Goal: Contribute content: Contribute content

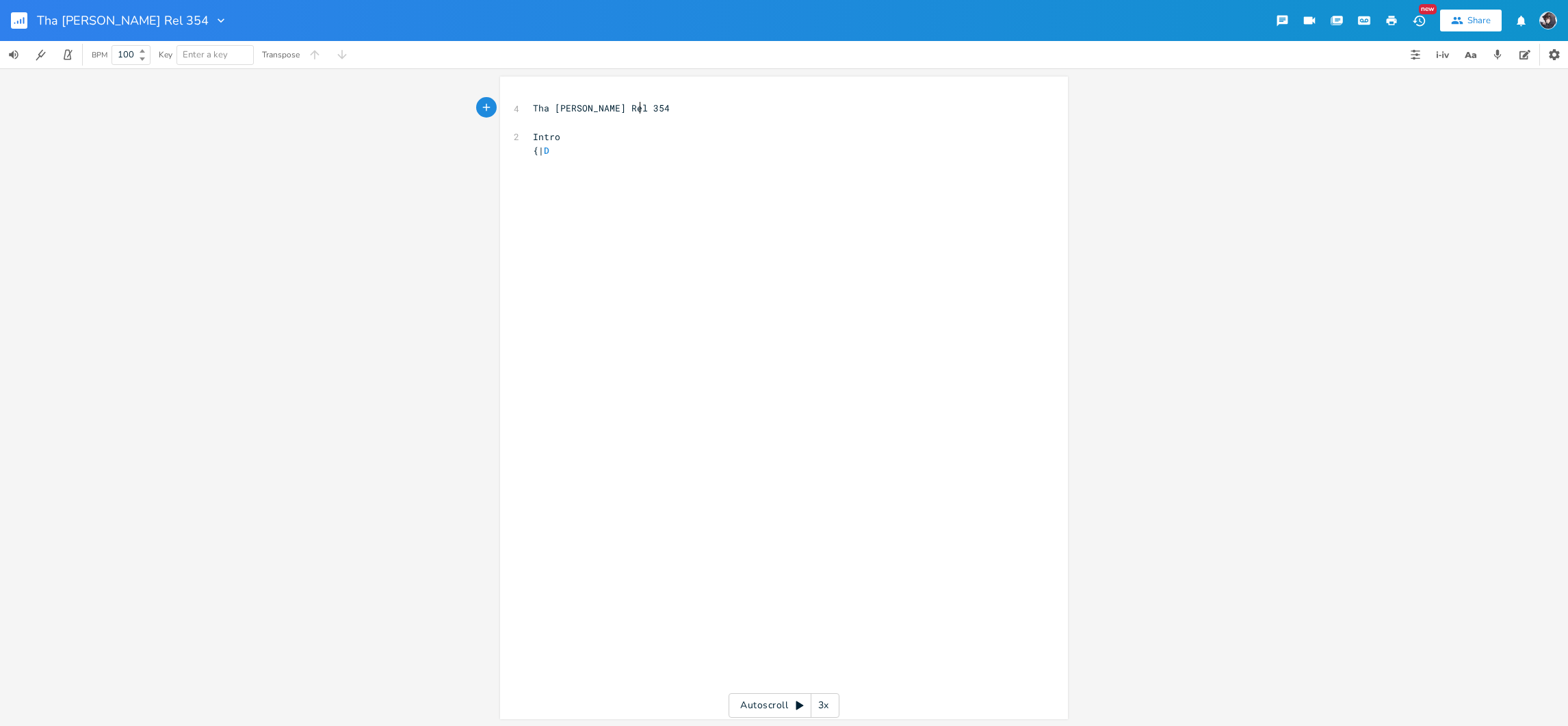
scroll to position [0, 1]
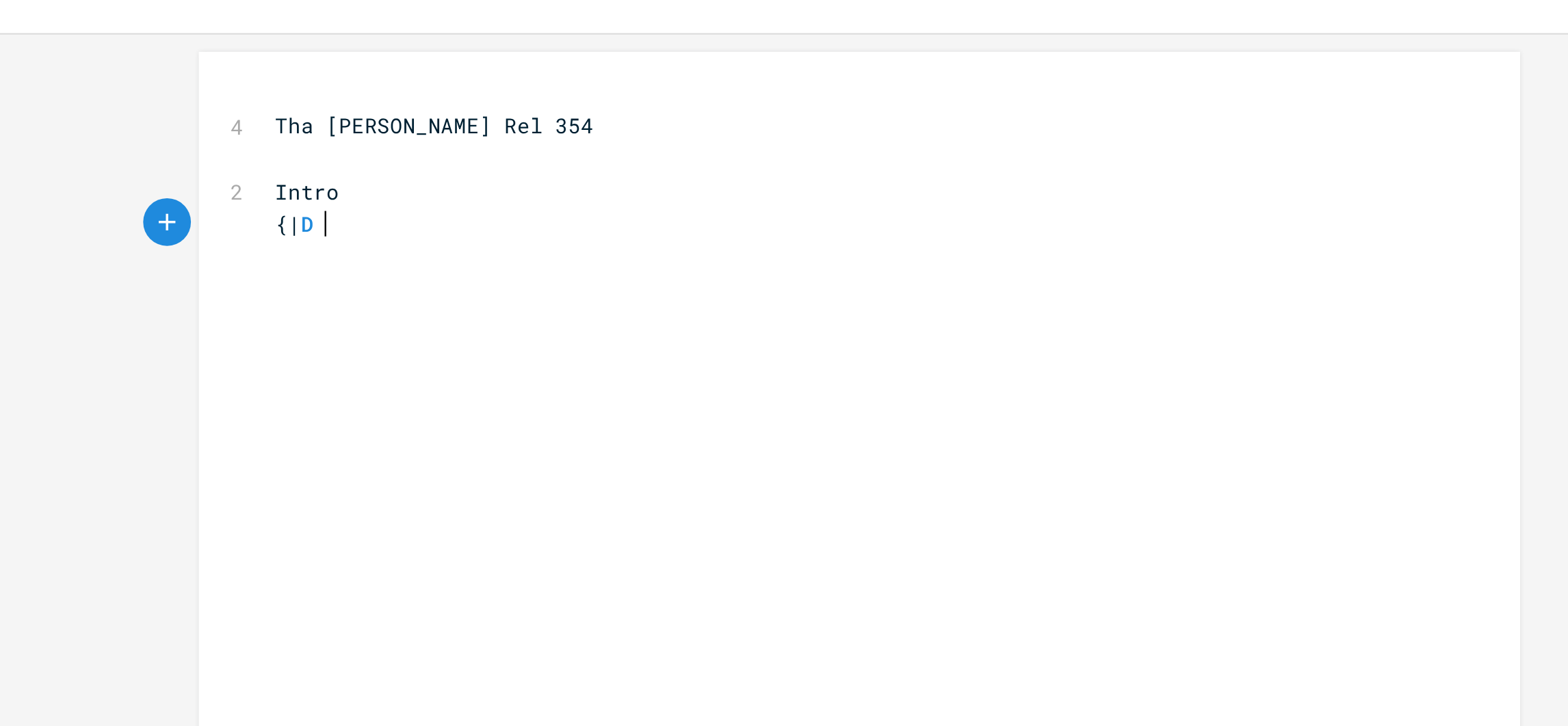
click at [691, 155] on pre "{| D" at bounding box center [778, 151] width 494 height 14
type textarea "# - - - | A# - - - | A"
type textarea "# - - - | D# - - - |"
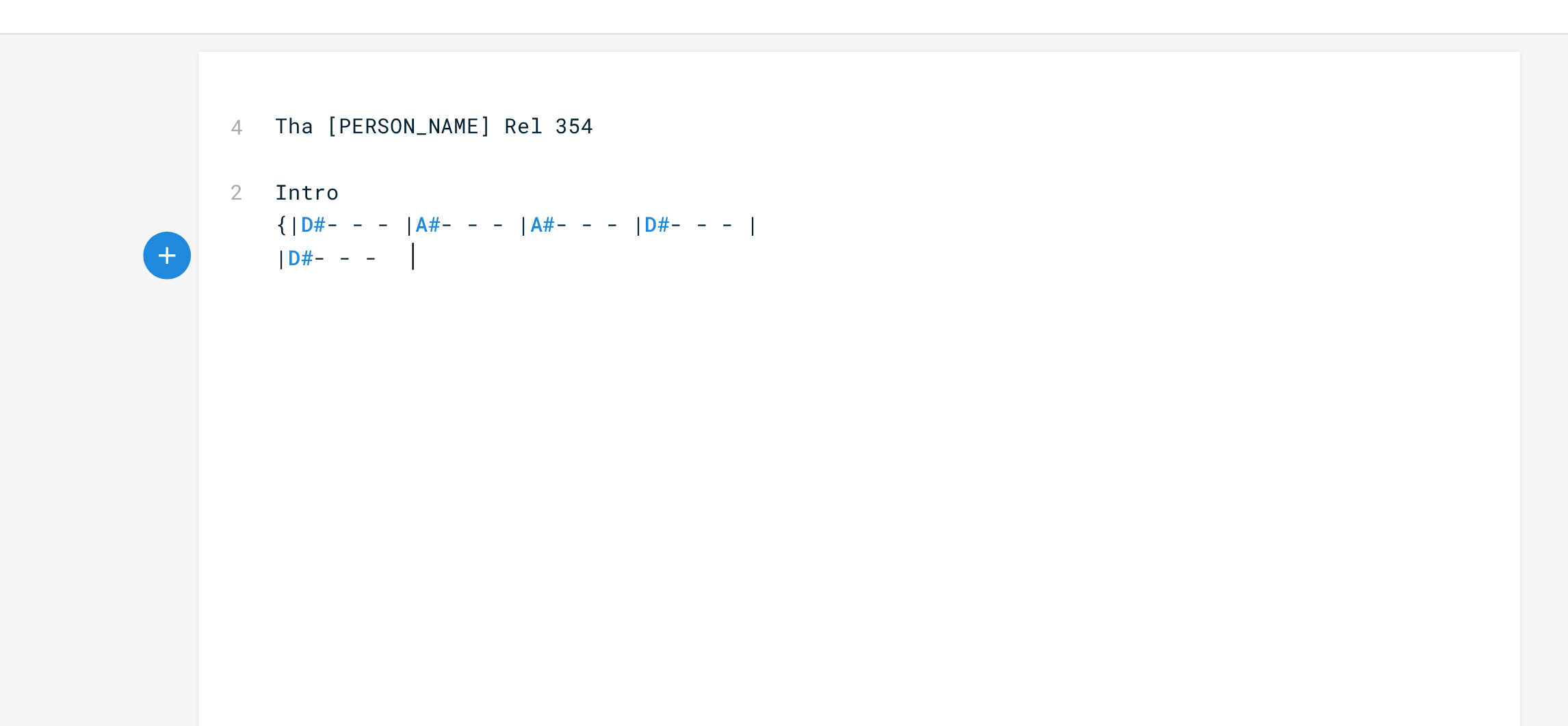
scroll to position [0, 40]
type textarea "| D# - - - |}"
type textarea "V"
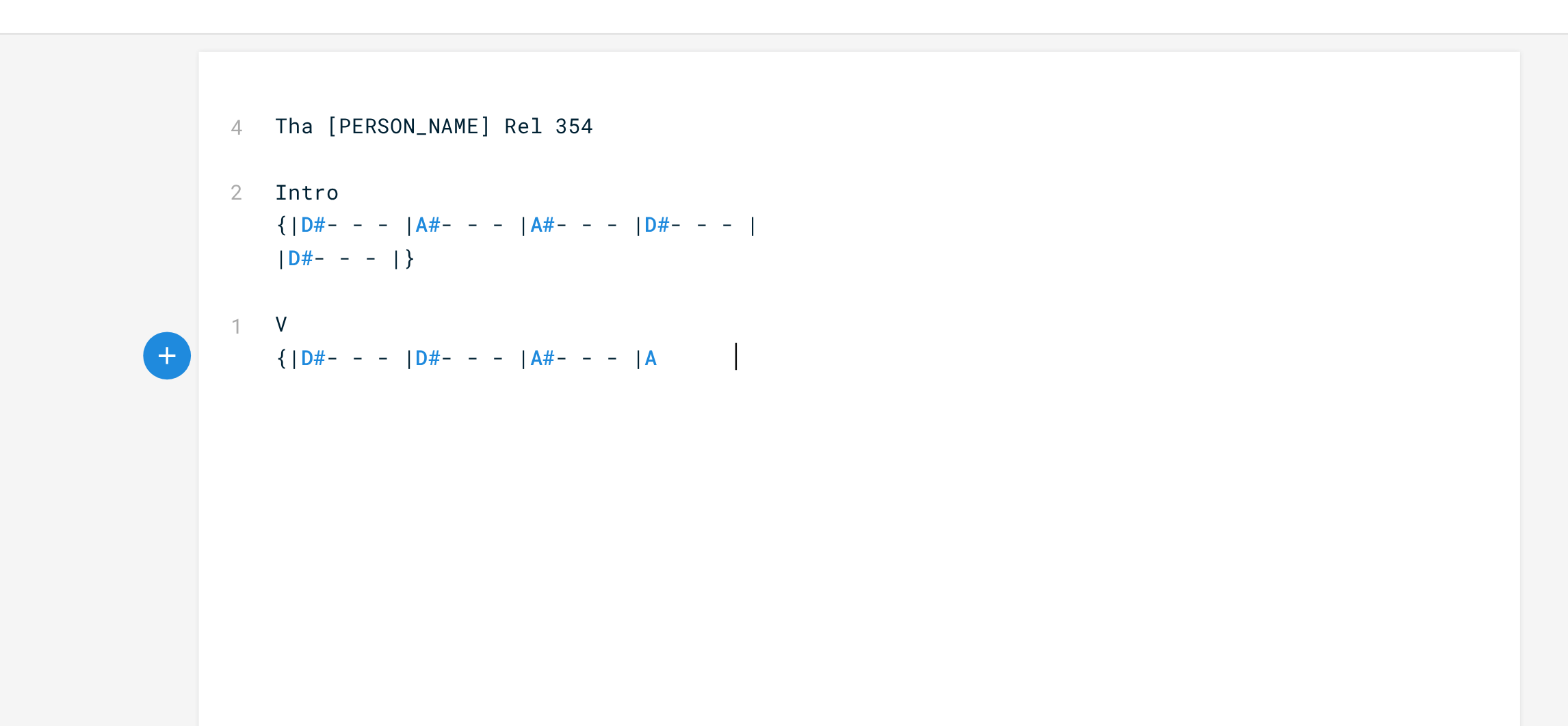
type textarea "{| D# - - - | D# - - - | A# - - - | A"
type textarea "# - -"
type textarea "- |"
type textarea "| A# - --"
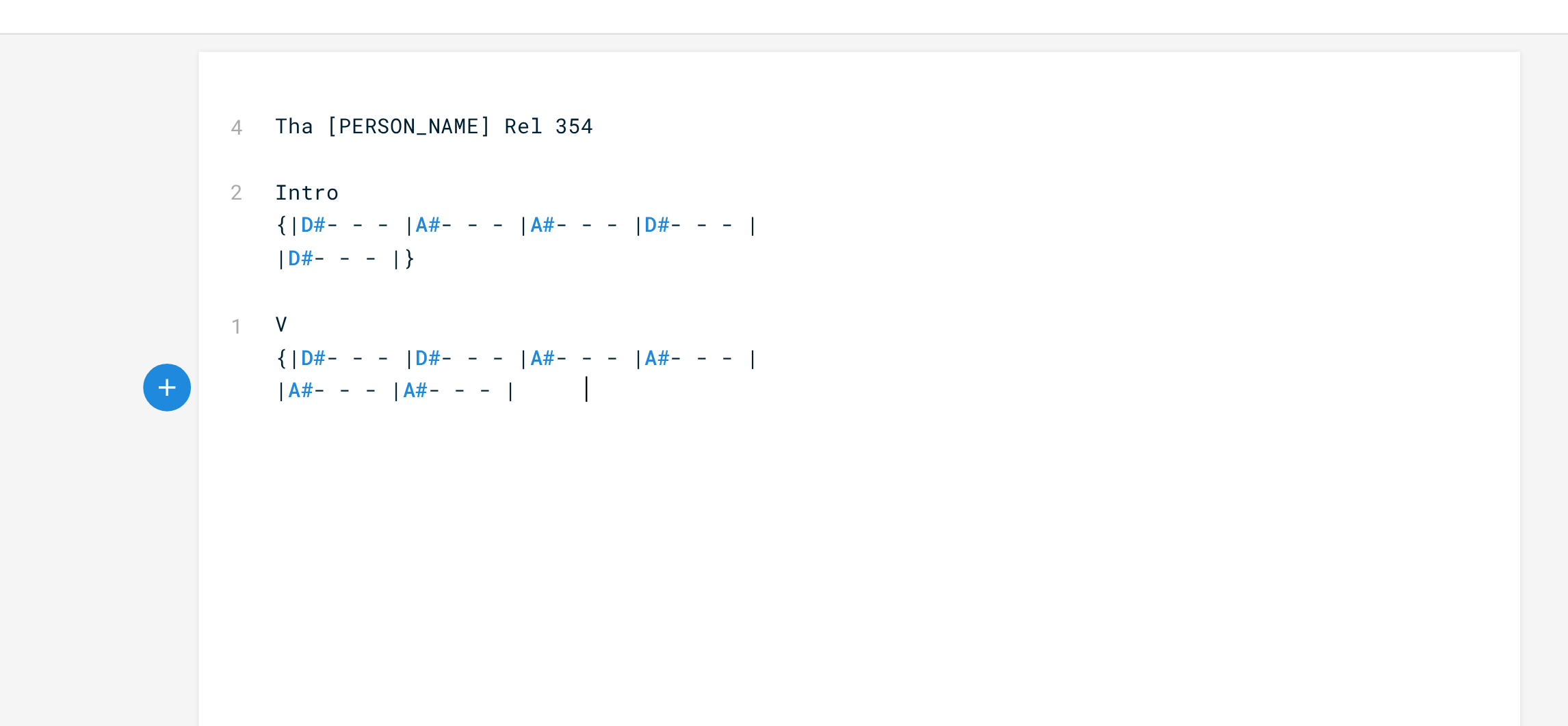
scroll to position [0, 57]
type textarea "- | A# - - - | D# - - -"
type textarea "| S"
type textarea "D"
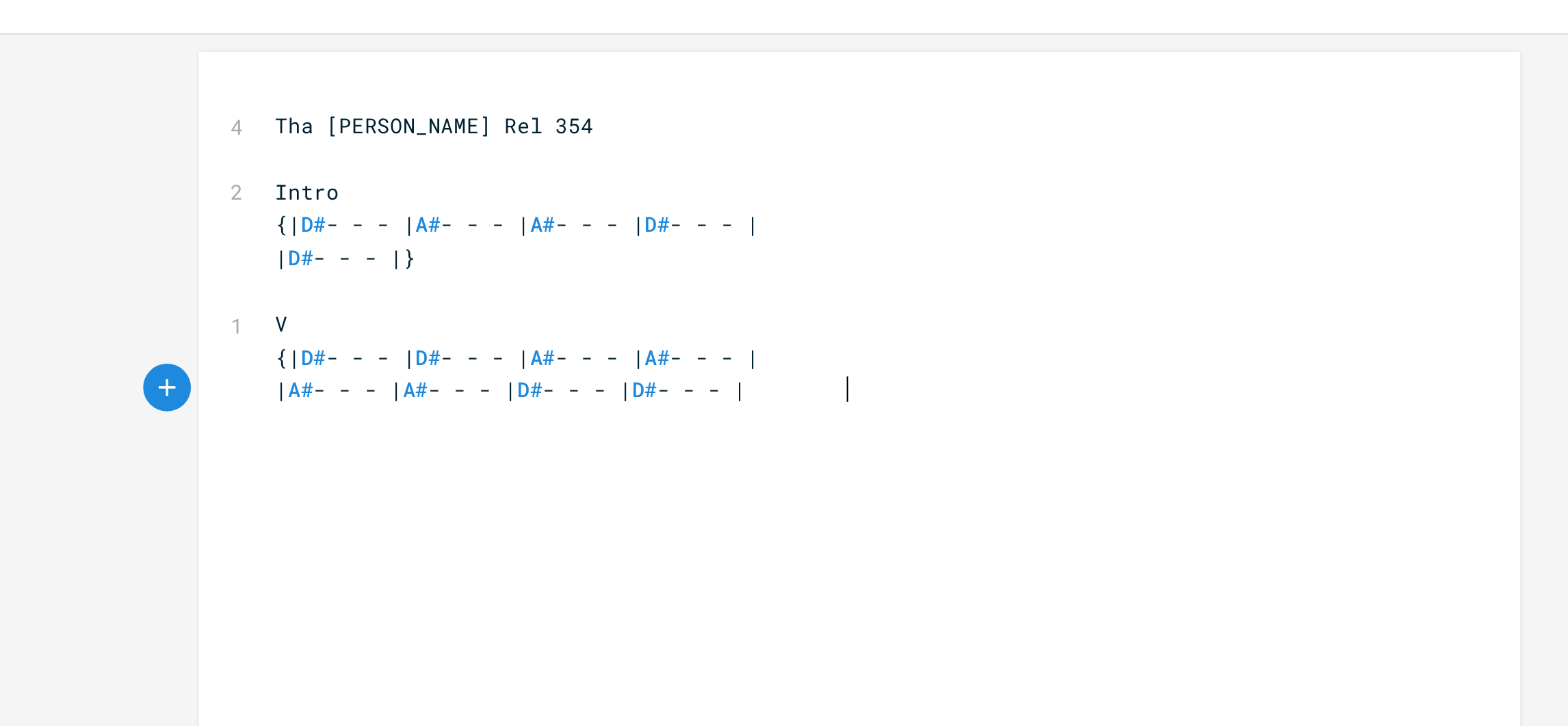
type textarea "# - - - |"
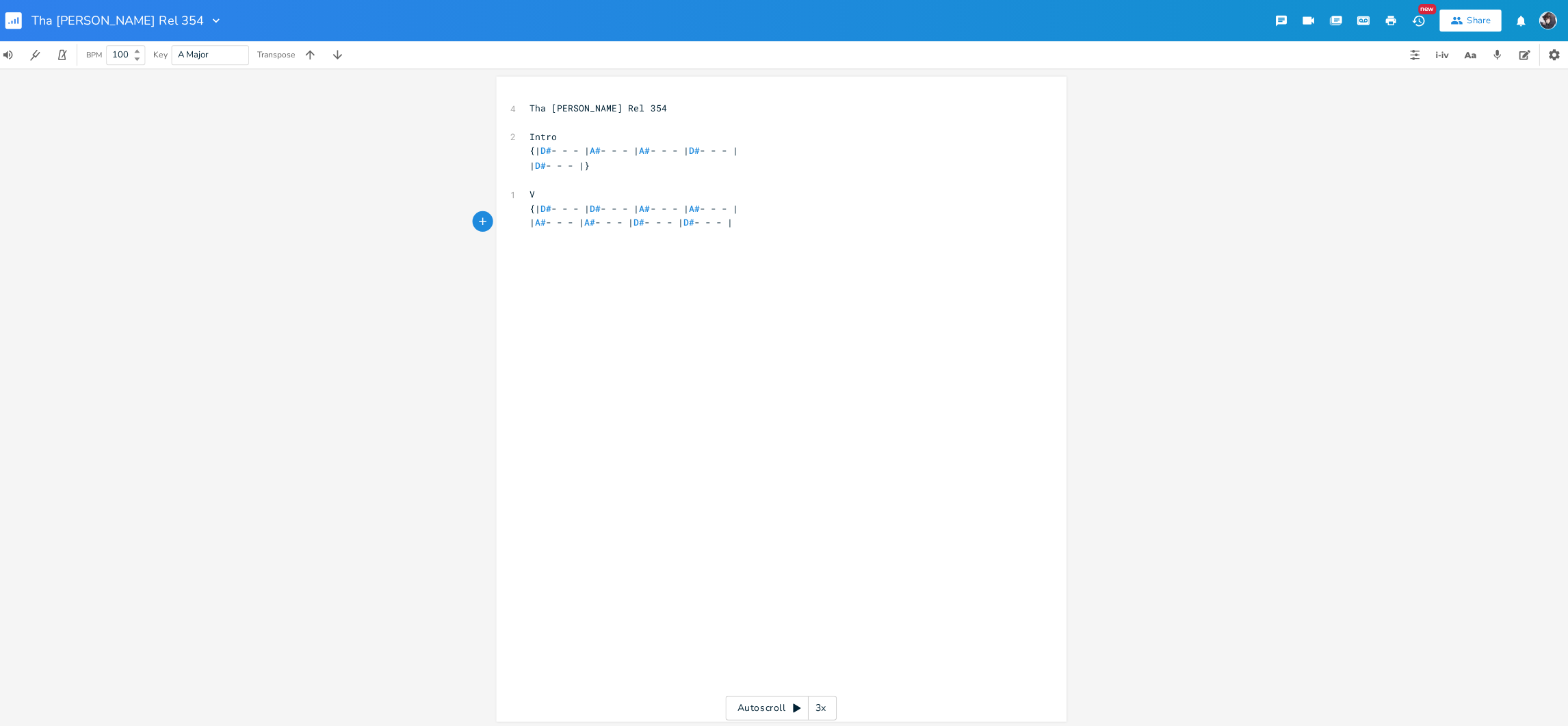
scroll to position [0, 0]
click at [14, 28] on button "button" at bounding box center [24, 21] width 27 height 33
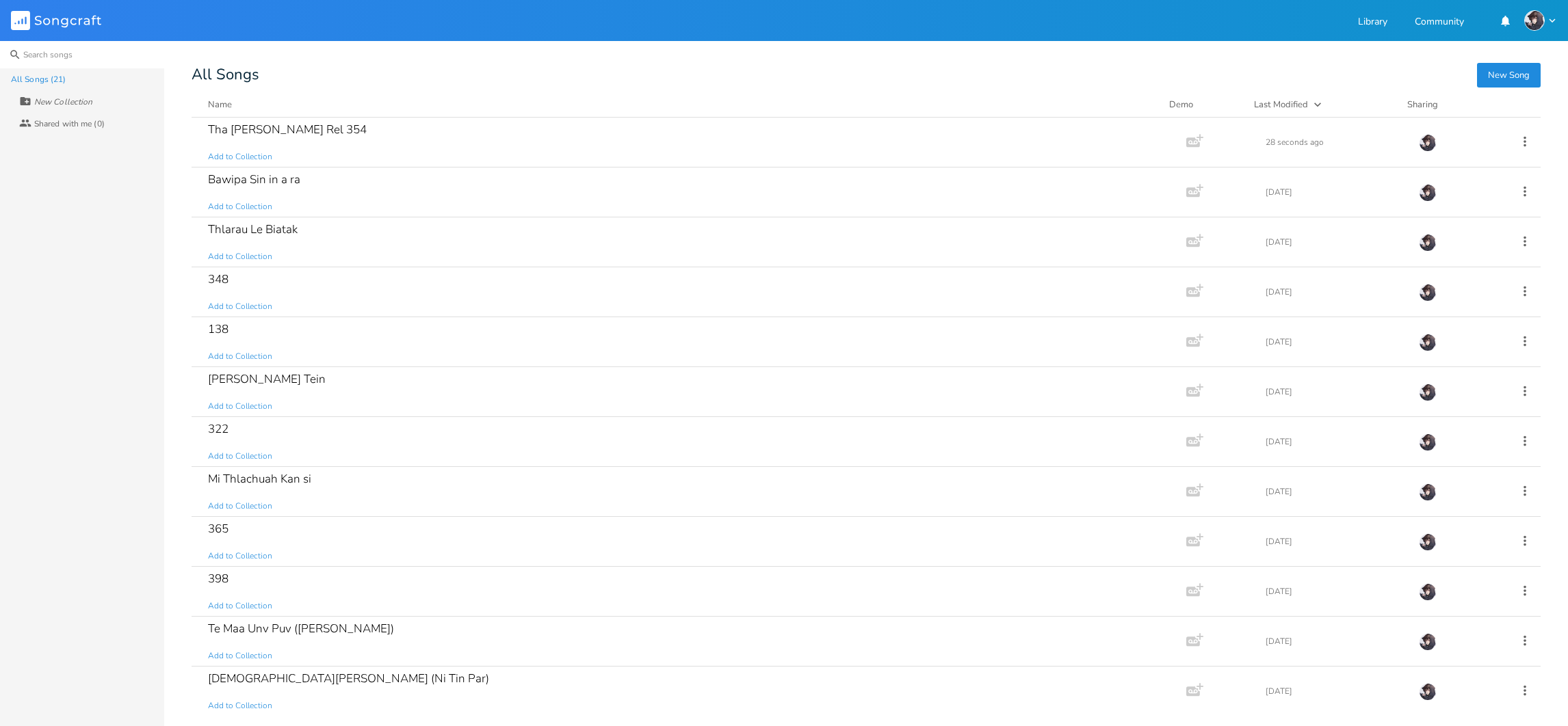
click at [40, 62] on input at bounding box center [82, 55] width 164 height 27
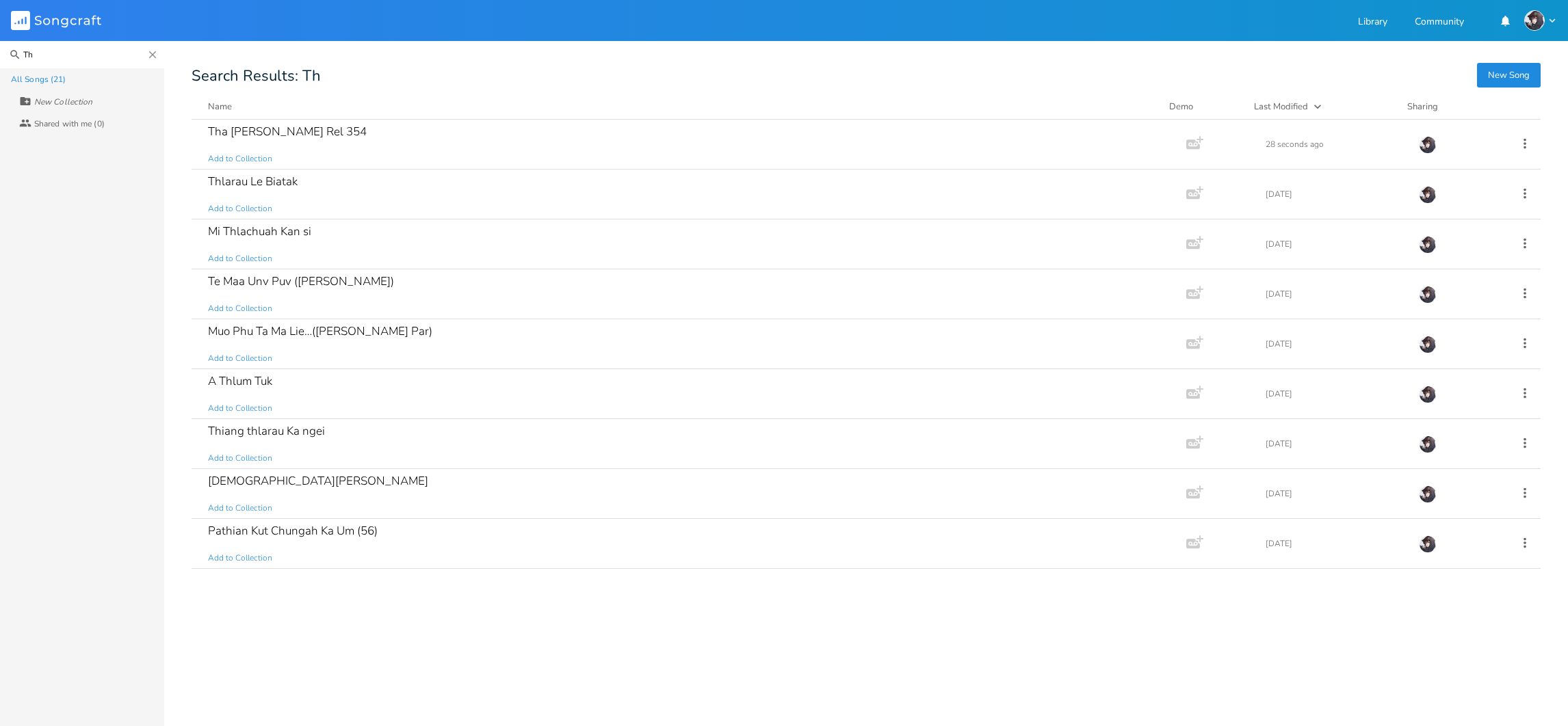
type input "T"
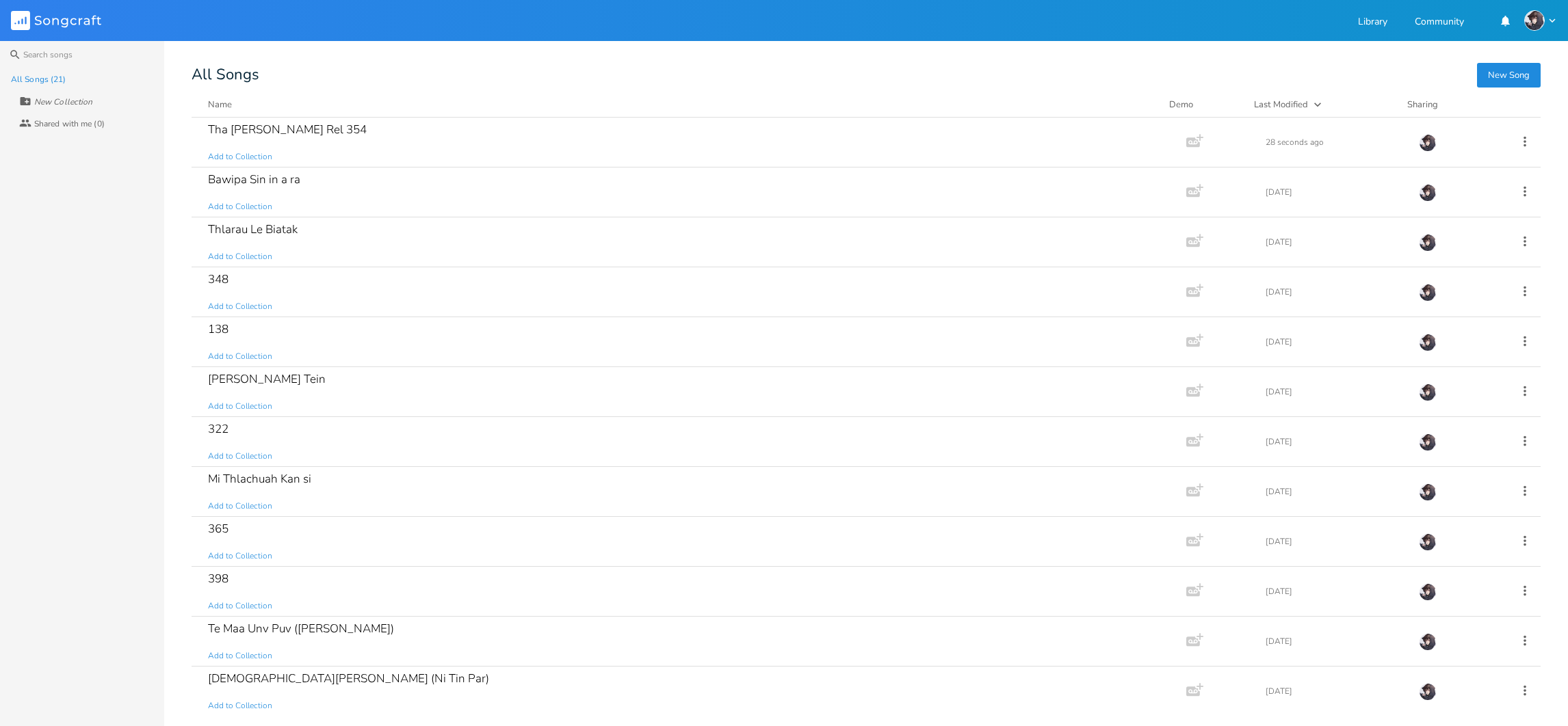
click at [121, 250] on div "All Songs (21) New Collection Collaborators Shared with me (0)" at bounding box center [82, 397] width 164 height 658
click at [263, 128] on div "Tha [PERSON_NAME] Rel 354" at bounding box center [287, 130] width 158 height 12
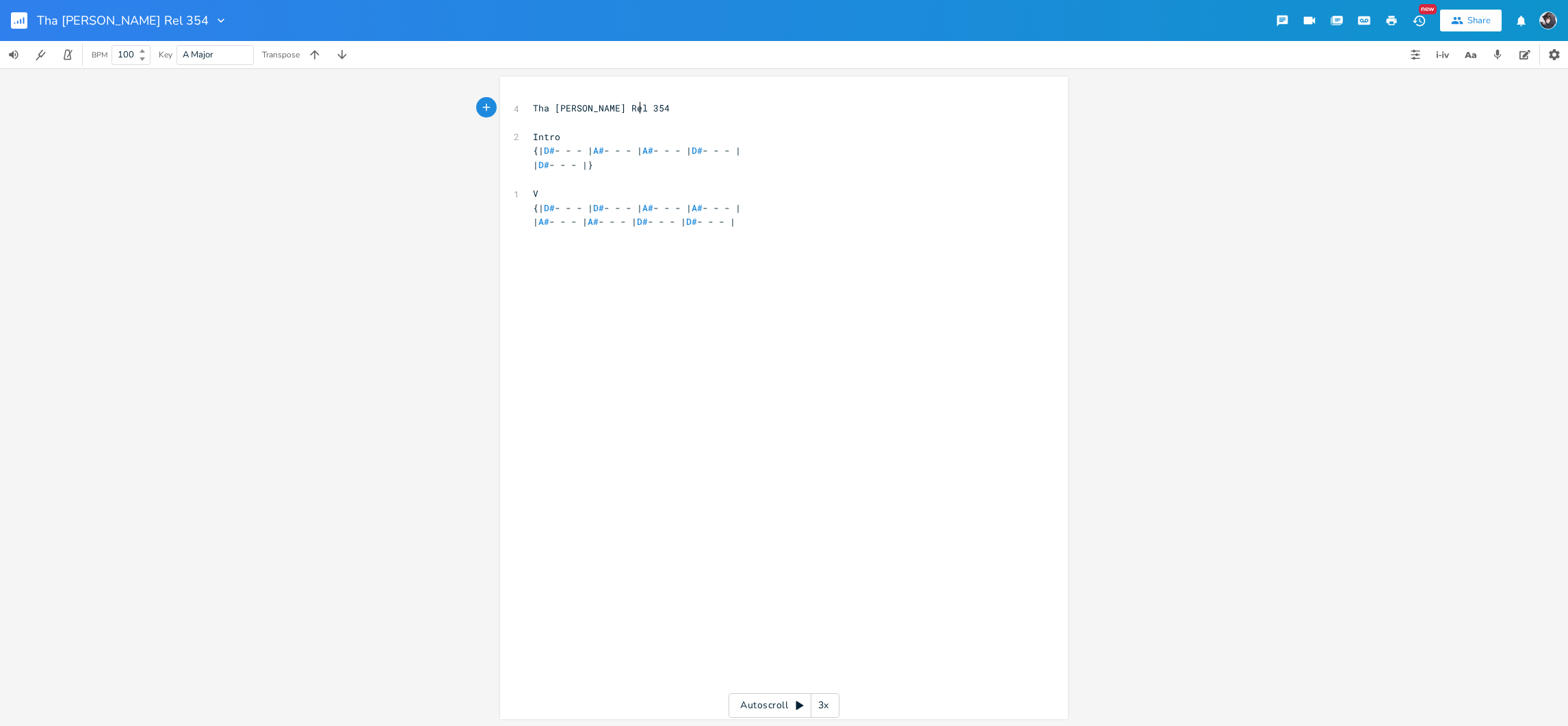
scroll to position [0, 1]
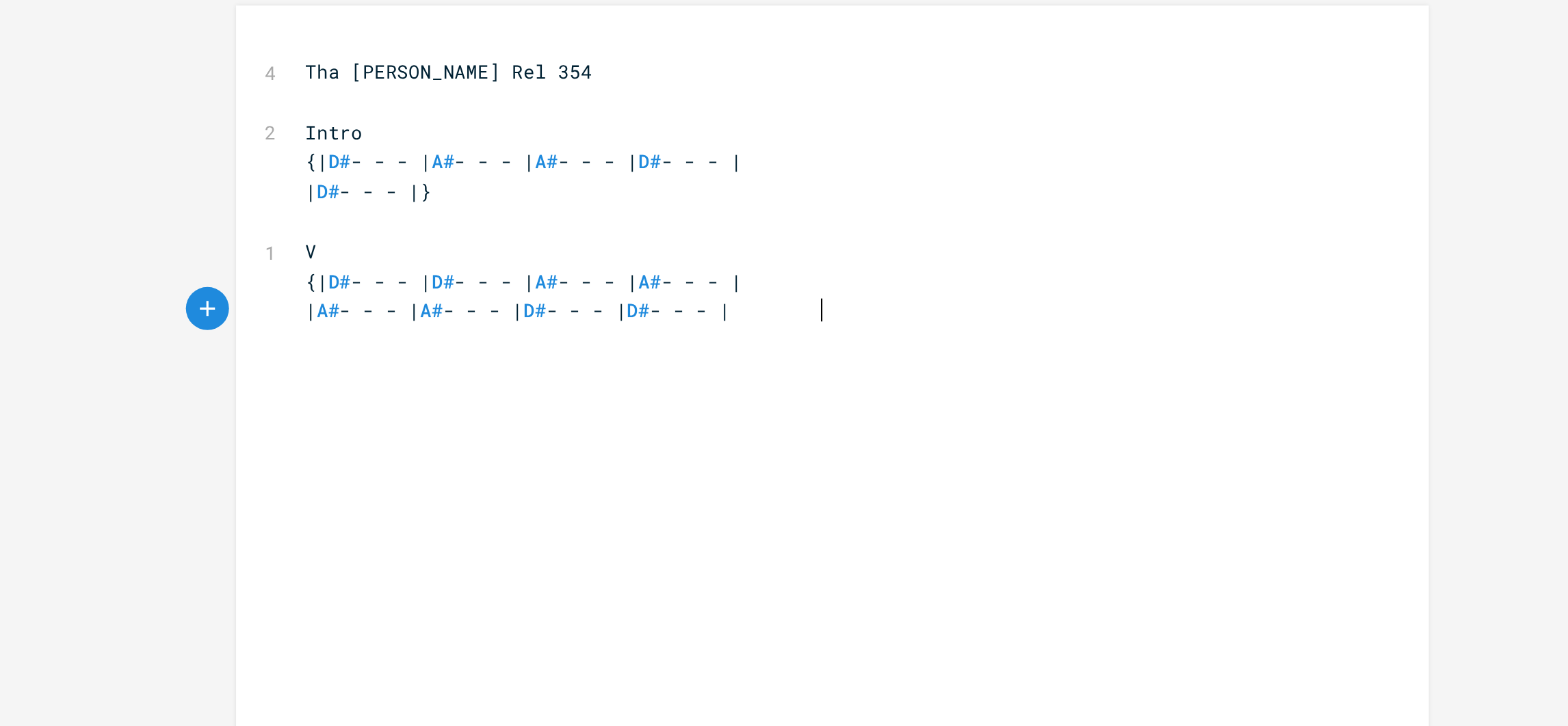
click at [806, 239] on div "xxxxxxxxxx 4 Tha [PERSON_NAME] Rel 354 ​ 2 Intro {| D# - - - | A# - - - | A# - …" at bounding box center [795, 411] width 528 height 625
type textarea "| D# ="
type textarea "- - - | D# -- -"
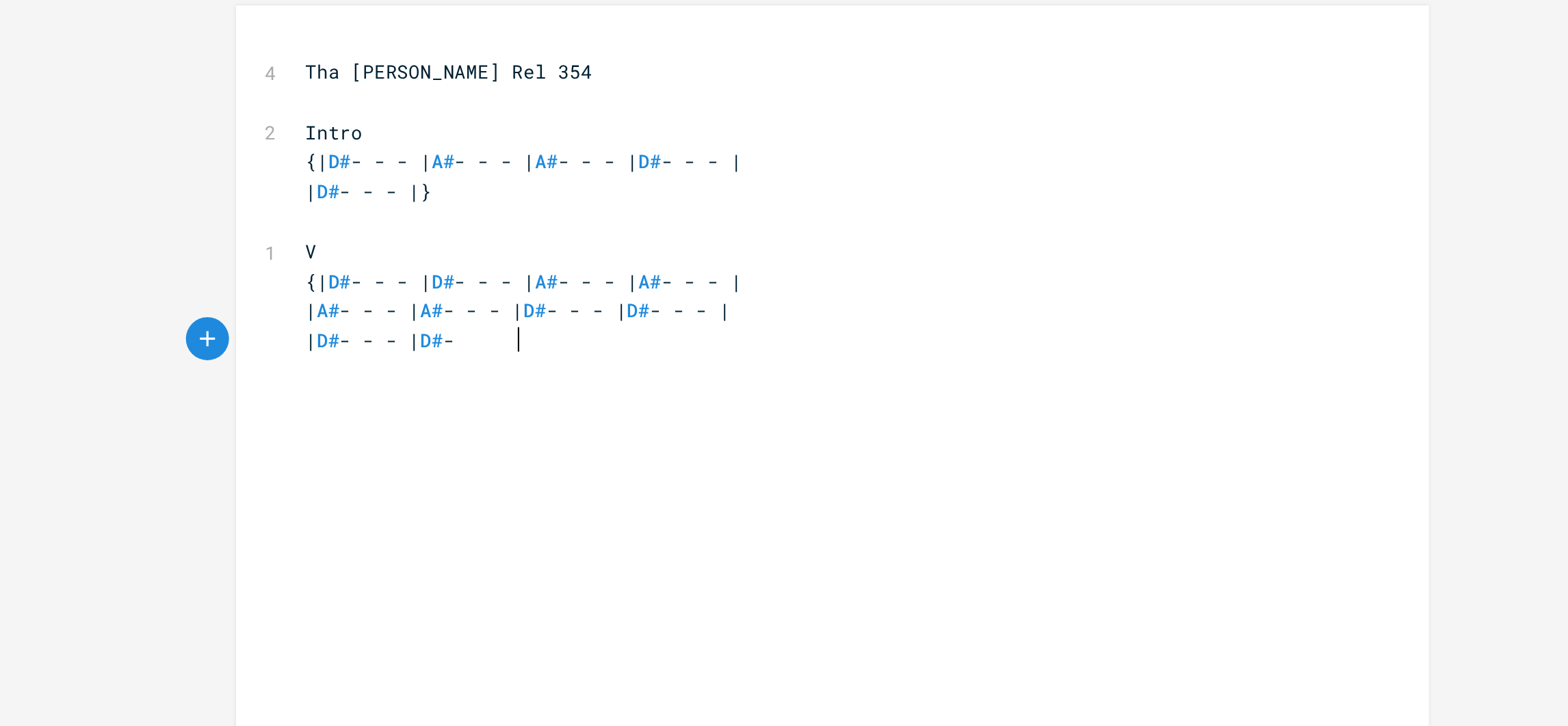
type textarea "- -"
type textarea "- - | S"
type textarea "A# ="
type textarea "- - - | A"
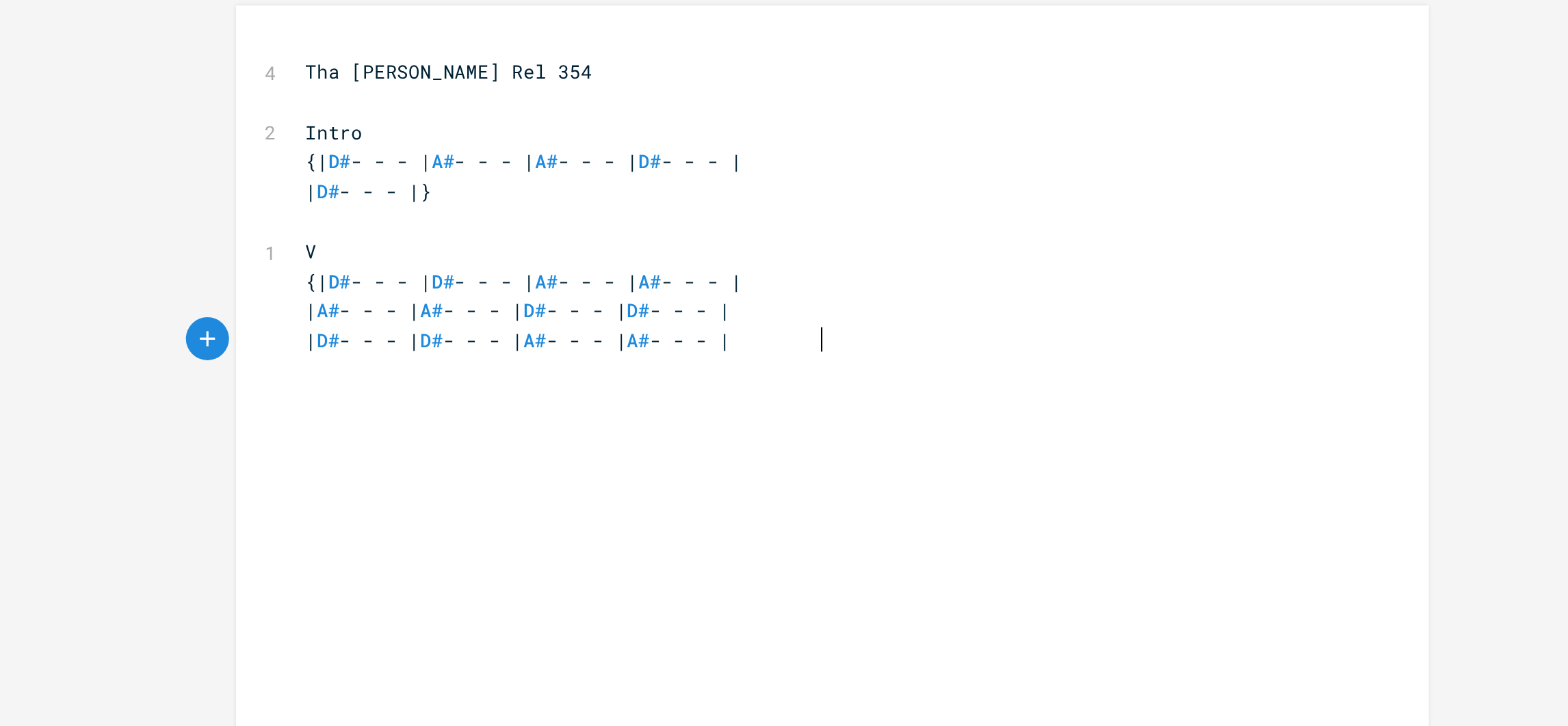
type textarea "# - - - |"
type textarea "| A# - - - | A# - - - | D# = -"
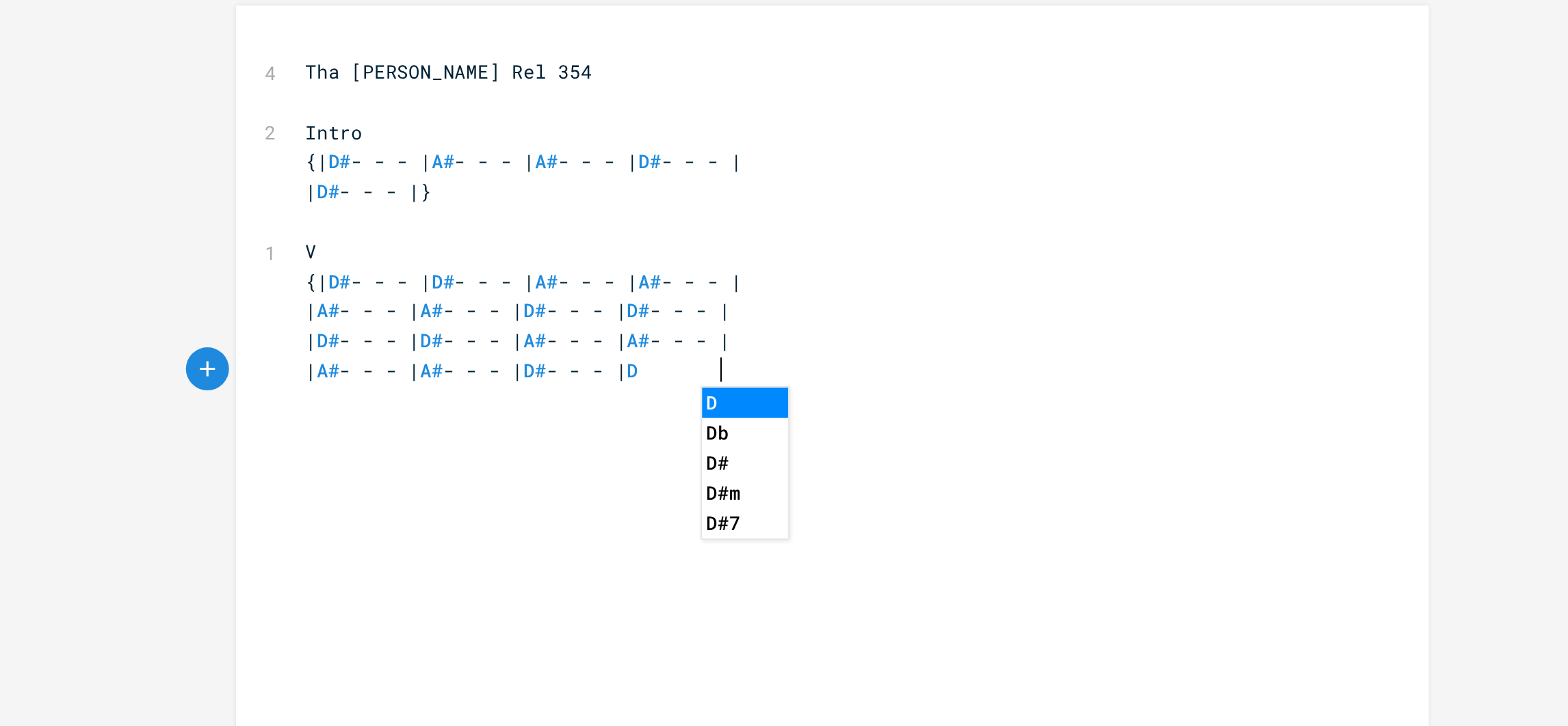
type textarea "- - - | D@"
type textarea "# - - - |}"
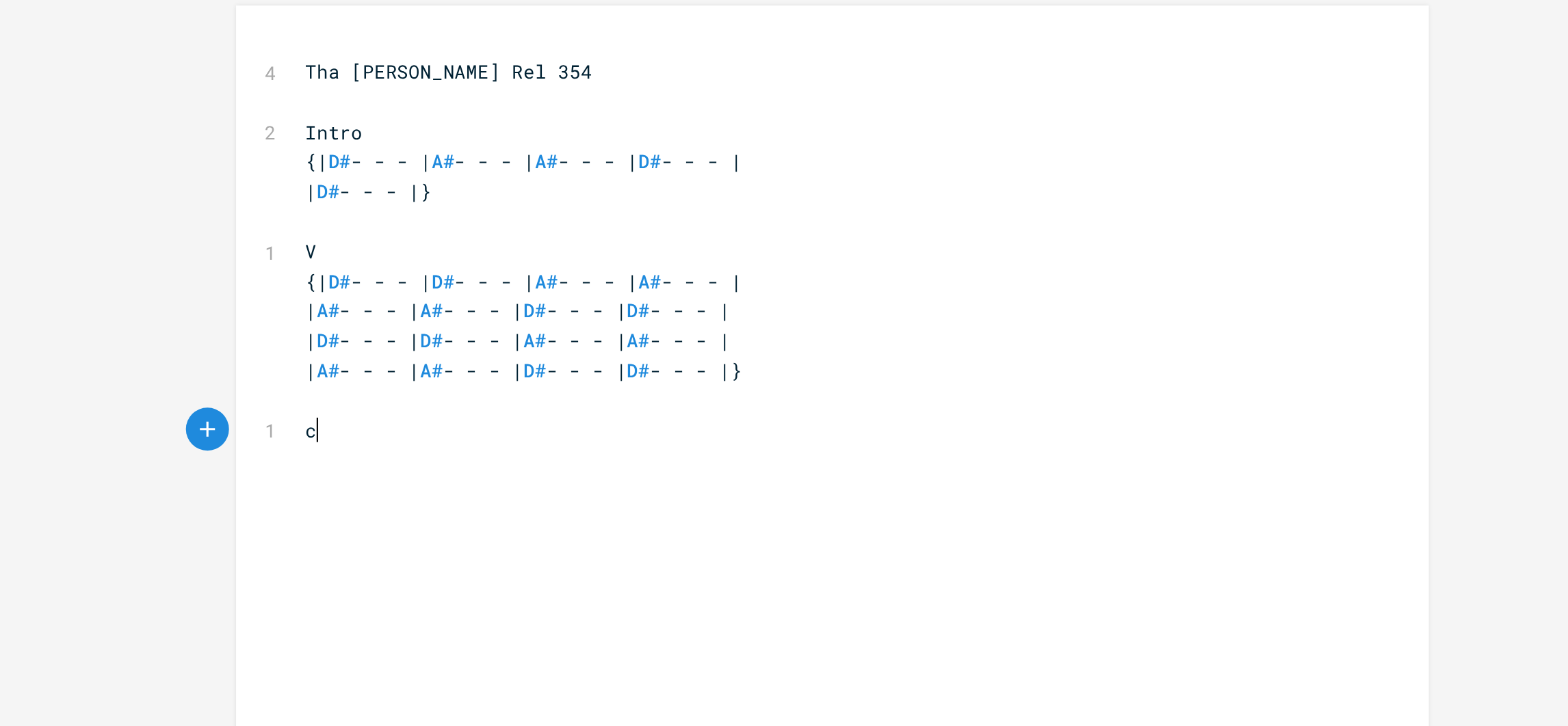
type textarea "co"
type textarea "ho"
type textarea "{| D# - - - | D# - - - | A# - - - | A# - - - |"
type textarea "\"
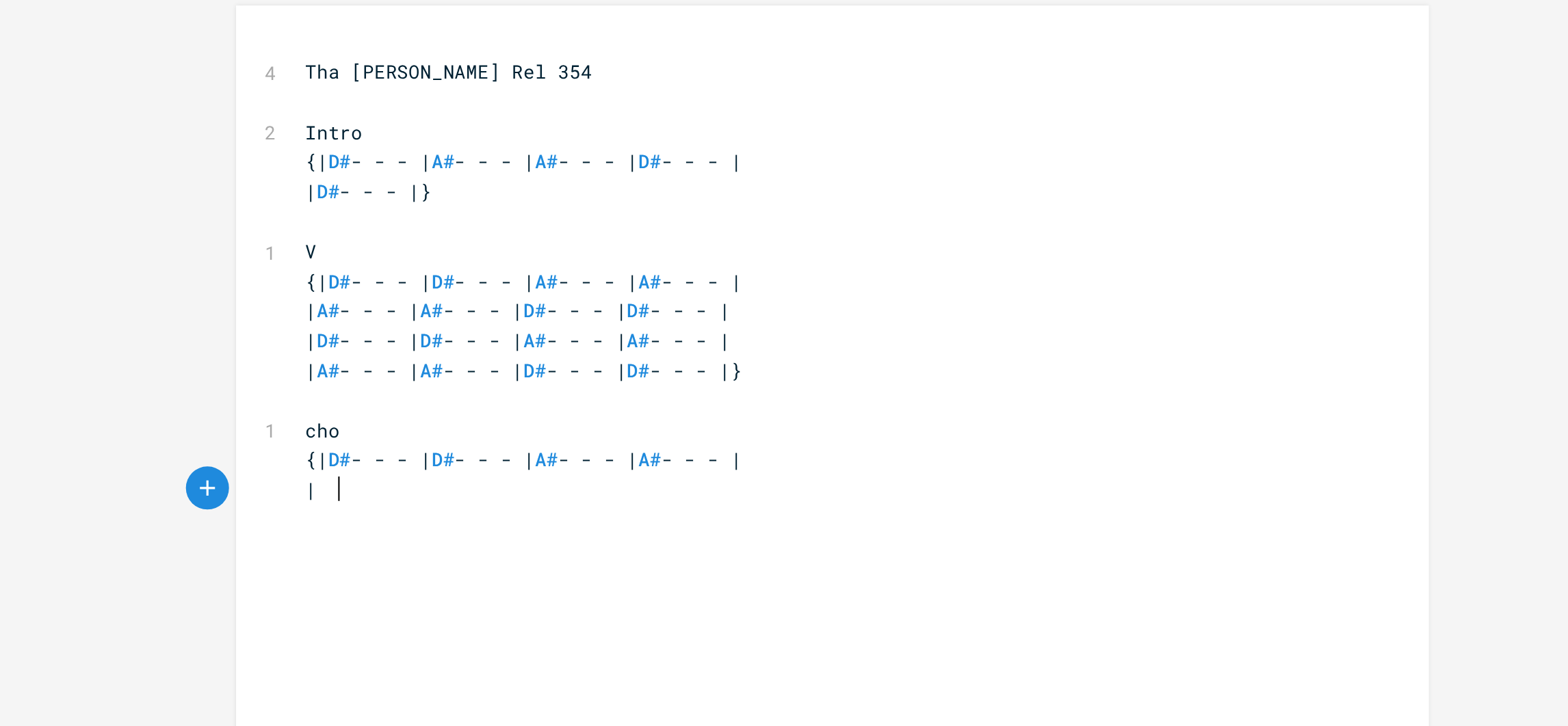
scroll to position [0, 4]
type textarea "| A# - - - | A# - - - | D# - - - | D# - - - |"
type textarea "|D"
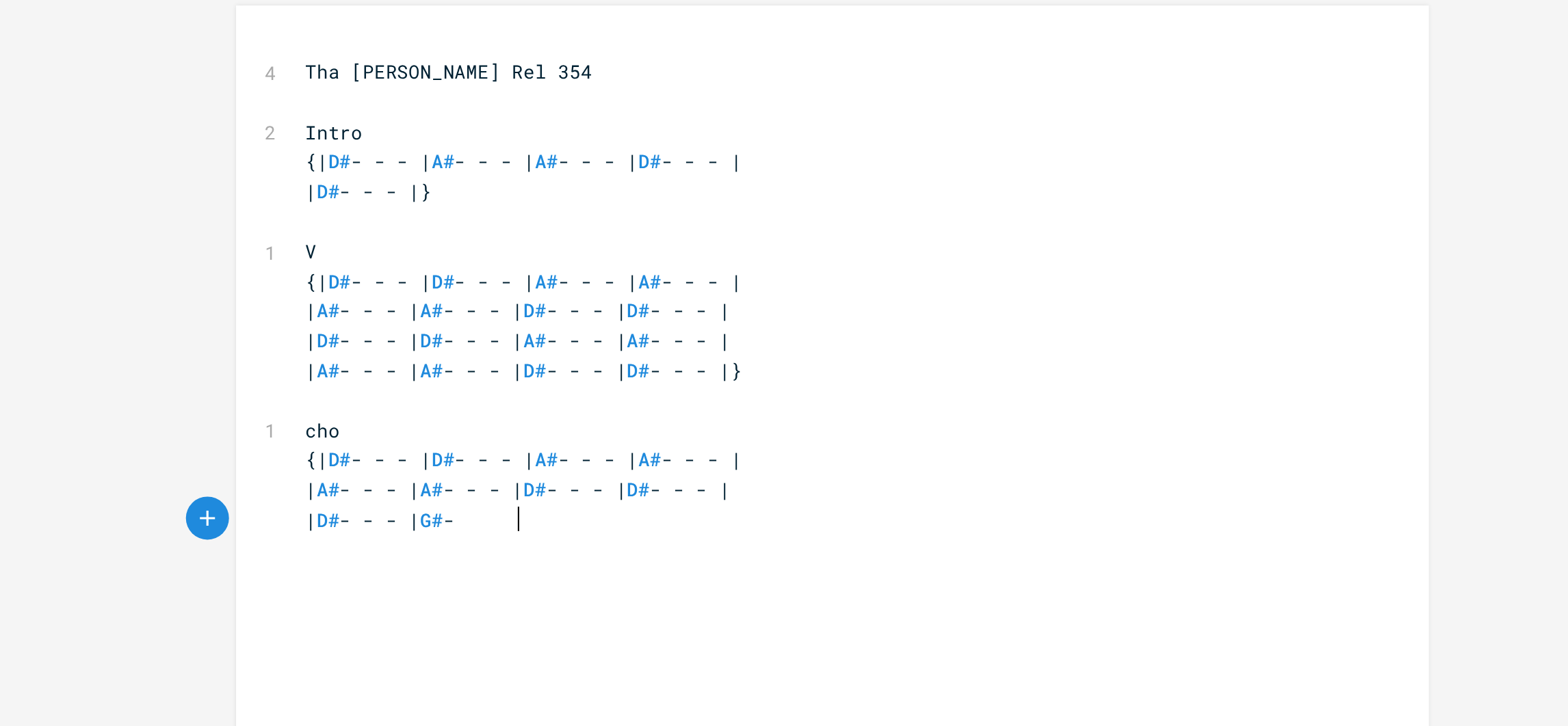
type textarea "D# - - - | G# - -"
type textarea "- - | G# - --"
type textarea "- | D# - - -"
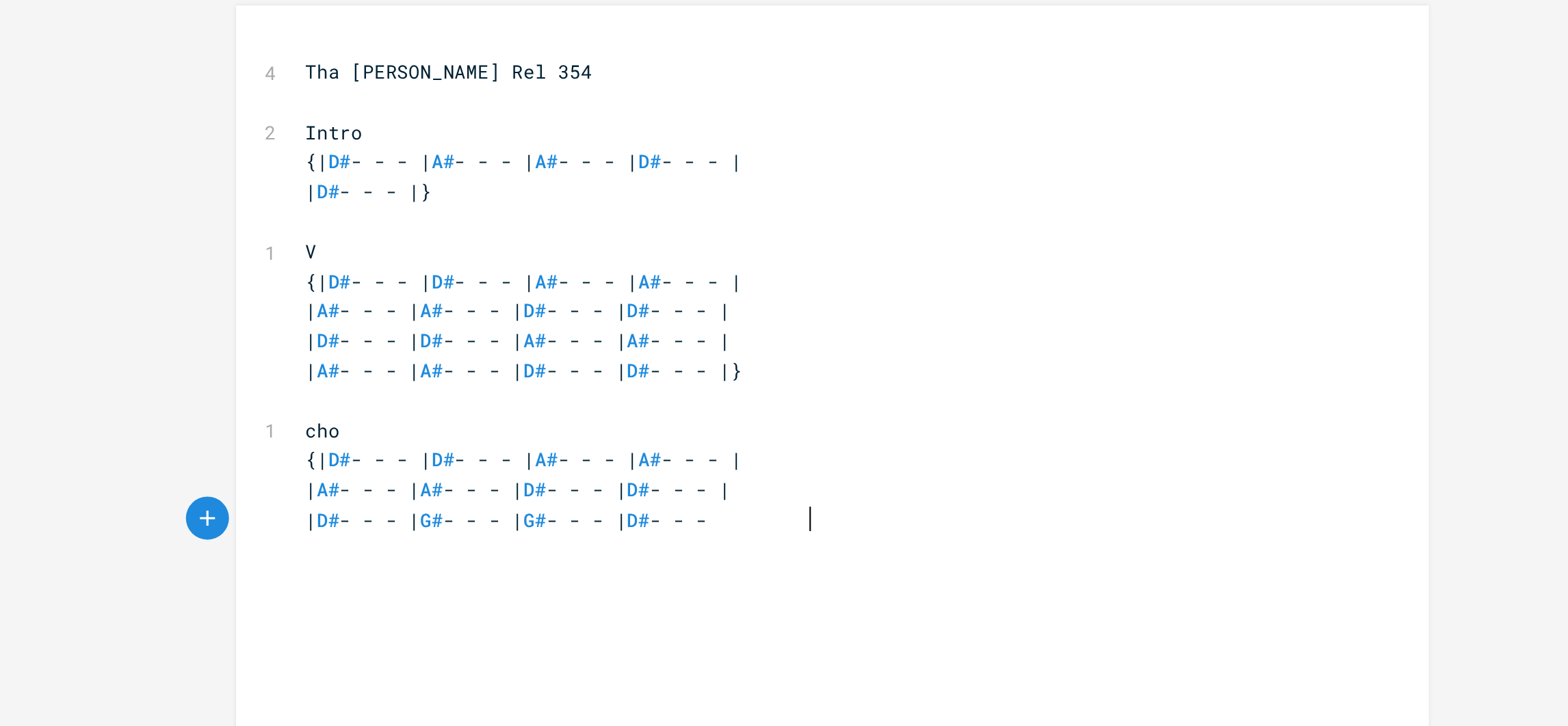
scroll to position [0, 6]
type textarea "- |"
type textarea "|"
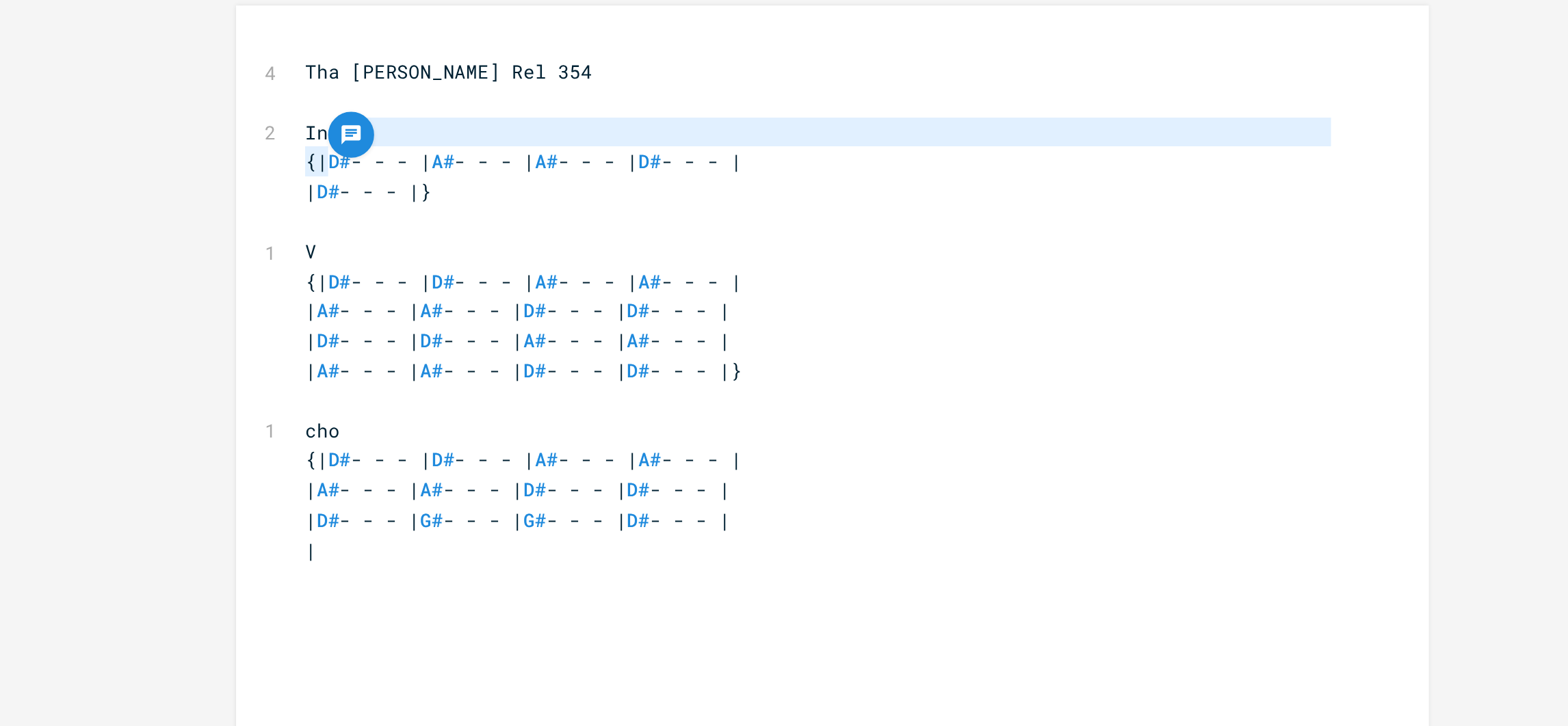
type textarea "D# - - - | A# - - - | A# - - - | D# - - - |"
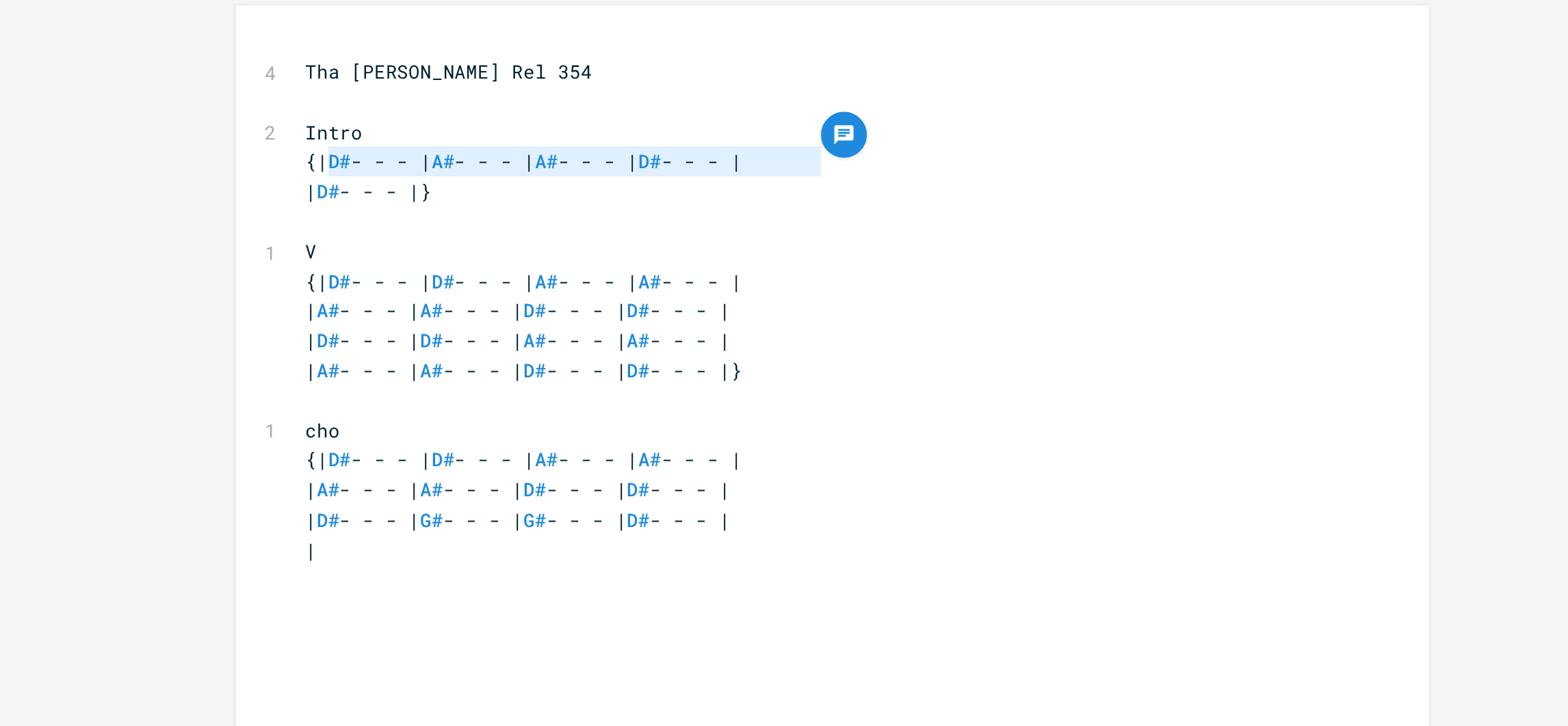
drag, startPoint x: 541, startPoint y: 150, endPoint x: 772, endPoint y: 150, distance: 231.0
click at [741, 150] on span "{| D# - - - | A# - - - | A# - - - | D# - - - |" at bounding box center [636, 150] width 208 height 12
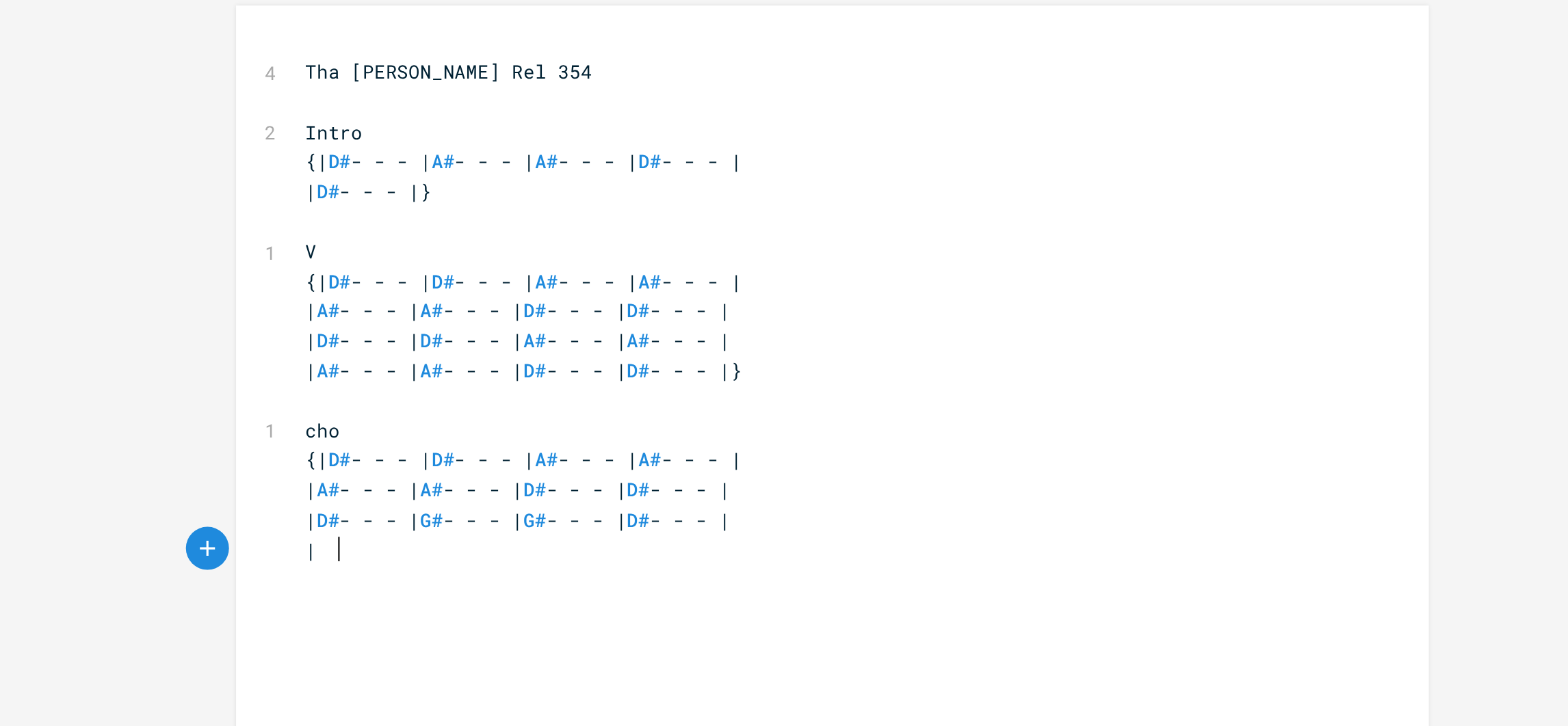
click at [643, 341] on pre "|" at bounding box center [778, 336] width 494 height 14
click at [547, 335] on span "| D# - - - | A# - - - | A# - - - | D# - - - |" at bounding box center [634, 335] width 202 height 12
click at [803, 343] on div "x 4 [PERSON_NAME] Rel 354 ​ 2 Intro {| D# - - - | A# - - - | A# - - - | D# - - …" at bounding box center [778, 222] width 494 height 248
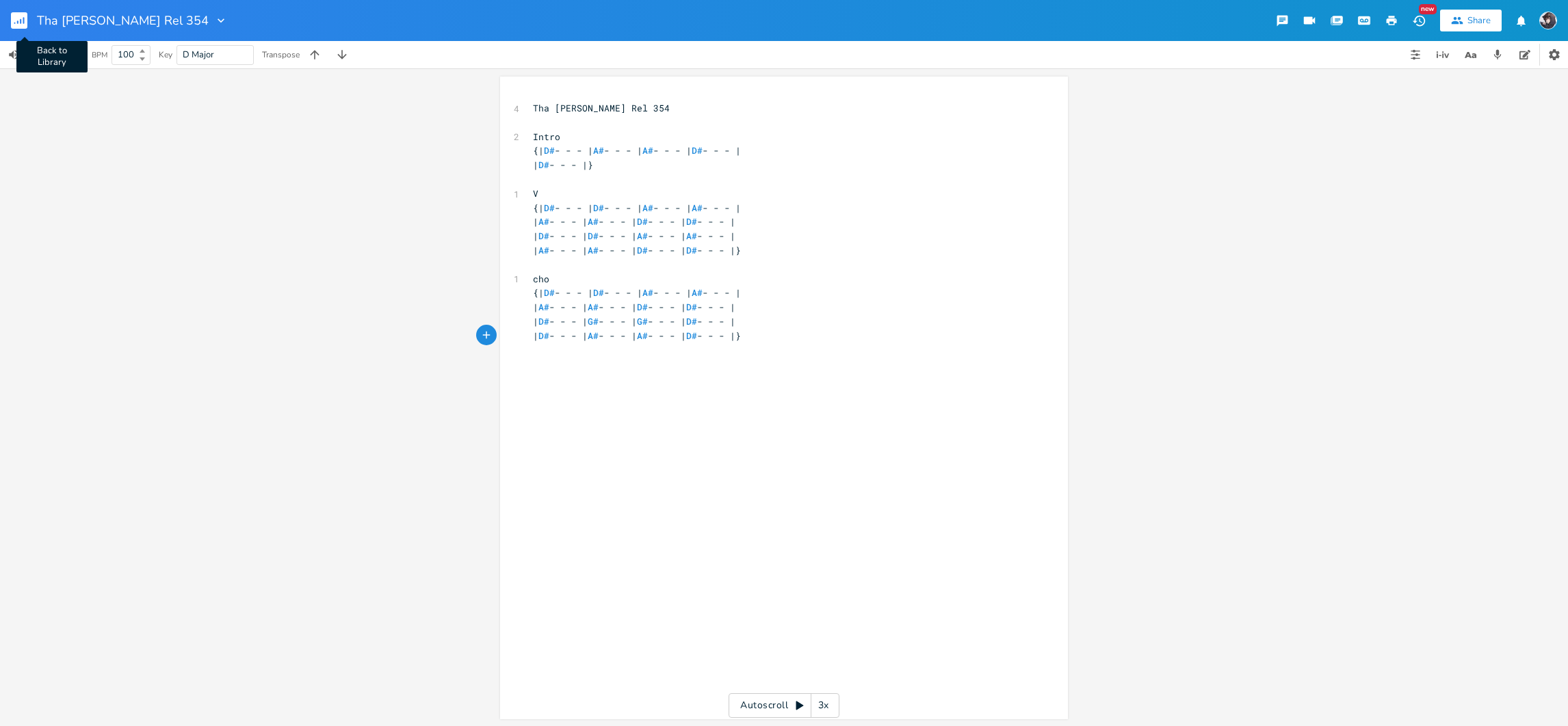
type textarea "}"
click at [13, 19] on rect "button" at bounding box center [19, 20] width 17 height 17
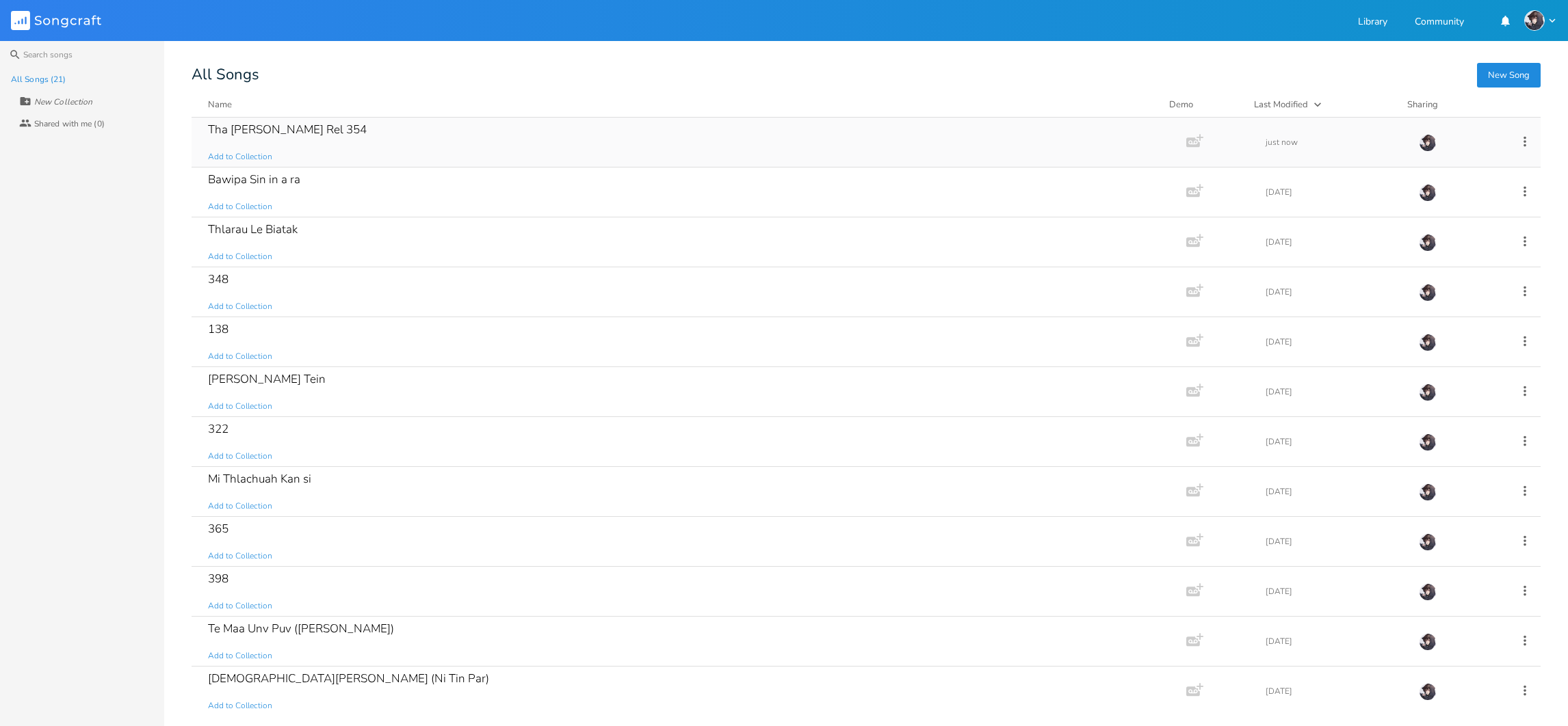
click at [281, 127] on div "Tha [PERSON_NAME] Rel 354" at bounding box center [287, 130] width 158 height 12
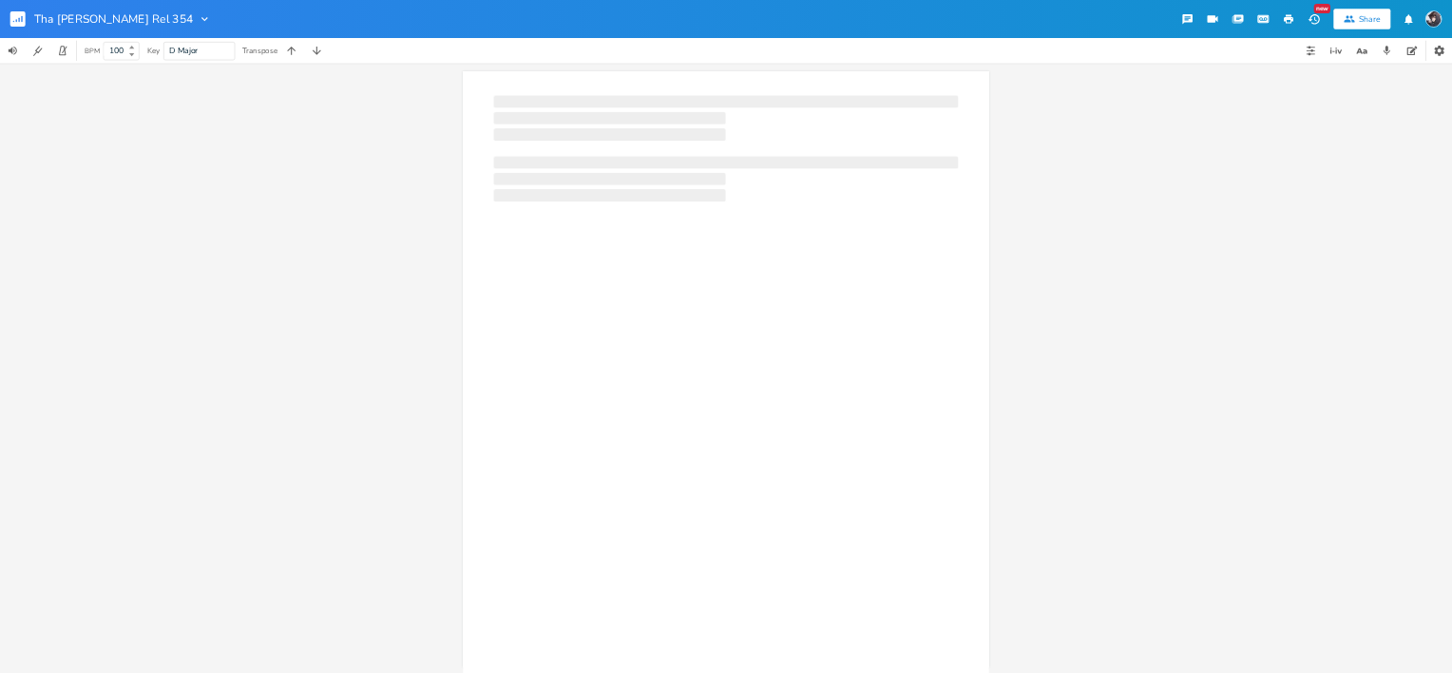
scroll to position [0, 1]
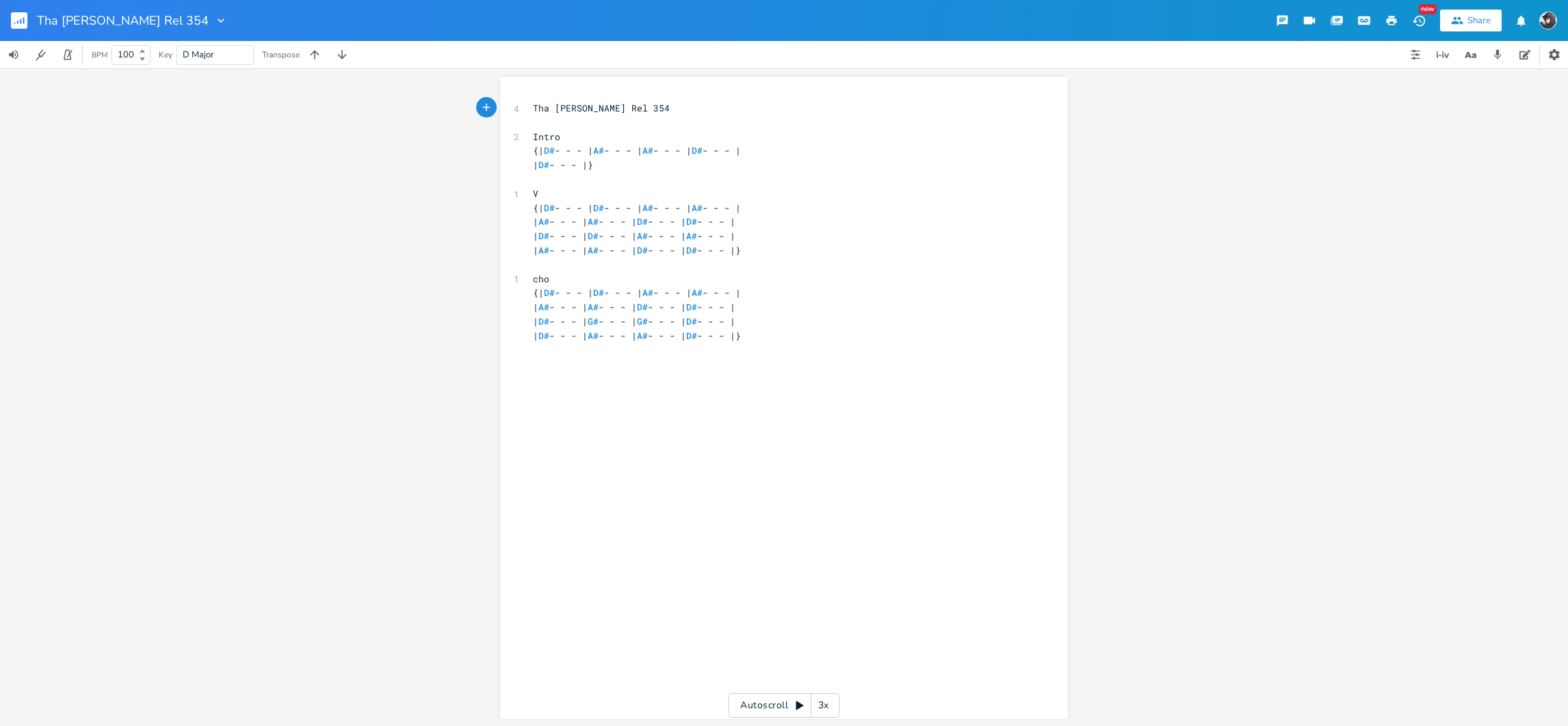
click at [21, 22] on rect "button" at bounding box center [19, 20] width 17 height 17
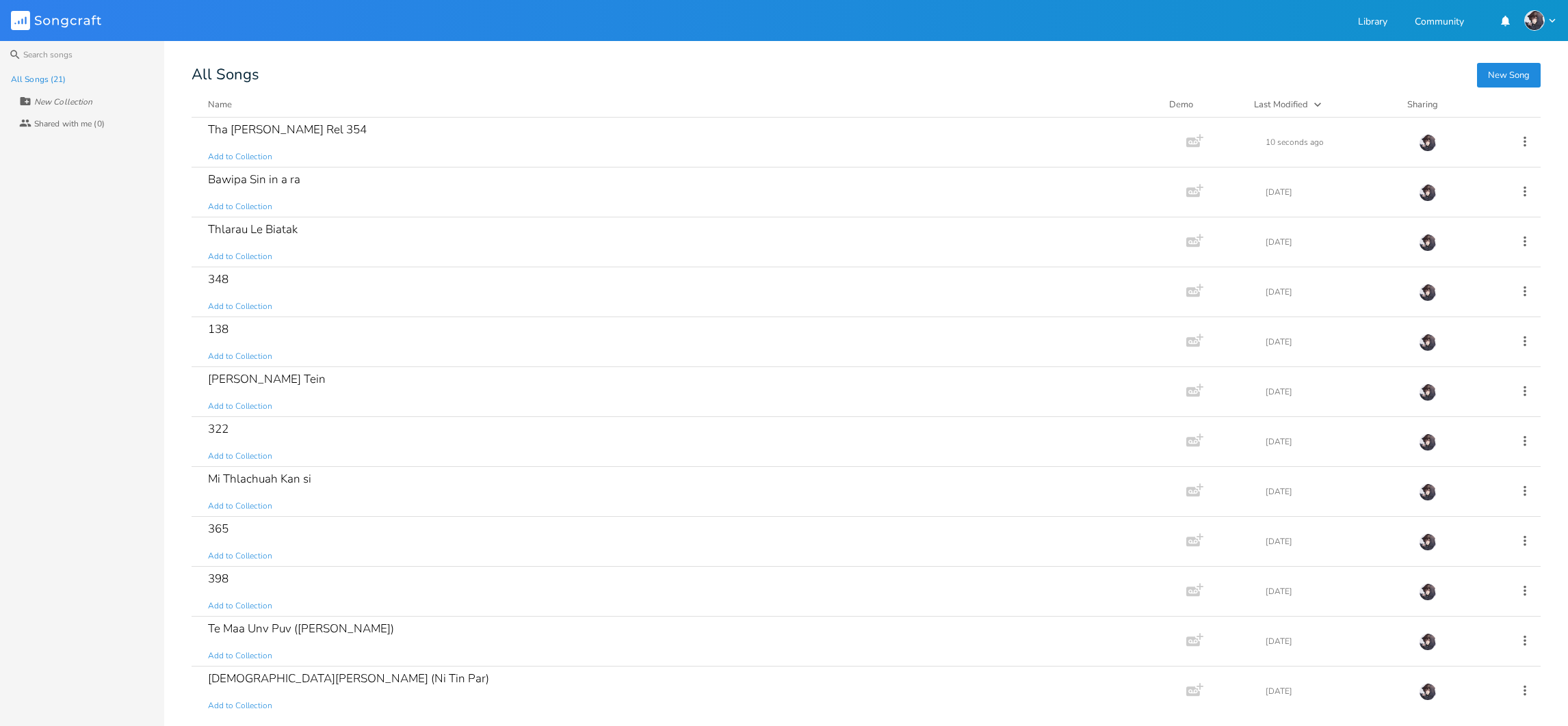
click at [1521, 81] on button "New Song" at bounding box center [1509, 75] width 63 height 24
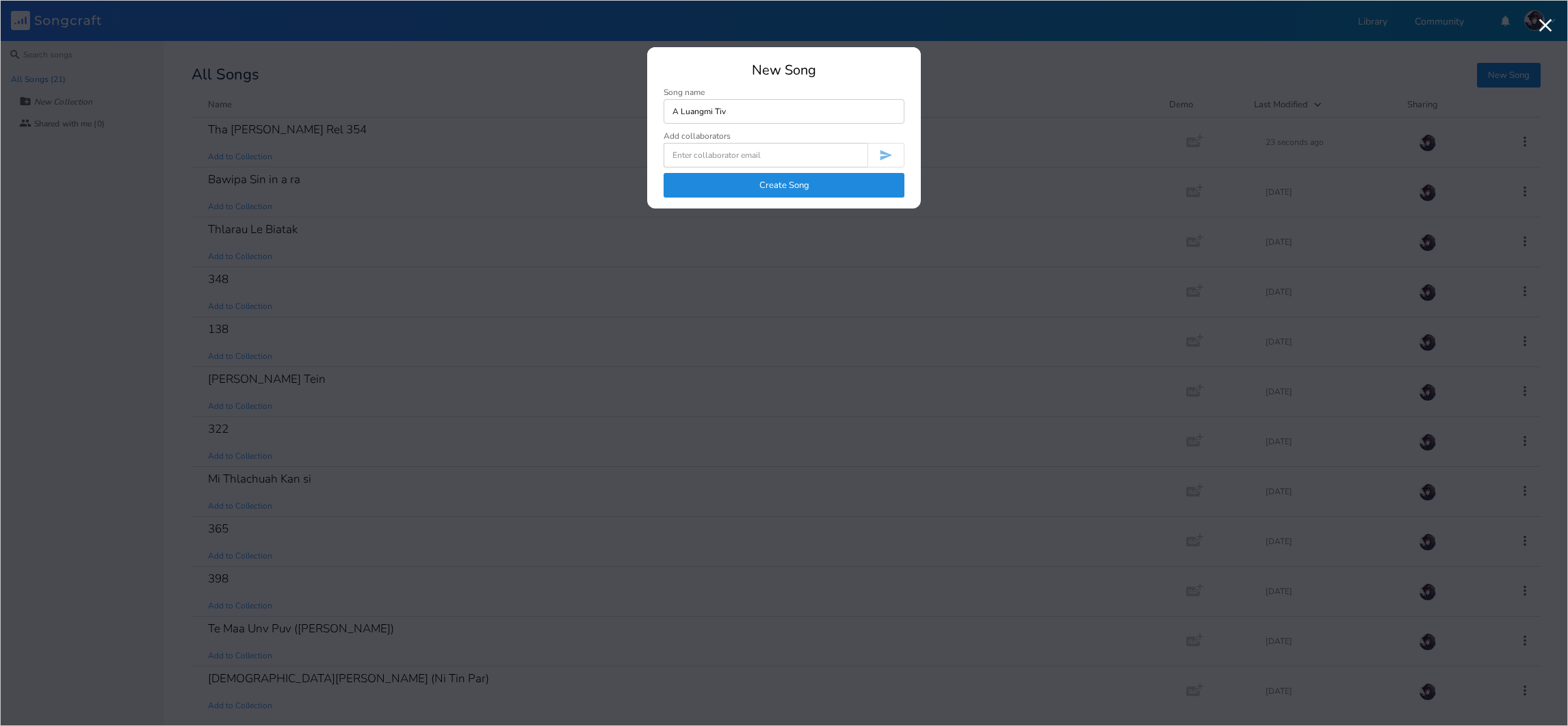
type input "A Luangmi Tiva"
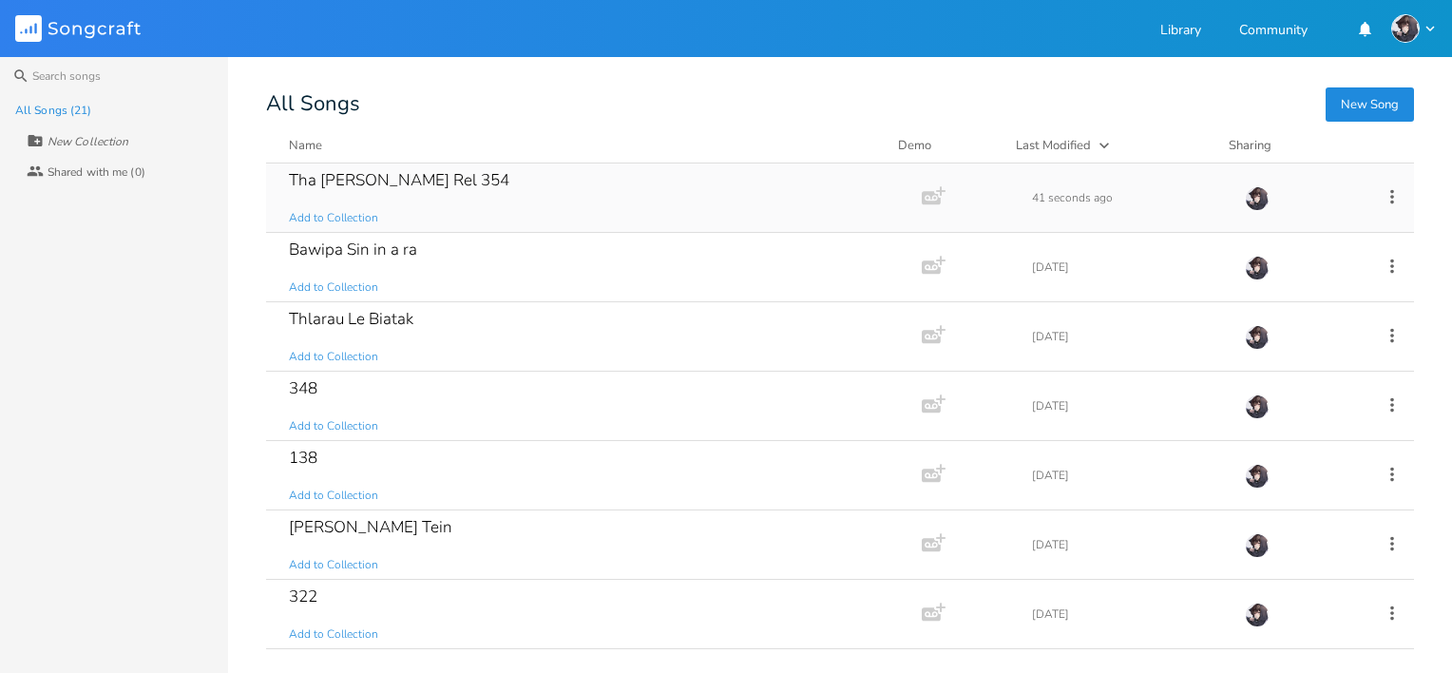
drag, startPoint x: 1478, startPoint y: 30, endPoint x: 1049, endPoint y: 177, distance: 452.9
click at [1365, 113] on button "New Song" at bounding box center [1370, 104] width 88 height 34
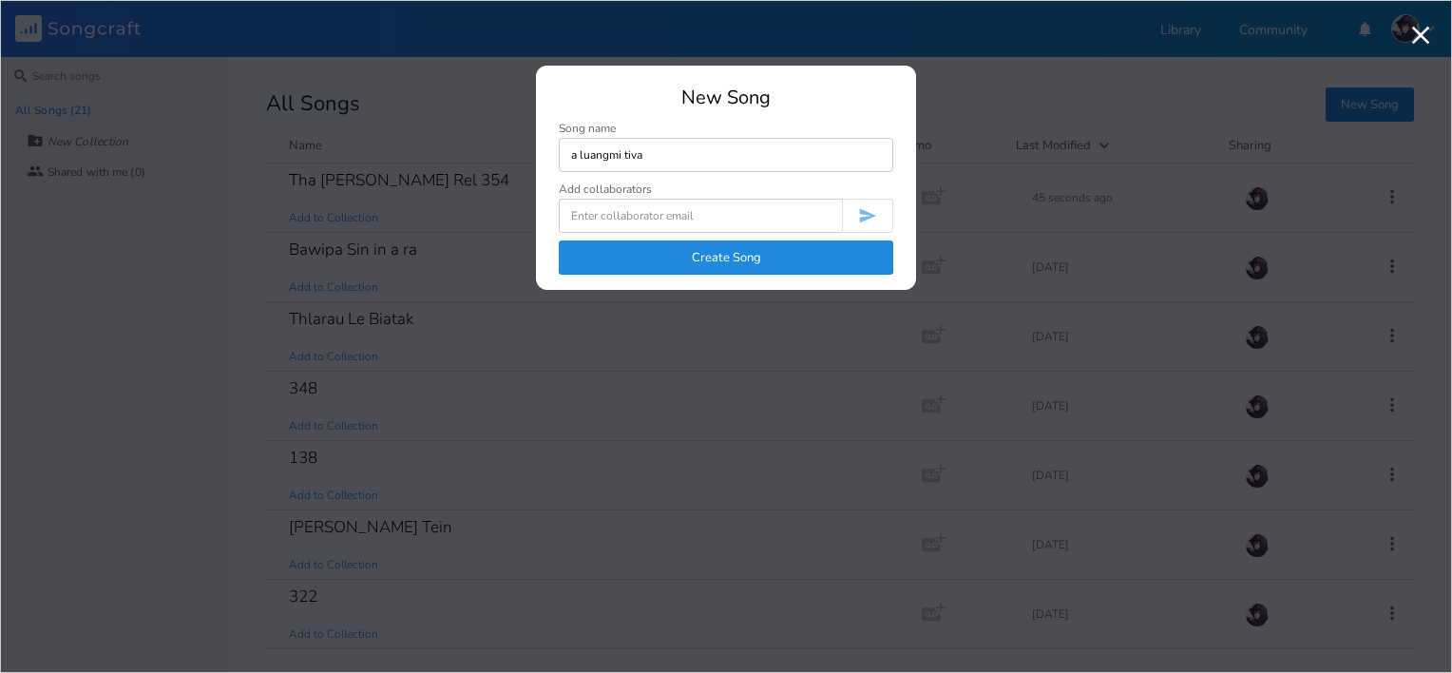
type input "a luangmi tiva"
click at [830, 258] on button "Create Song" at bounding box center [726, 257] width 335 height 34
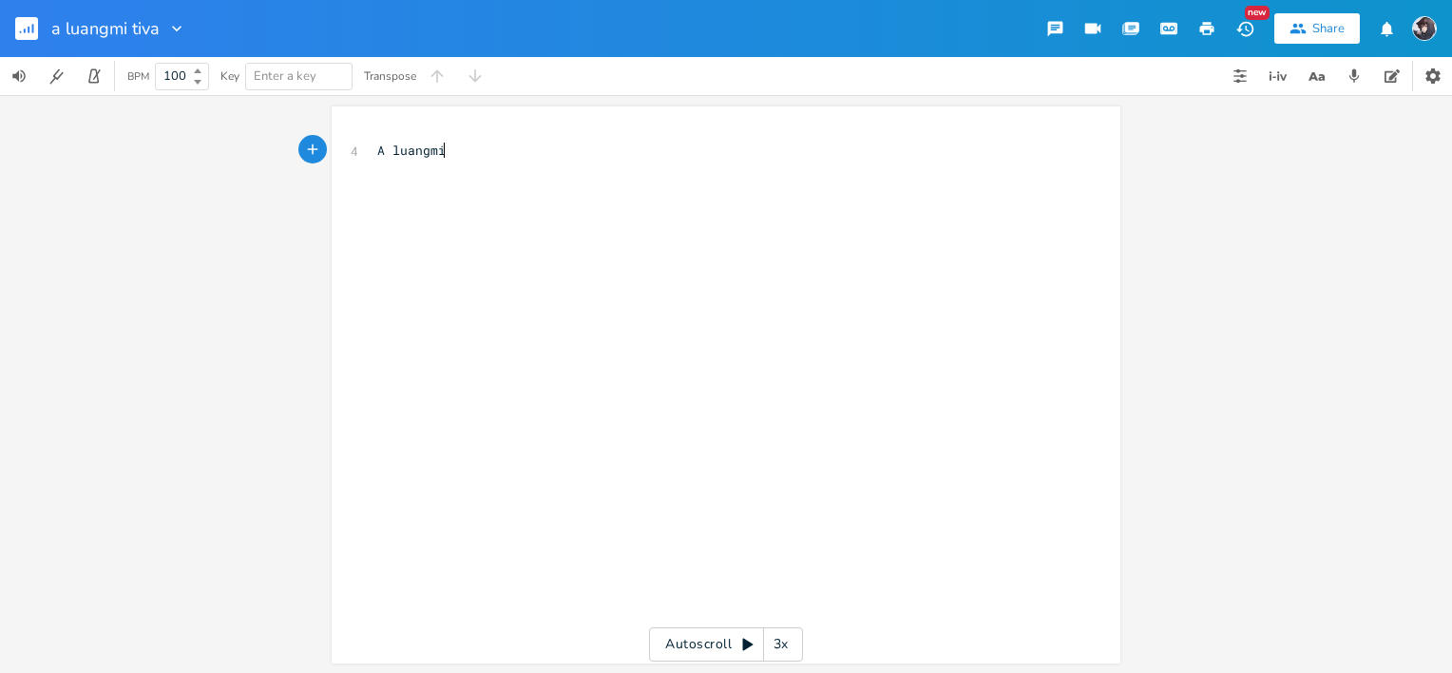
scroll to position [0, 61]
type textarea "A luangmi TIVA"
type textarea "tiva"
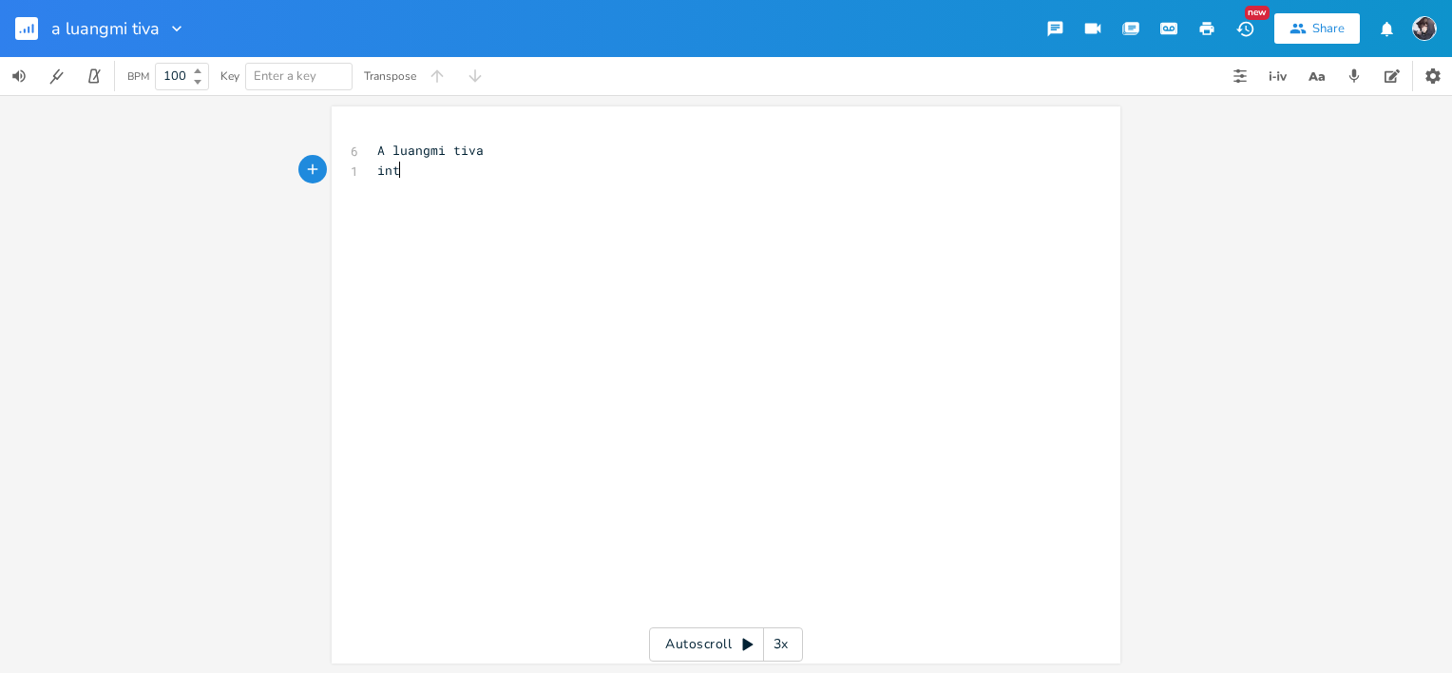
type textarea "intro"
type textarea "[intro]"
click at [547, 168] on pre "[intro]" at bounding box center [716, 171] width 686 height 20
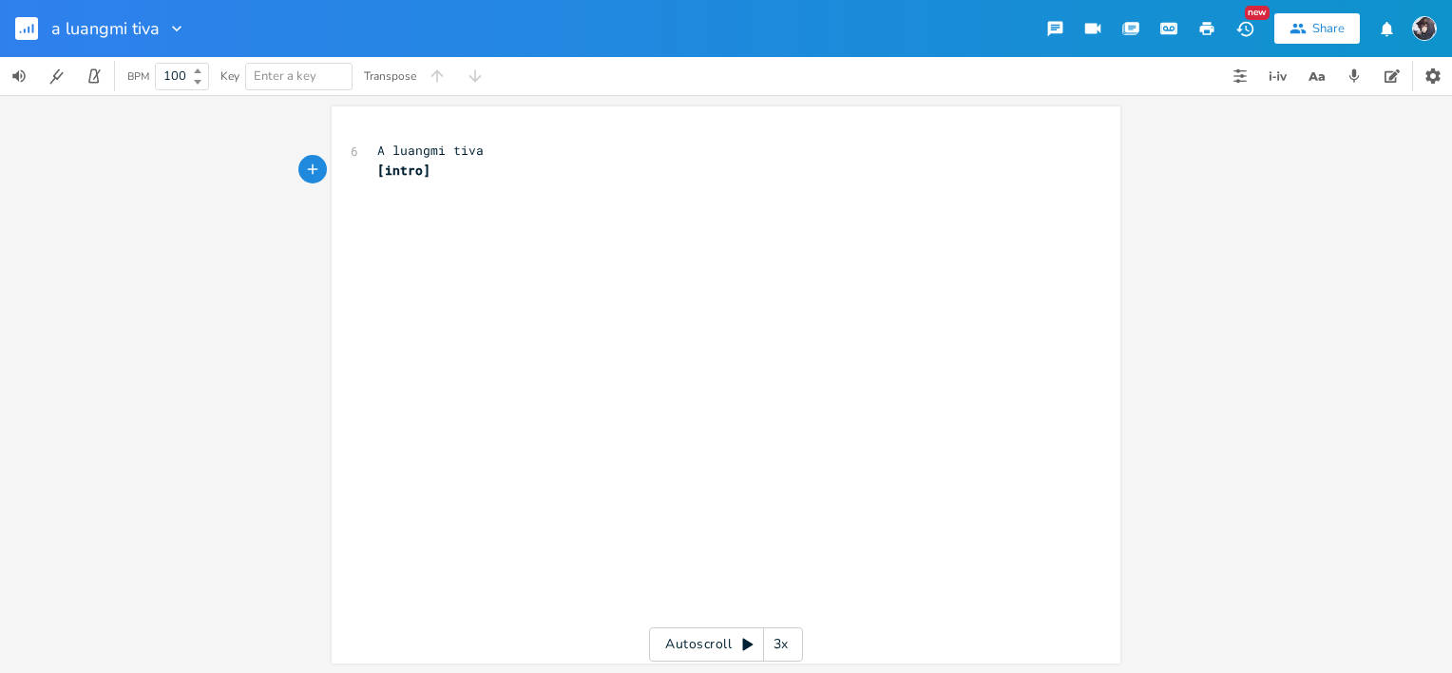
click at [553, 156] on pre "A luangmi tiva" at bounding box center [716, 151] width 686 height 20
click at [532, 239] on div "xxxxxxxxxx 6 A luangmi tiva ​ [intro] ​" at bounding box center [740, 403] width 734 height 532
type textarea "|{"
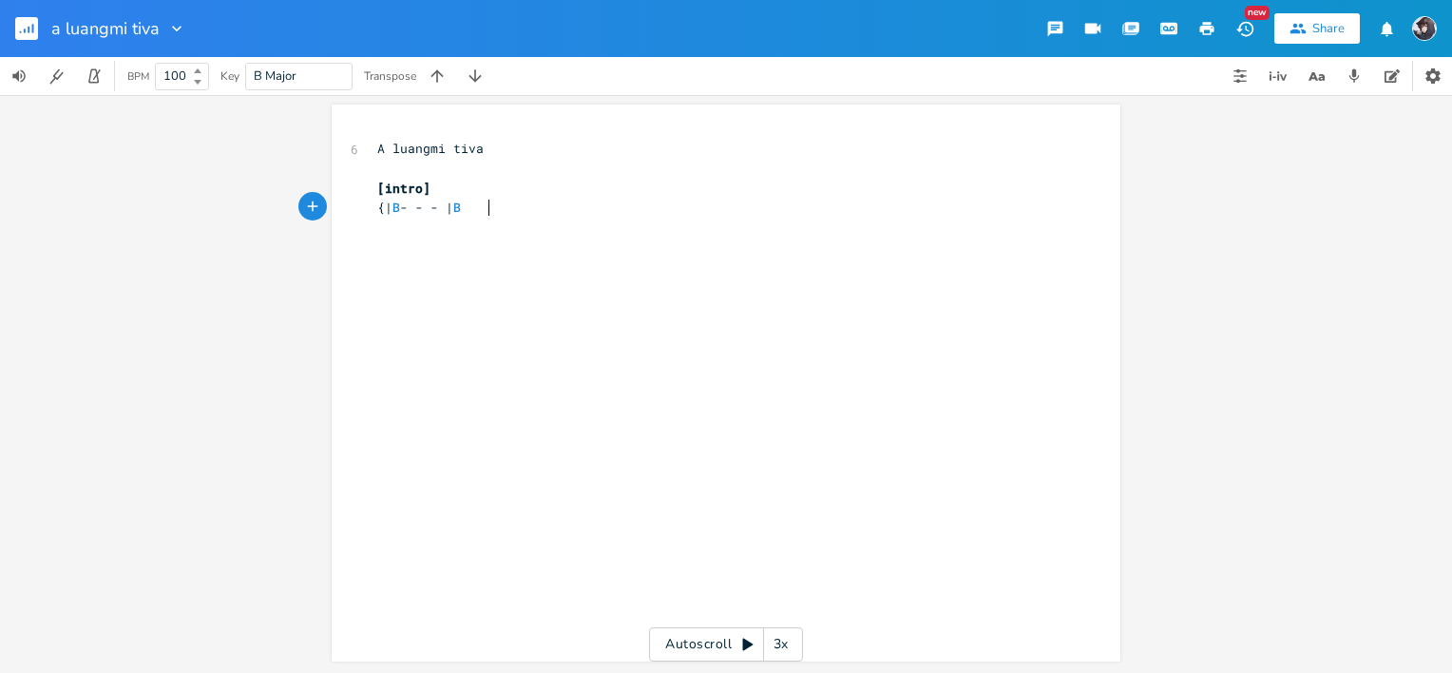
type textarea "{| B - - - | B - -"
type textarea "E - | B - - - | B - E - |"
type textarea "| G# - - -"
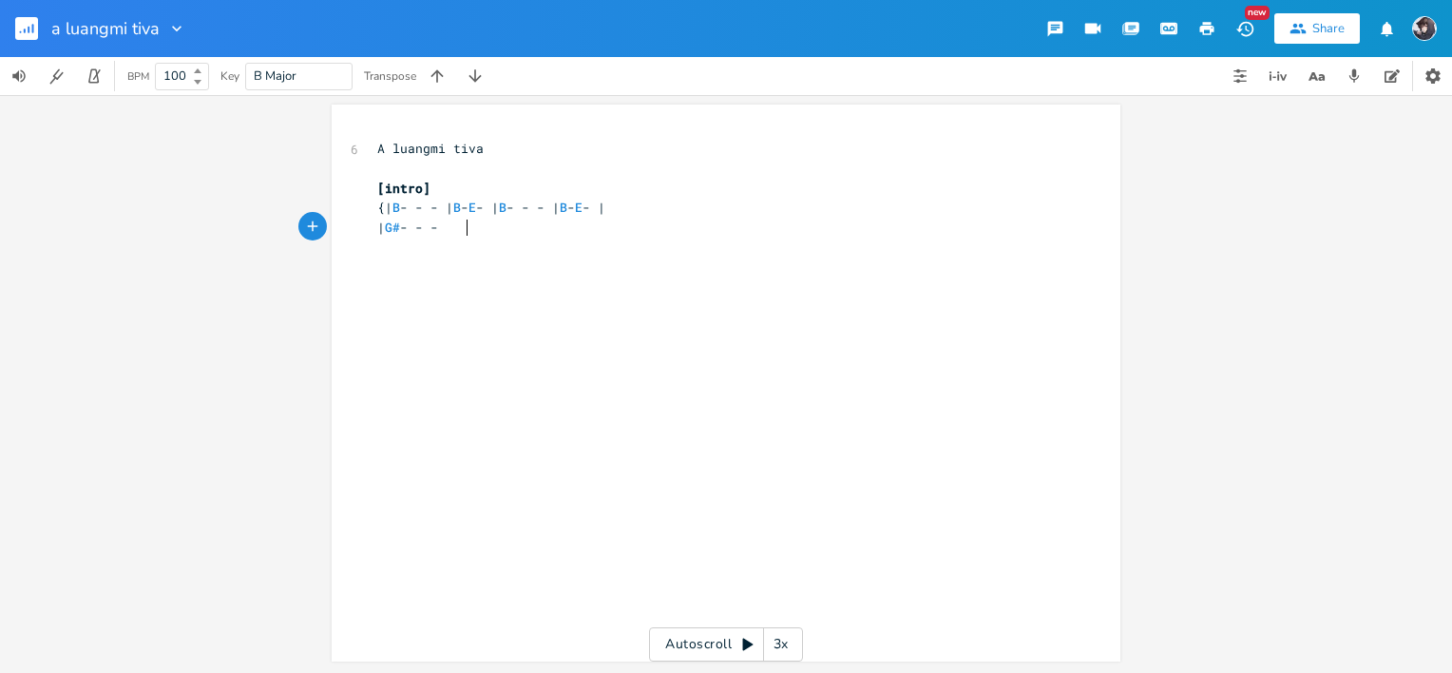
scroll to position [0, 54]
type textarea "F"
type textarea "G# - - - | F# - - -"
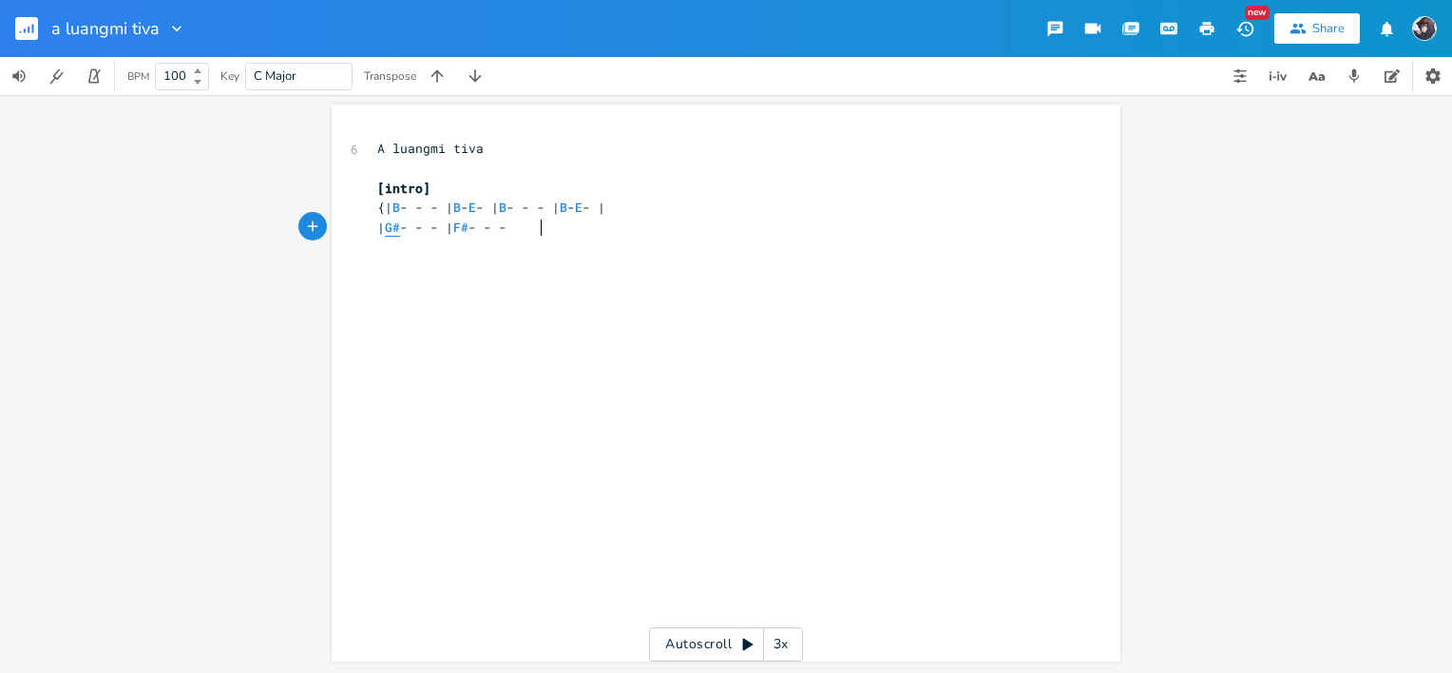
click at [400, 228] on span "G#" at bounding box center [392, 228] width 15 height 18
type textarea "m"
click at [628, 224] on pre "| G#m - - - | F# - - -" at bounding box center [716, 228] width 686 height 20
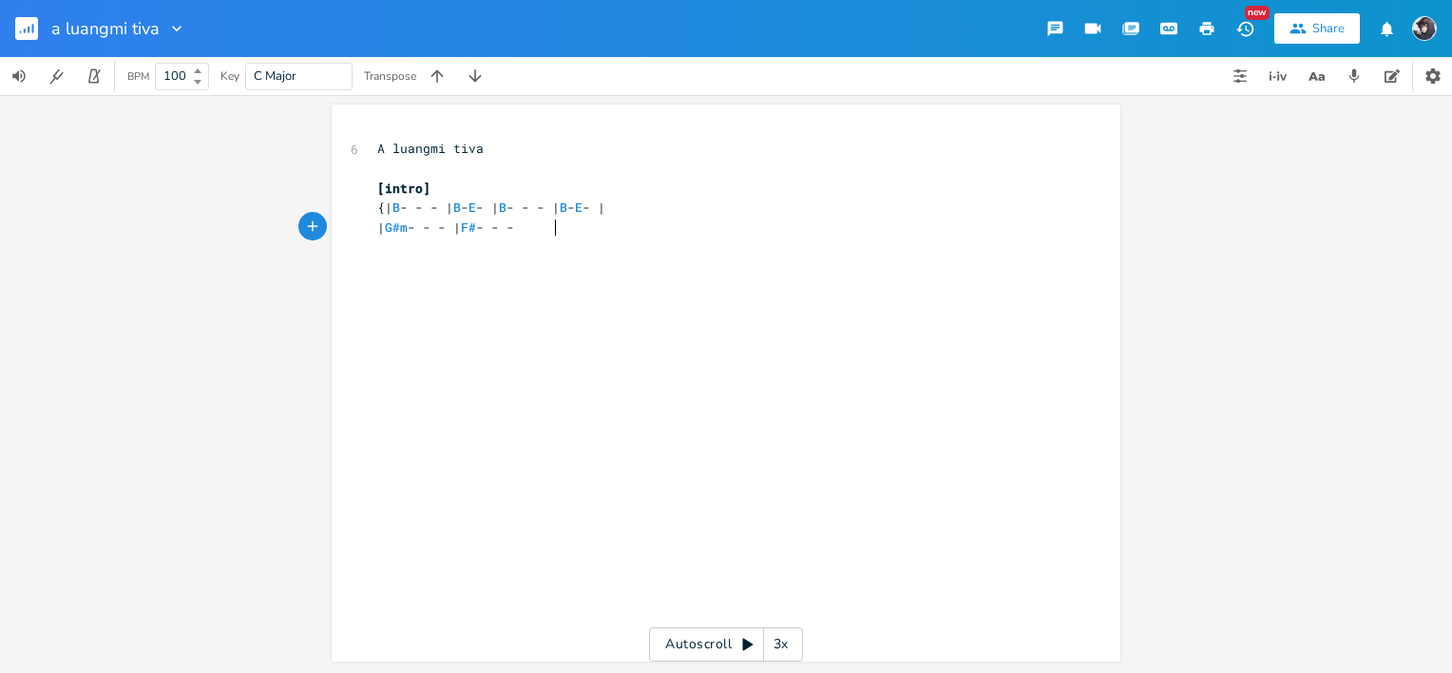
type textarea "}"
type textarea "| B --"
type textarea "-"
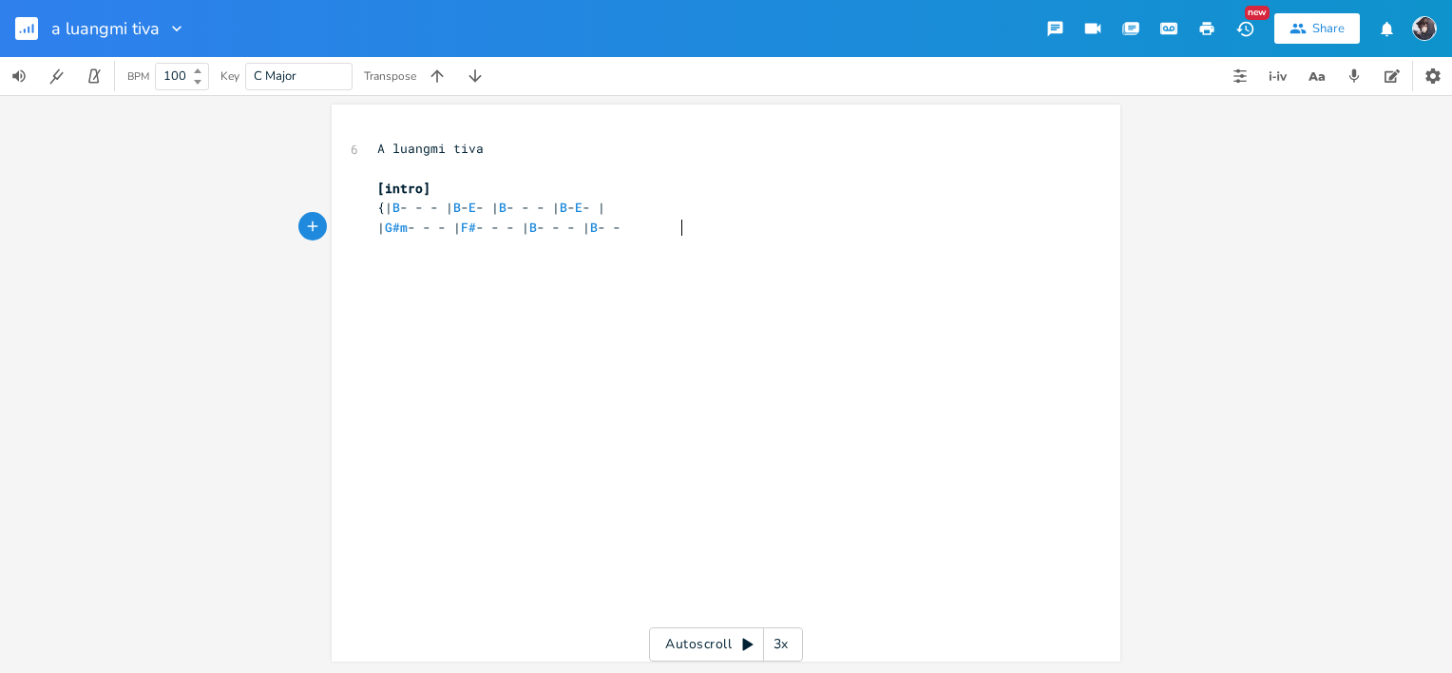
scroll to position [0, 54]
type textarea "- - | B - - - |}"
type textarea "[v}+"
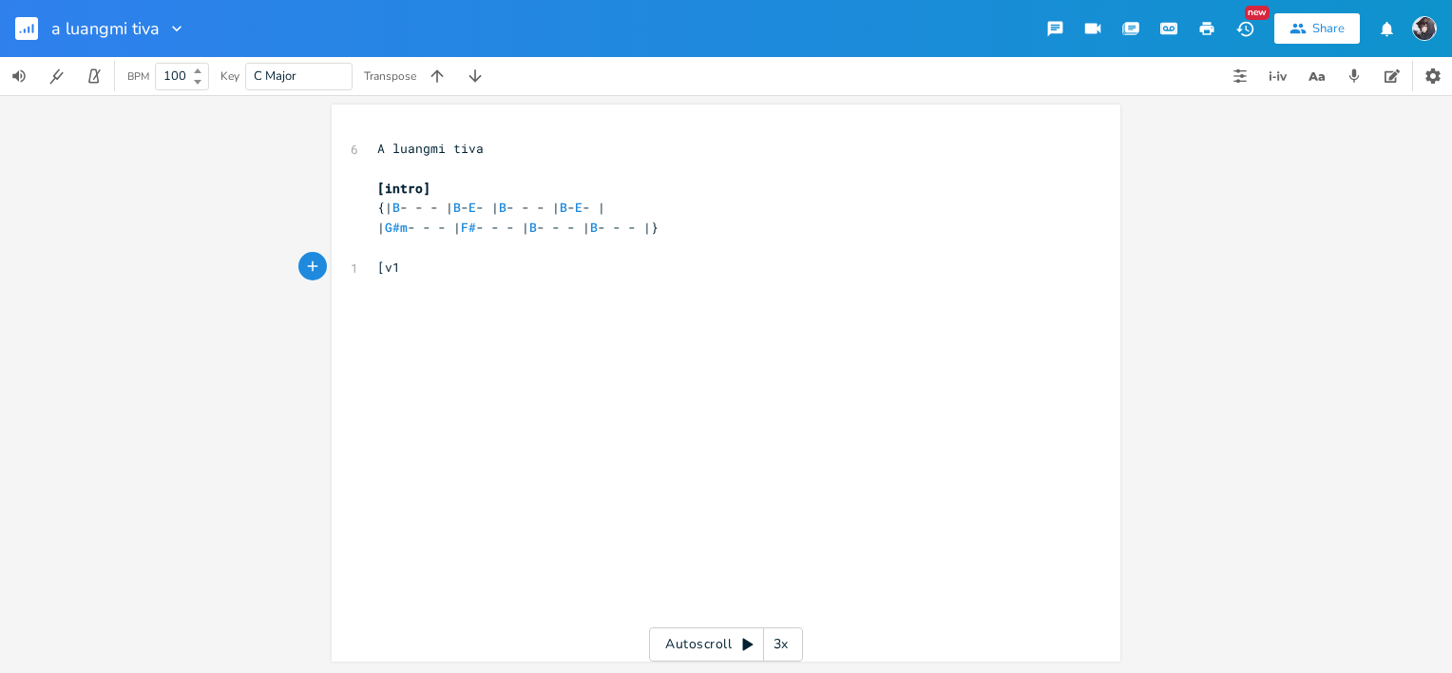
type textarea "1]"
type textarea "{|"
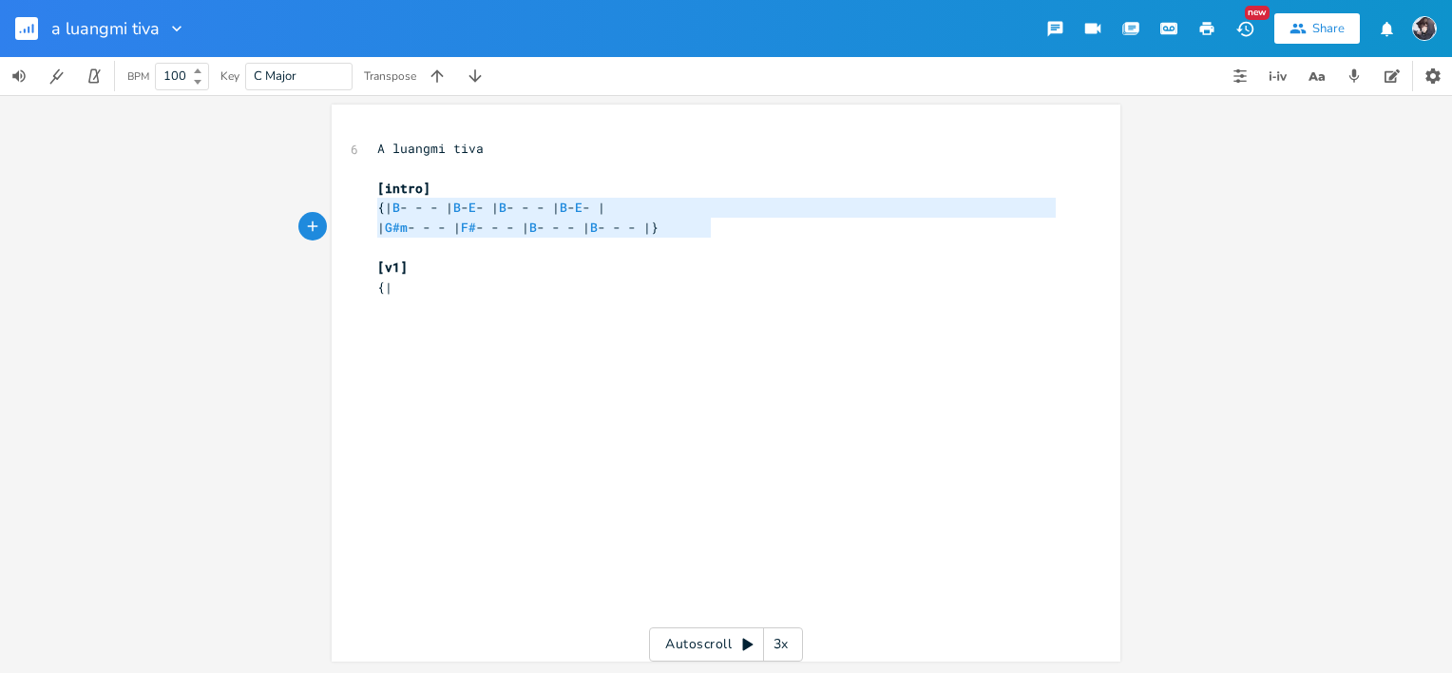
type textarea "{| B - - - | B - E - | B - - - | B - E - | | G#m - - - | F# - - - | B - - - | B…"
drag, startPoint x: 370, startPoint y: 202, endPoint x: 712, endPoint y: 227, distance: 343.0
click at [712, 227] on div "6 A luangmi tiva ​ [intro] {| B - - - | B - E - | B - - - | B - E - | | G#m - -…" at bounding box center [716, 218] width 686 height 158
click at [572, 292] on pre "{|" at bounding box center [716, 287] width 686 height 20
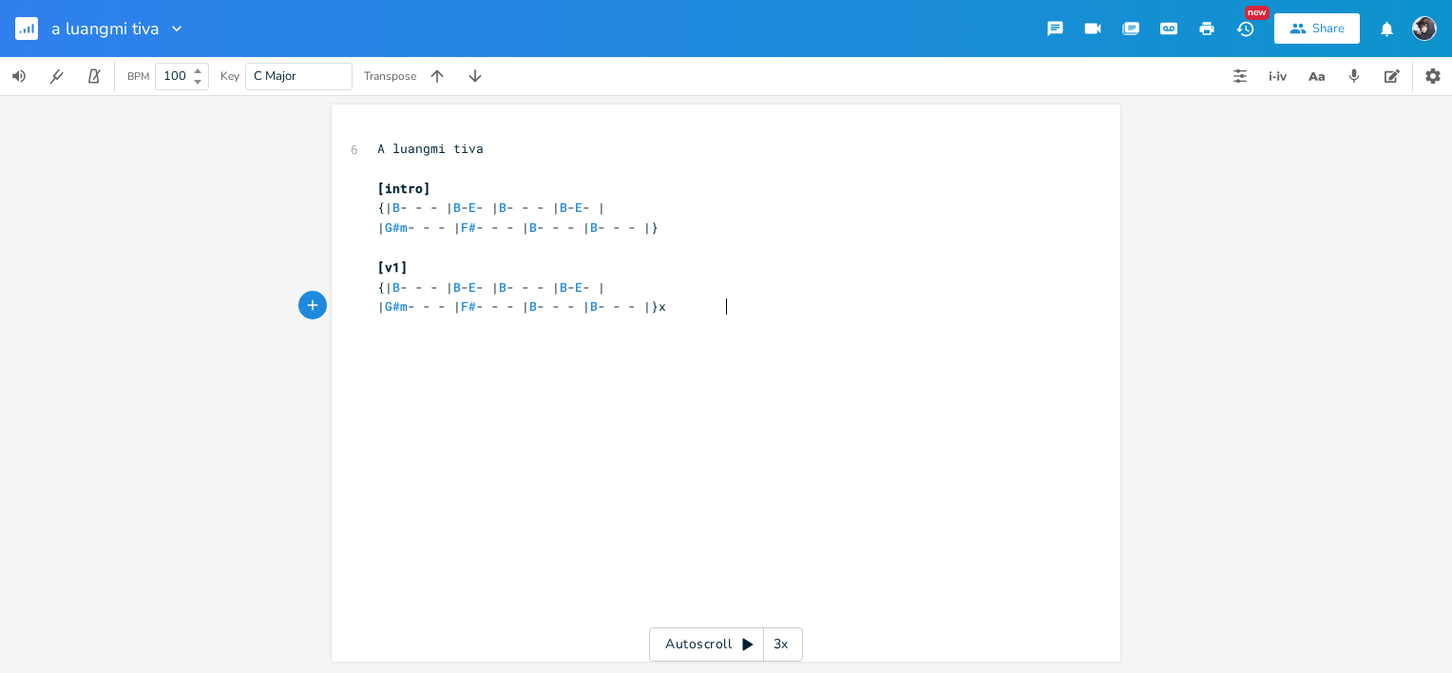
type textarea "x2"
type textarea "[chp"
type textarea "o]"
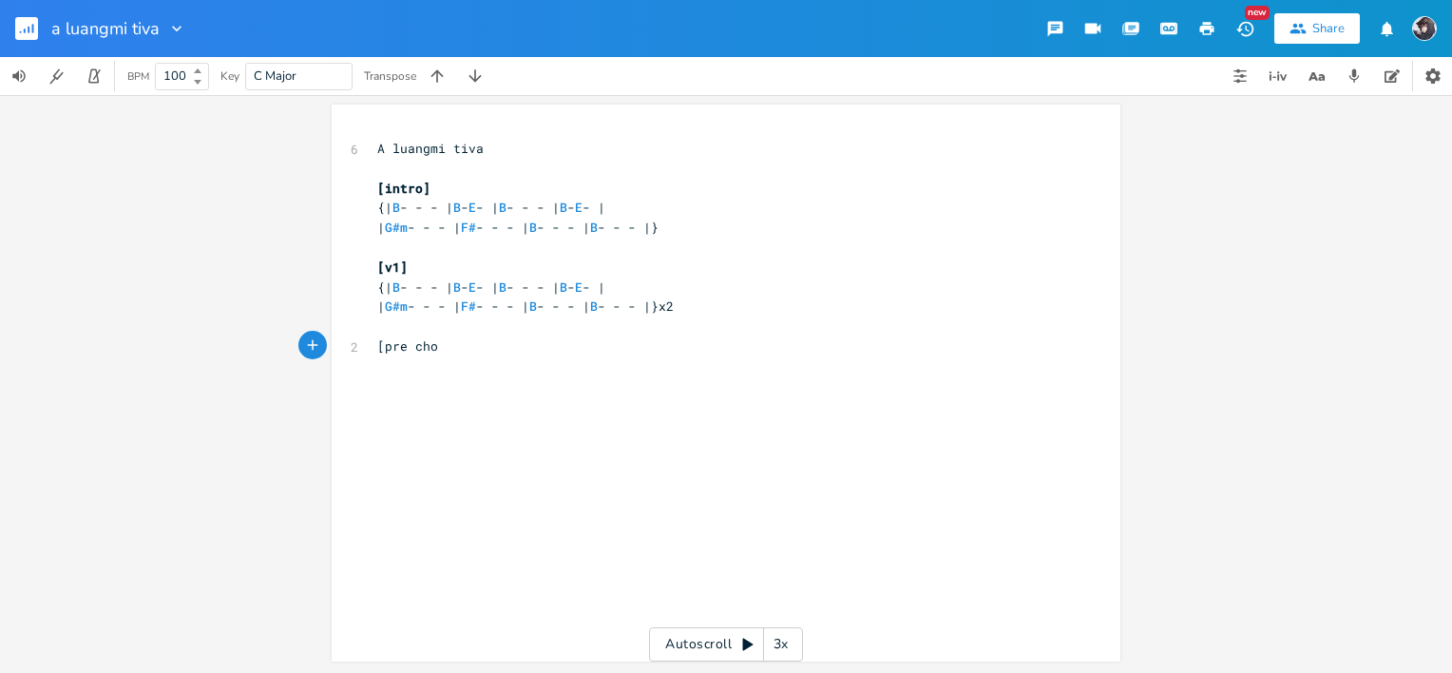
type textarea "pre cho]"
type textarea "{| G# -"
type textarea "m - -"
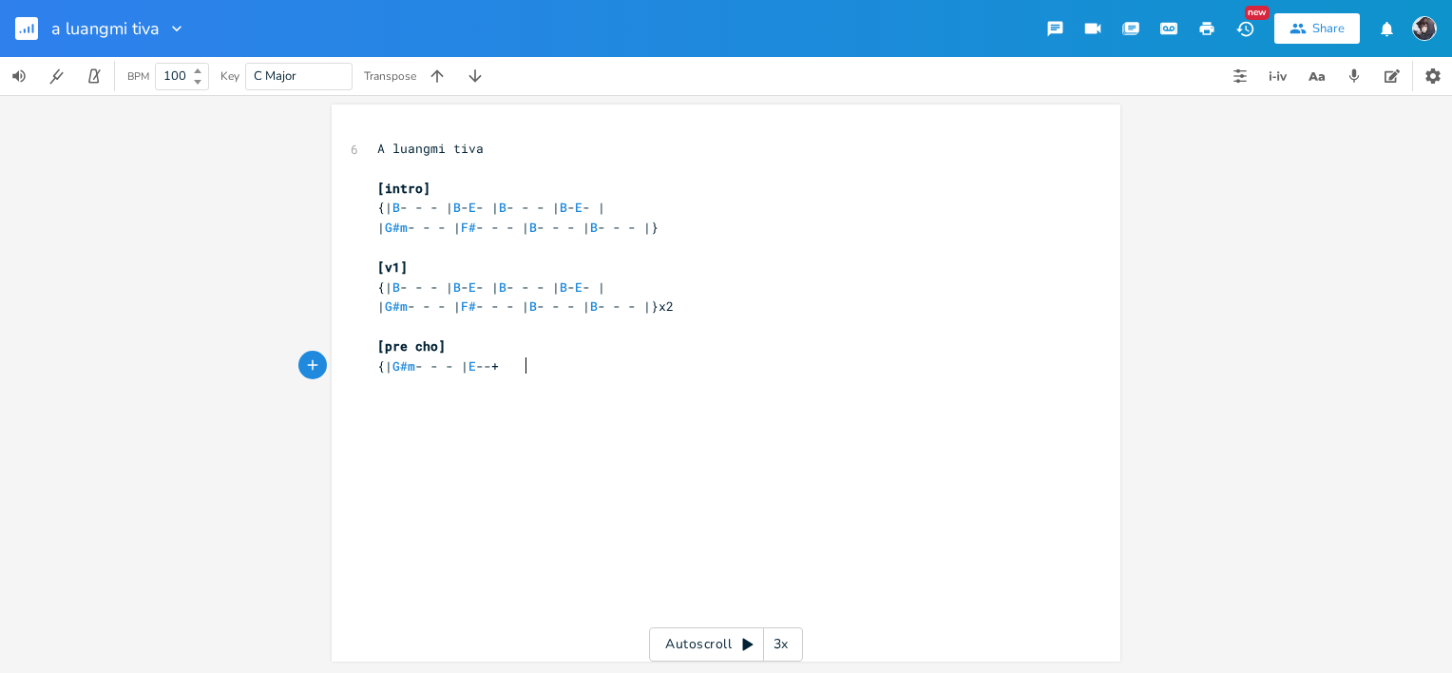
type textarea "- | E --+"
type textarea "- - | B - --"
type textarea "- | F# - - - |"
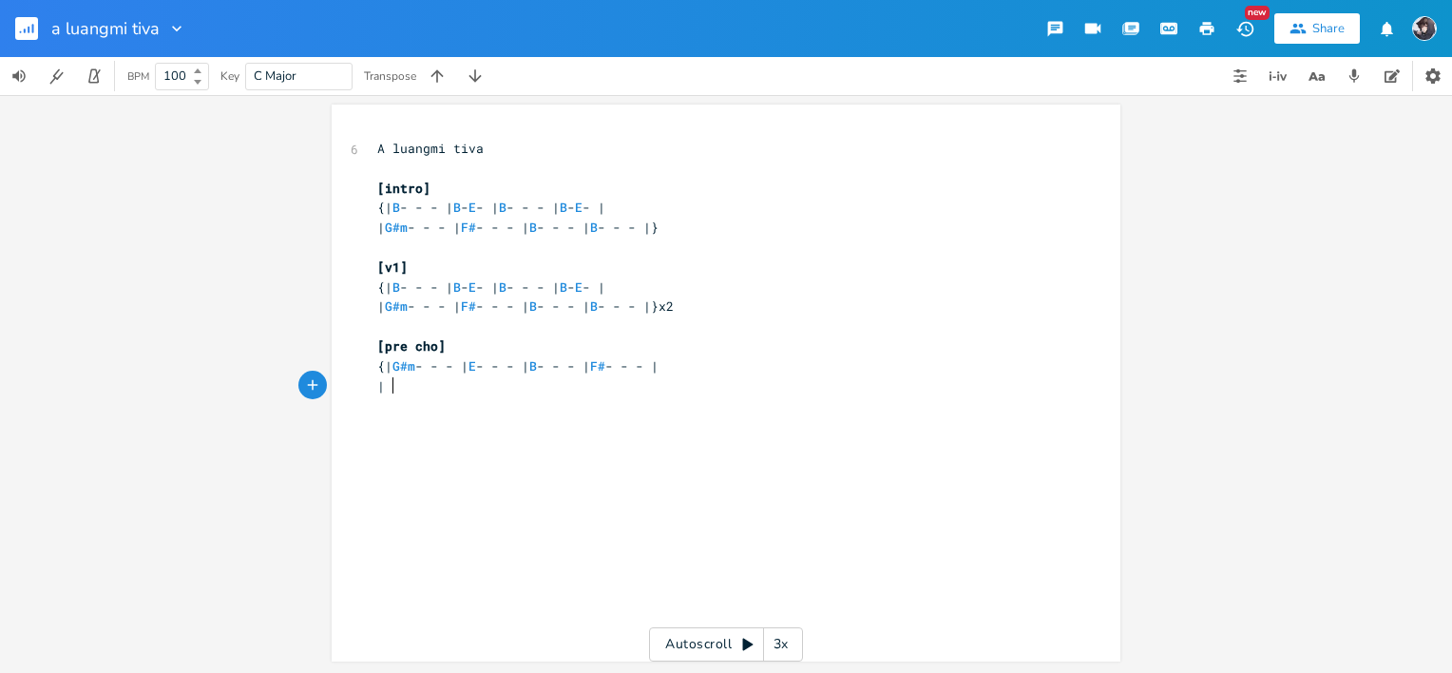
scroll to position [0, 8]
type textarea "| G#M"
type textarea "m - - - | E - - - | F# - --"
type textarea "- | F# - -"
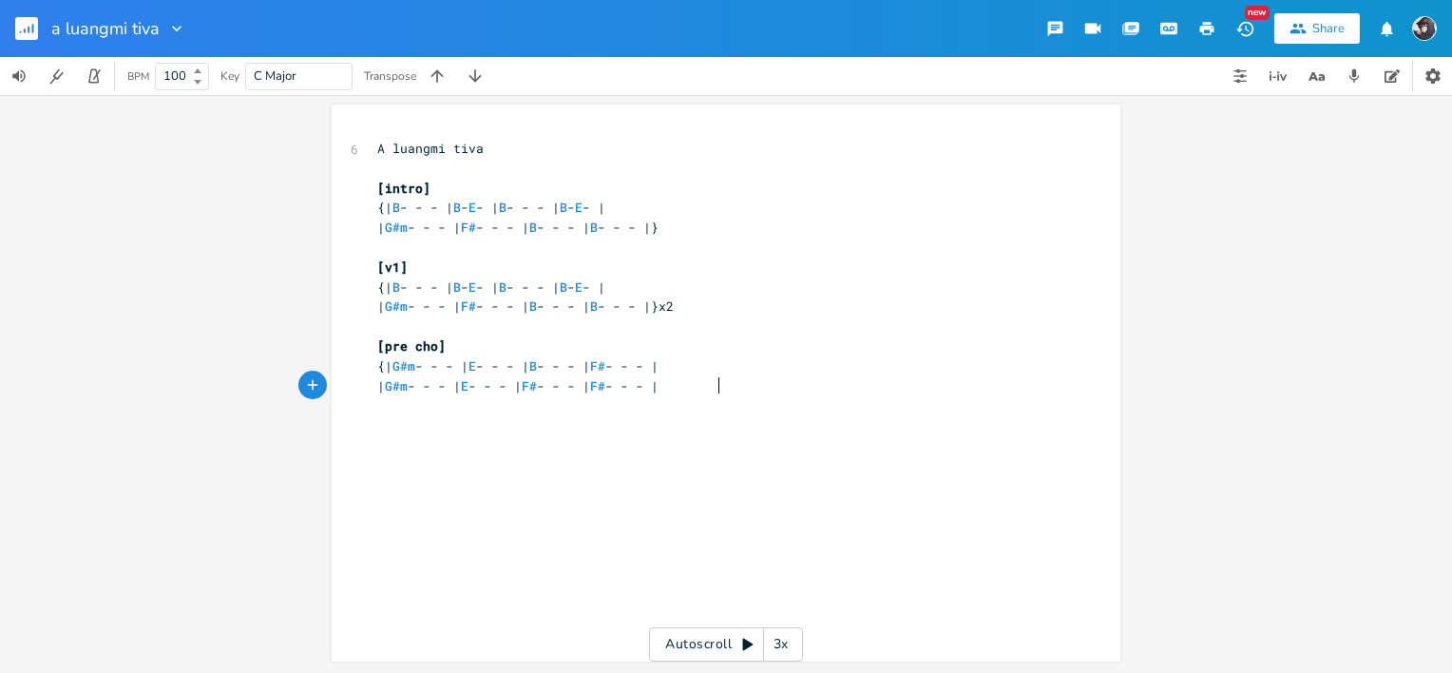
type textarea "- |}"
type textarea "[cho]"
type textarea "{| B - - - | B - - -|"
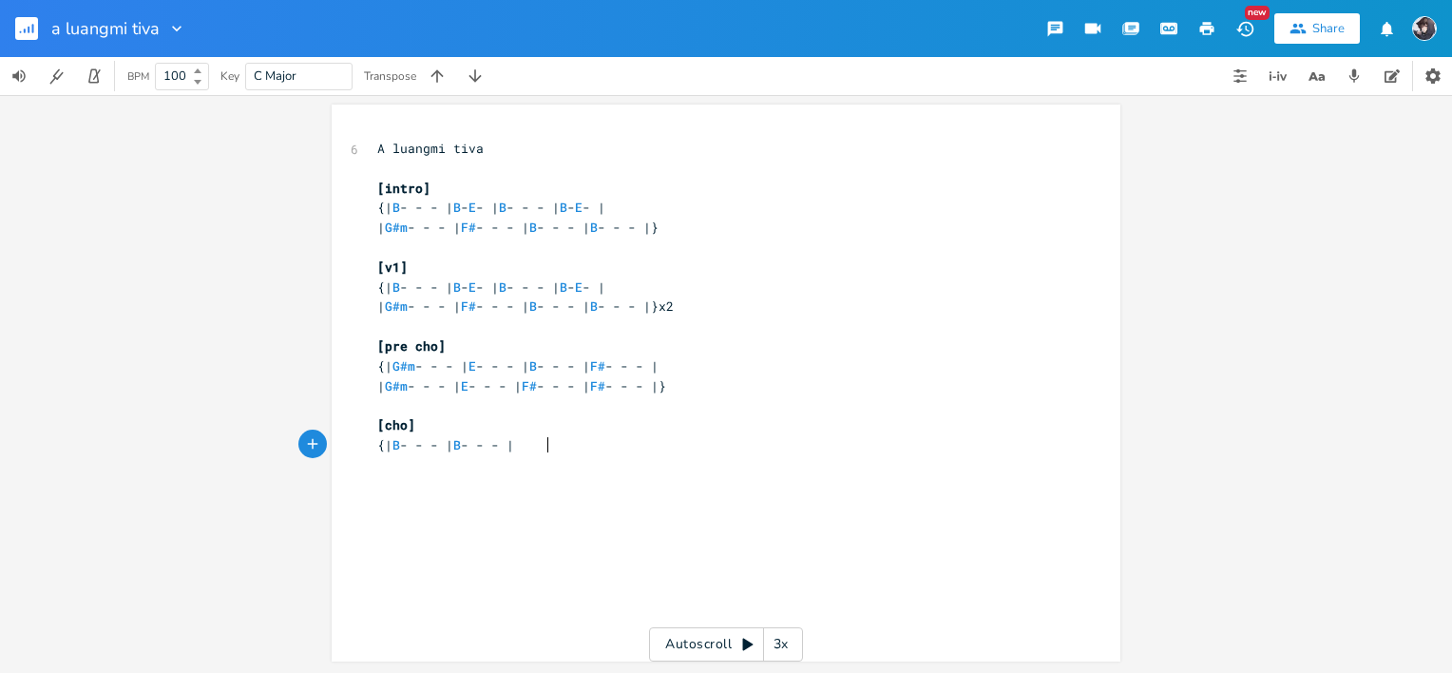
scroll to position [0, 8]
type textarea "| E - - - | E - - - |"
type textarea "| G#m - -"
type textarea "- - | G#m - - - | F# - - - | F# - - - |"
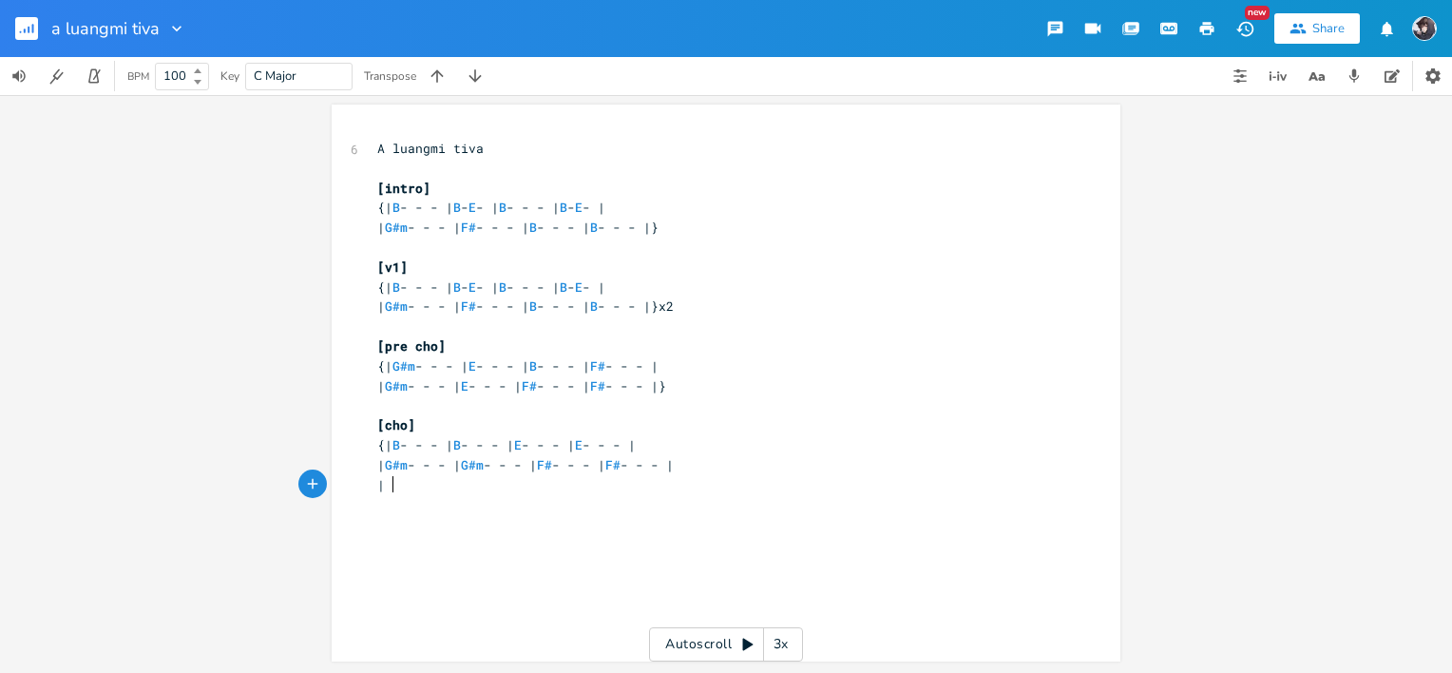
scroll to position [0, 5]
type textarea "| B - - - | B - - - | E - - - | E - -"
type textarea "- - - |"
type textarea "| G#m - - - | F# - - - | D"
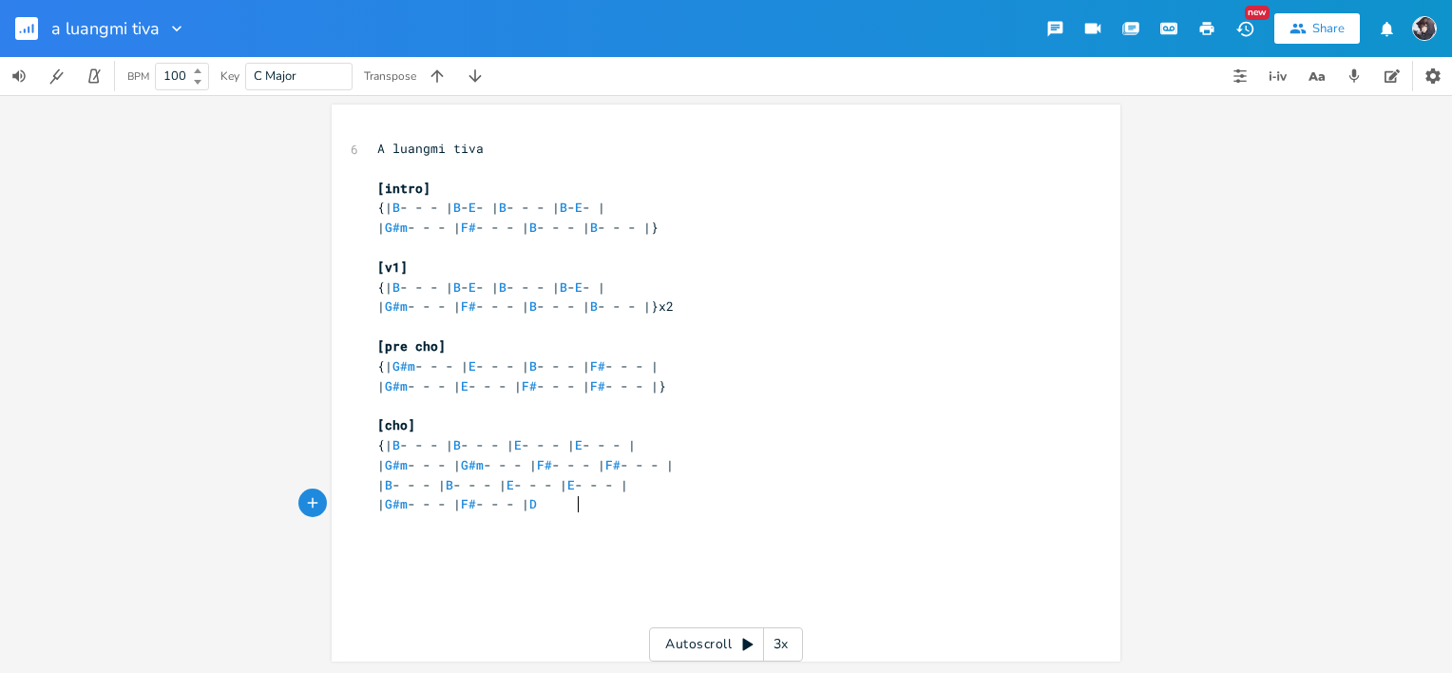
scroll to position [0, 128]
type textarea "B - - - | B - - --"
type textarea "|"
type textarea "|}"
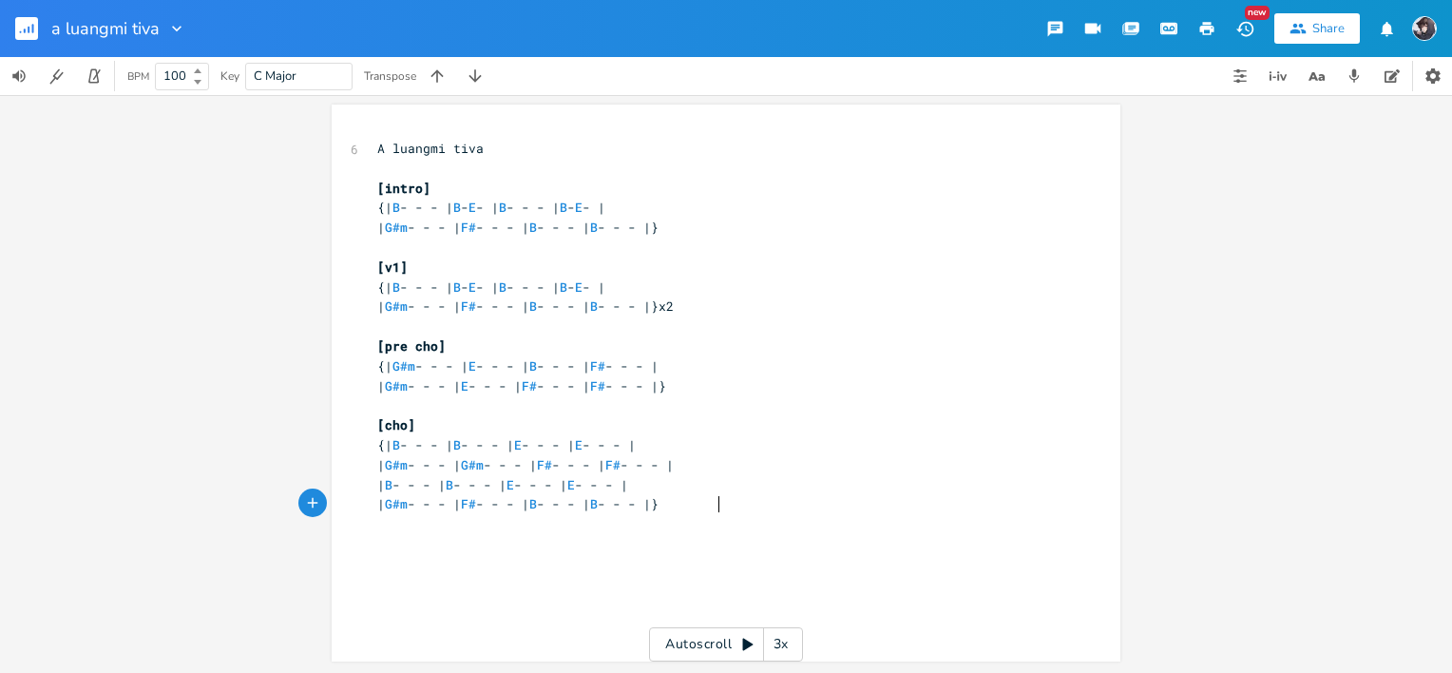
scroll to position [0, 10]
drag, startPoint x: 373, startPoint y: 267, endPoint x: 398, endPoint y: 279, distance: 28.5
click at [398, 279] on div "6 A luangmi tiva ​ [intro] {| B - - - | B - E - | B - - - | B - E - | | G#m - -…" at bounding box center [716, 326] width 686 height 375
type textarea "[v1] {| B"
click at [508, 266] on pre "[v1]" at bounding box center [716, 268] width 686 height 20
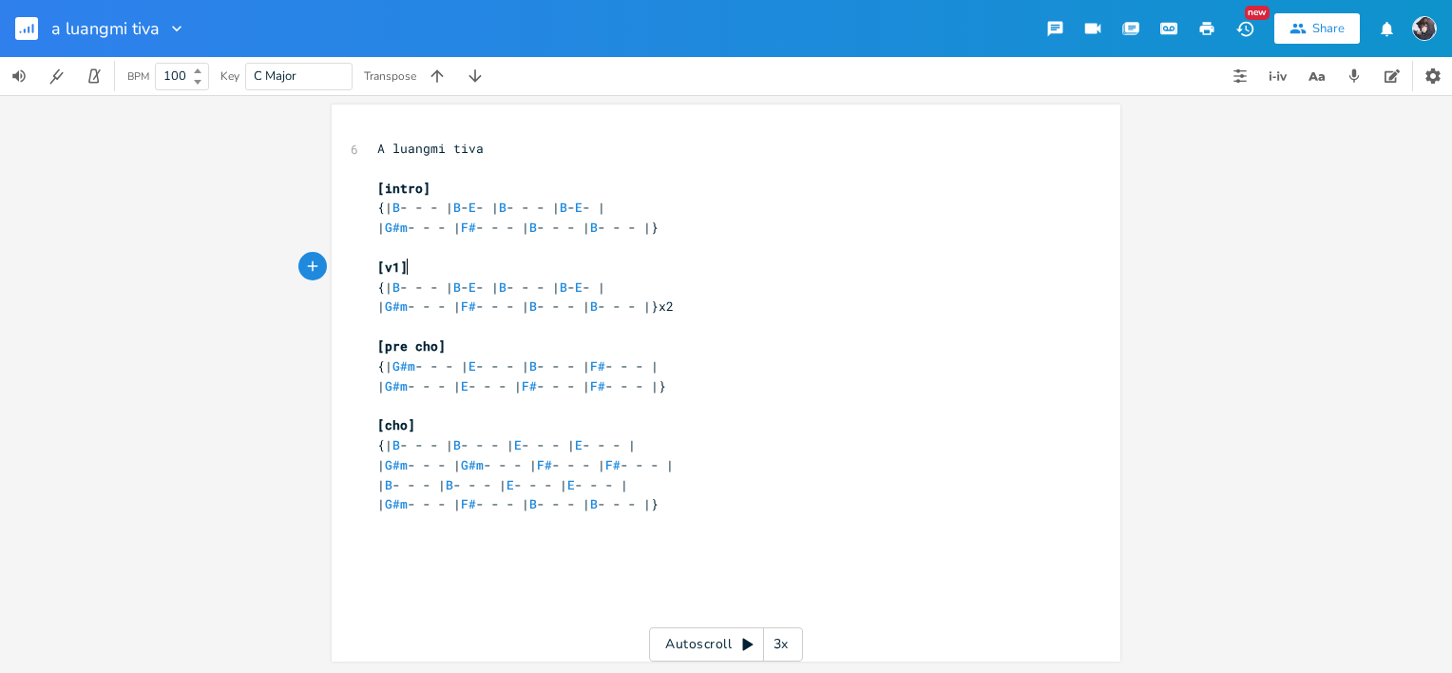
click at [536, 565] on div "x 6 A luangmi tiva ​ [intro] {| B - - - | B - E - | B - - - | B - E - | | G#m -…" at bounding box center [740, 401] width 734 height 532
type textarea "{"
type textarea "[v2]"
type textarea "{| |}"
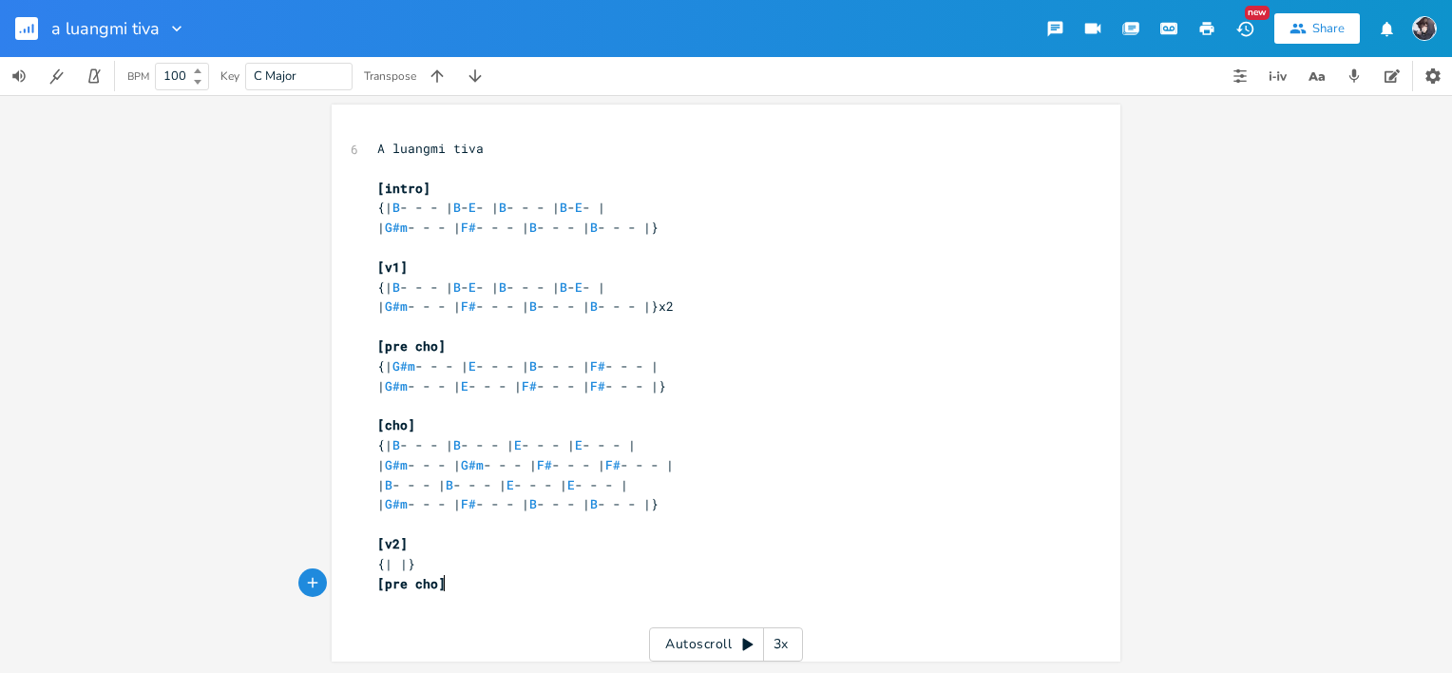
scroll to position [0, 48]
type textarea "[pre cho]\"
type textarea "{\"
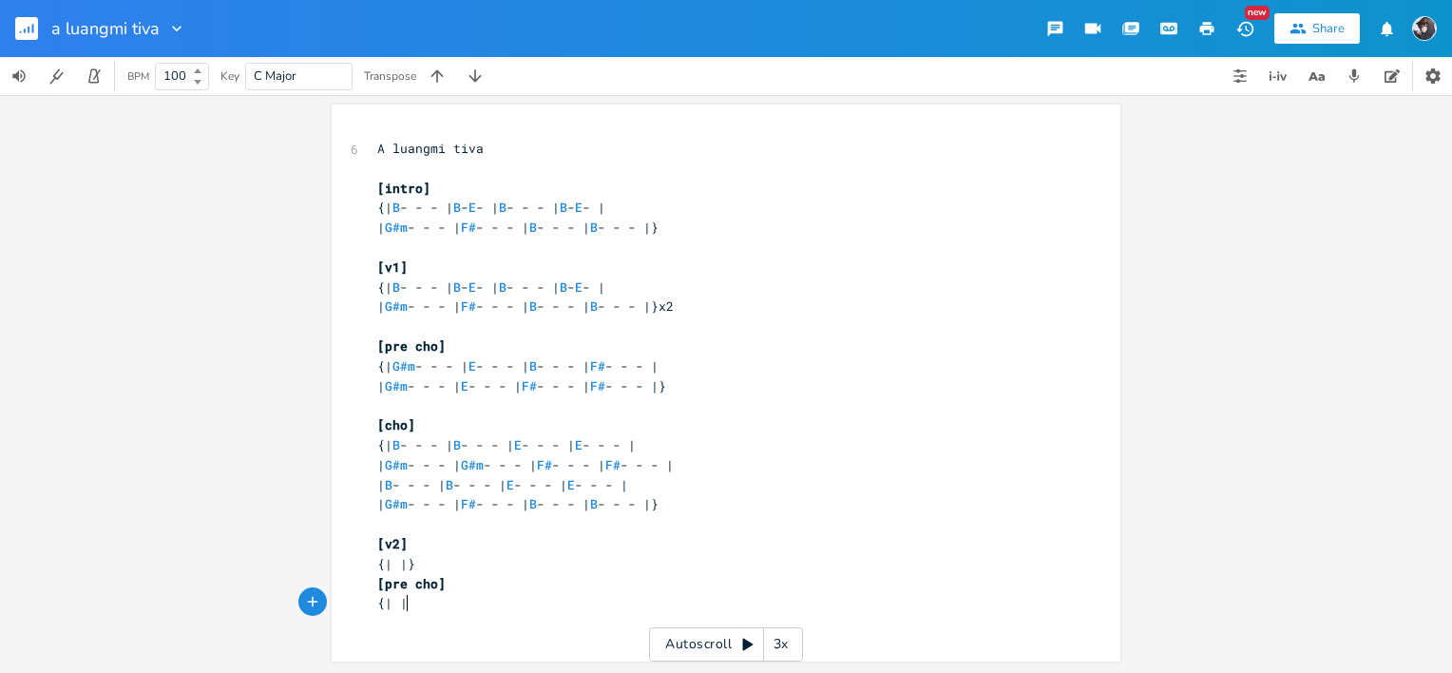
type textarea "| |]"
type textarea "}"
type textarea "[cho]"
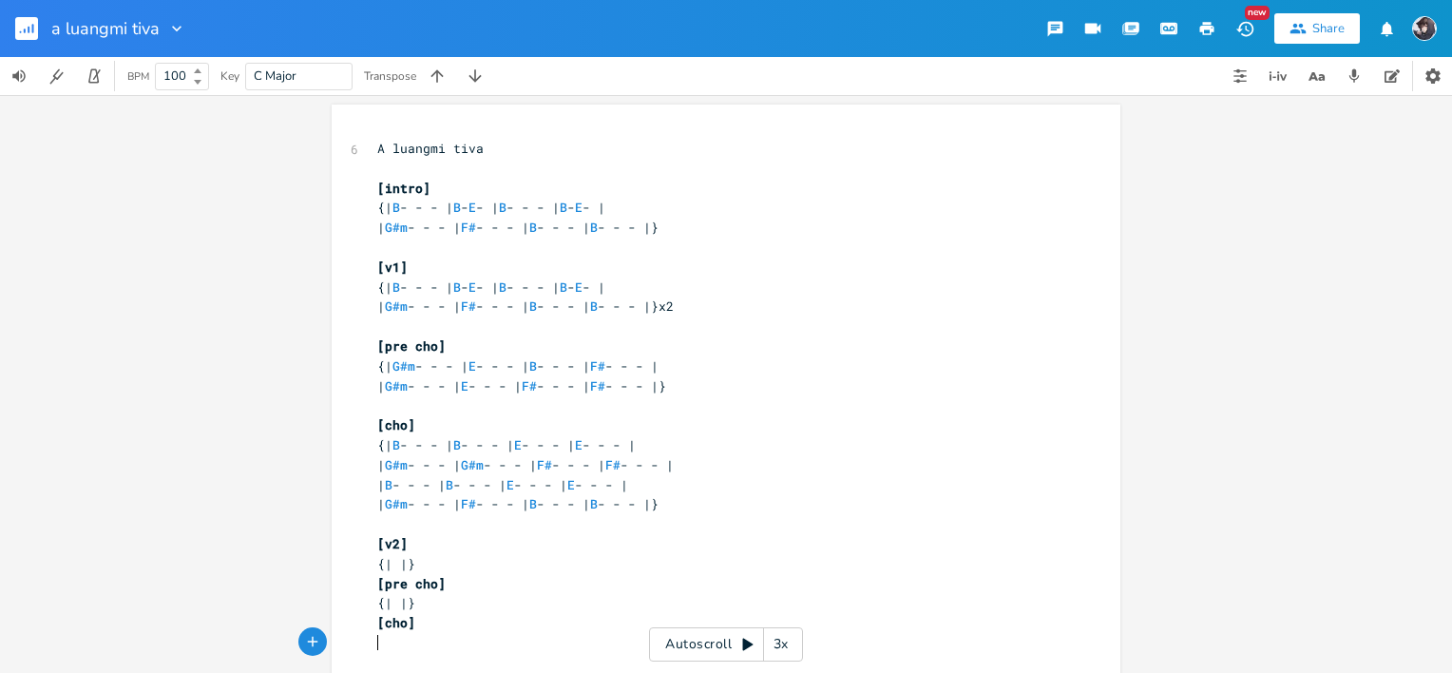
type textarea "|"
type textarea "{\"
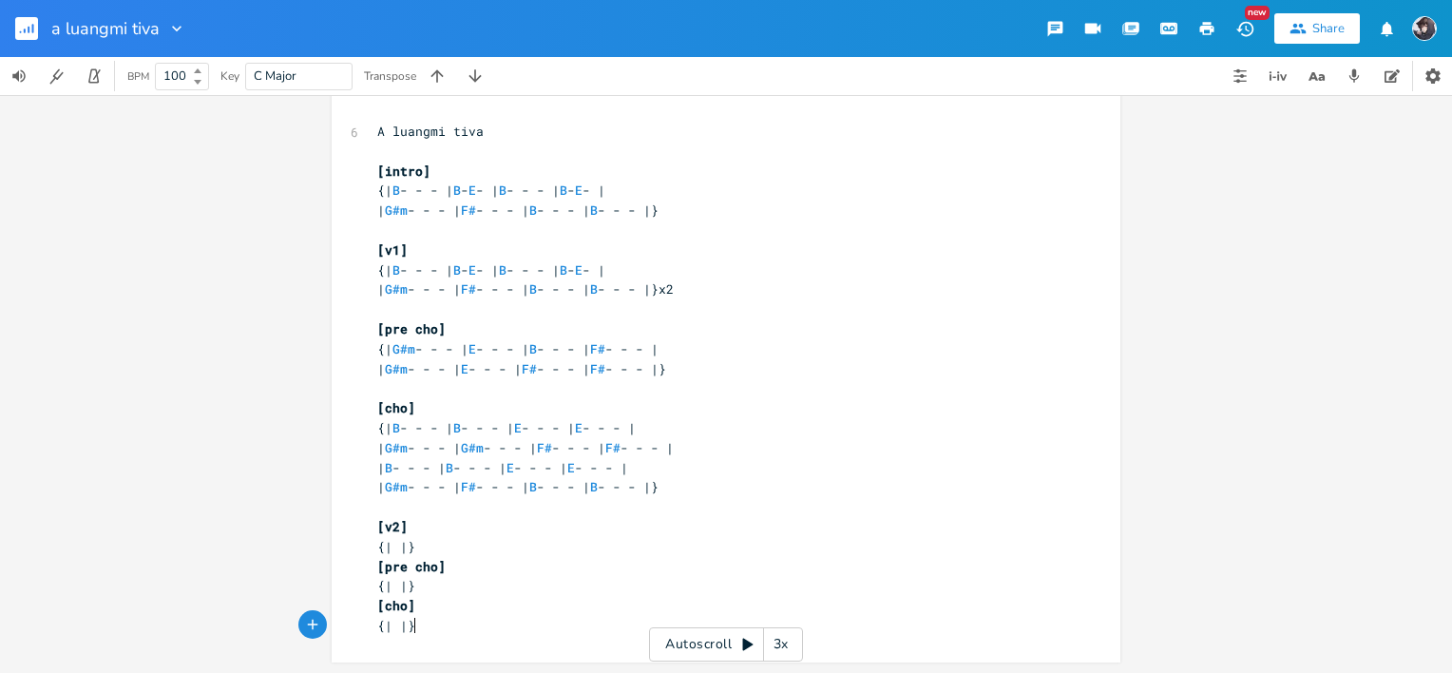
type textarea "| |}"
click at [1330, 448] on div "| |} x 6 A luangmi tiva ​ [intro] {| B - - - | B - E - | B - - - | B - E - | | …" at bounding box center [726, 384] width 1452 height 578
click at [452, 628] on pre "{| |}" at bounding box center [716, 626] width 686 height 20
type textarea "x2"
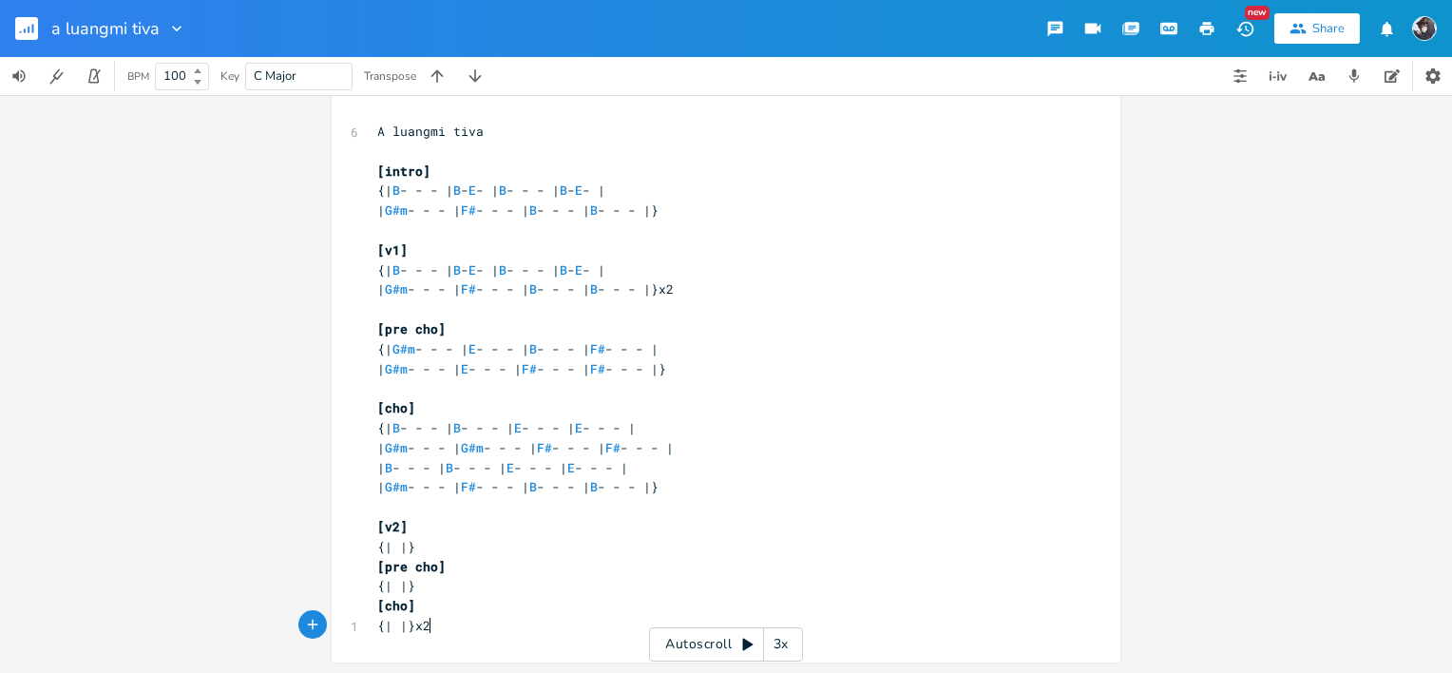
click at [27, 30] on rect "button" at bounding box center [26, 28] width 23 height 23
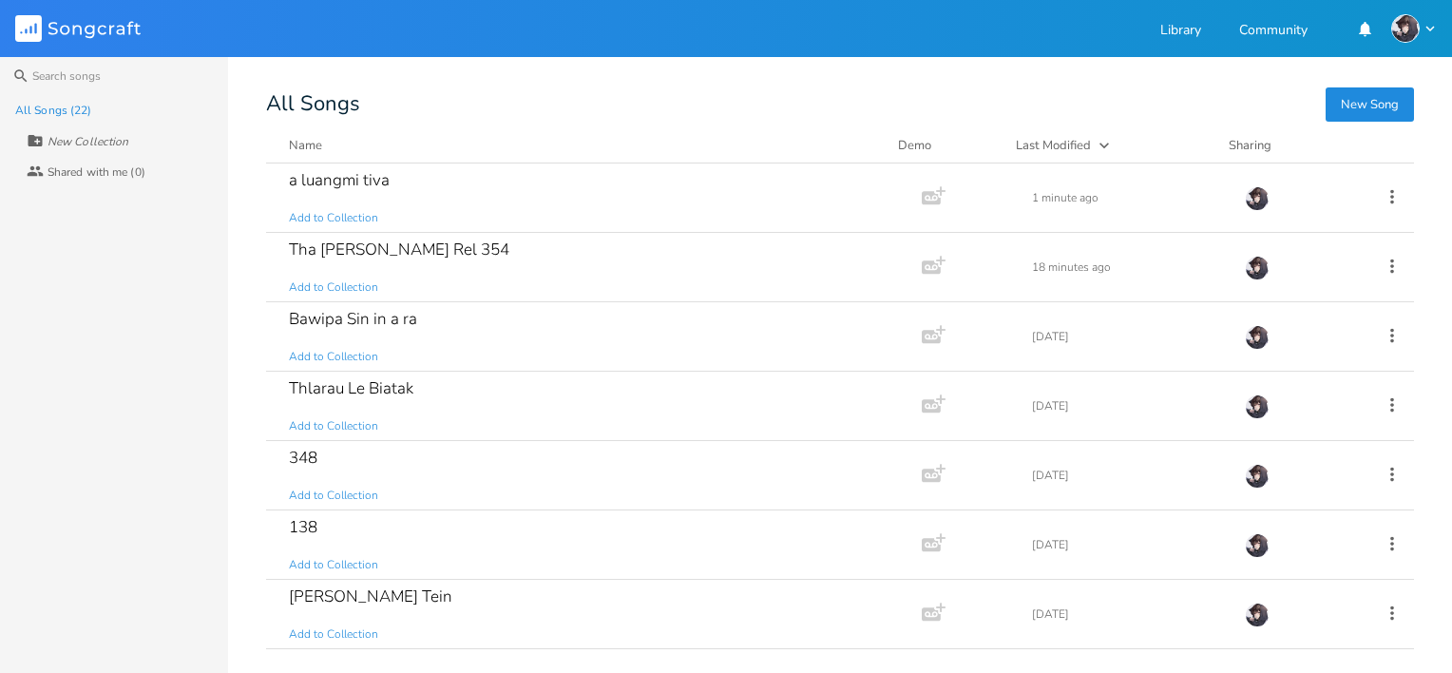
click at [1353, 107] on button "New Song" at bounding box center [1370, 104] width 88 height 34
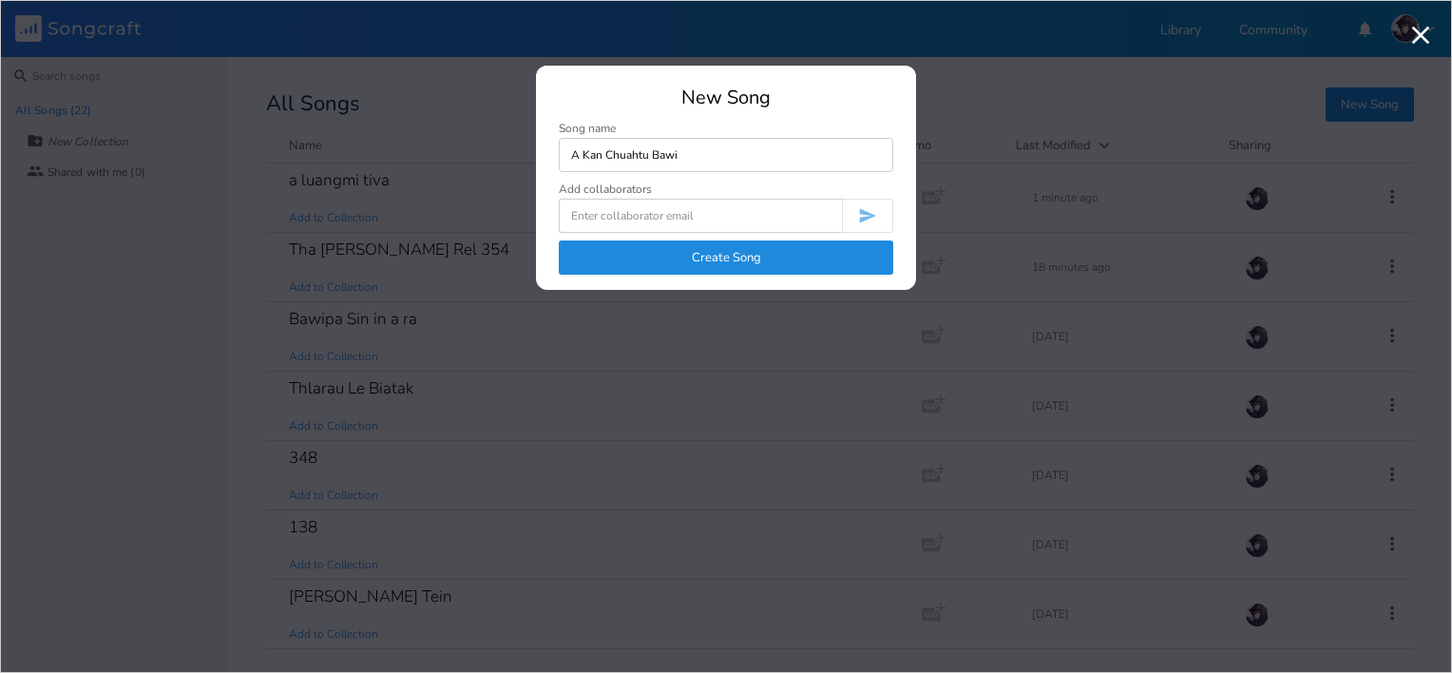
type input "A Kan Chuahtu Bawi"
click at [738, 262] on button "Create Song" at bounding box center [726, 257] width 335 height 34
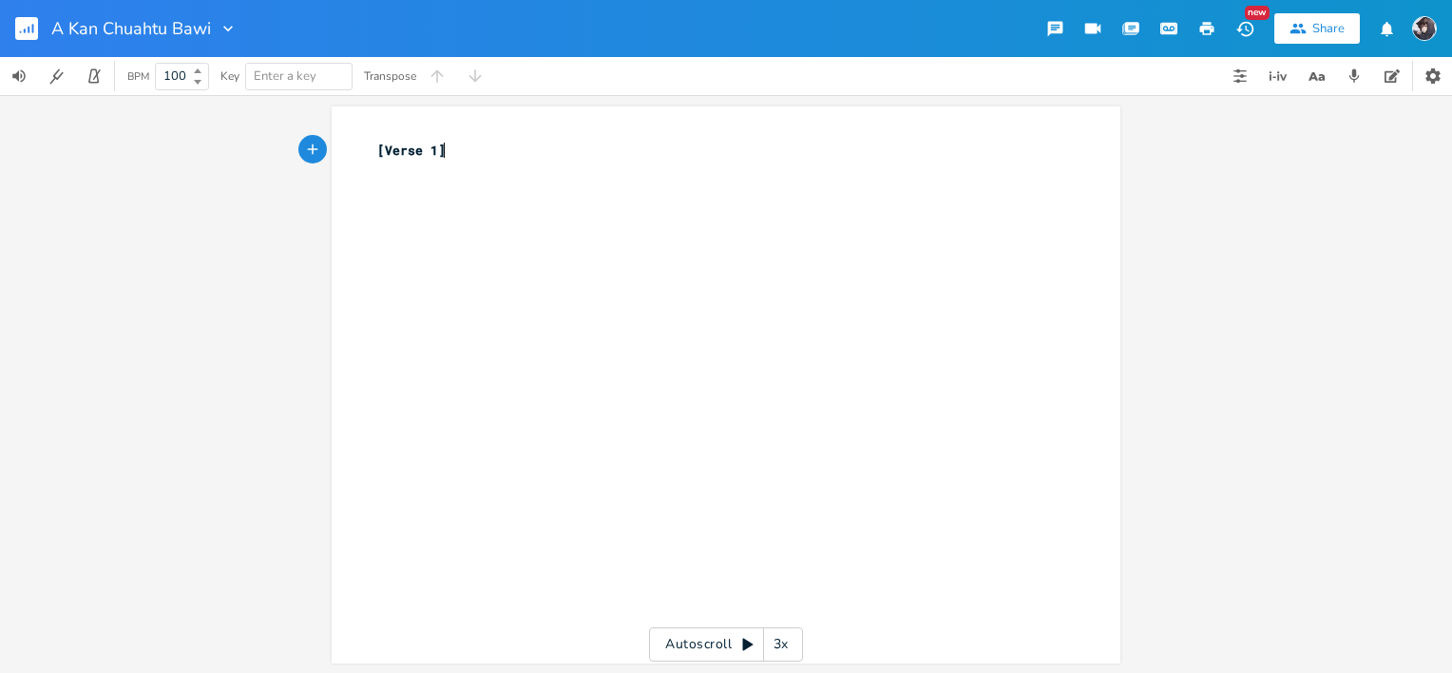
type textarea "[Verse 1]"
click at [332, 164] on div "x [Verse 1] ​" at bounding box center [726, 384] width 789 height 557
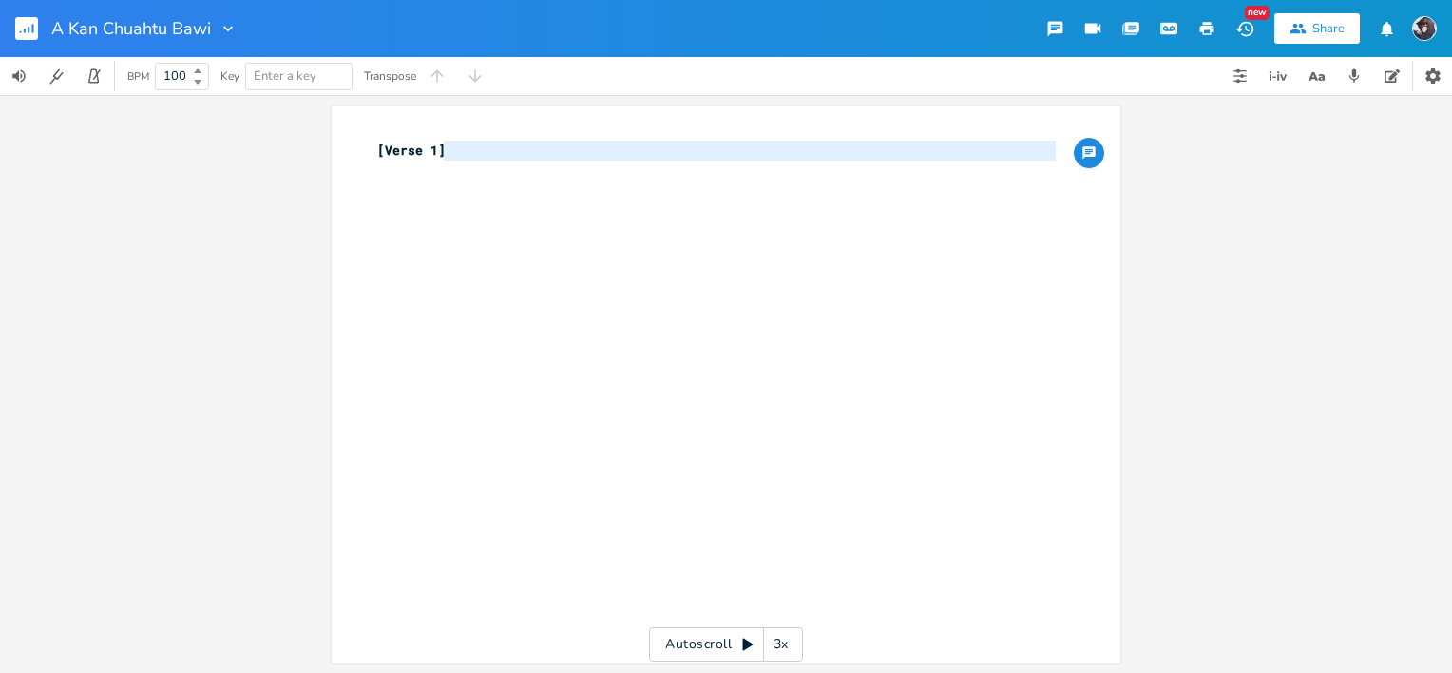
click at [439, 159] on pre "[Verse 1]" at bounding box center [716, 151] width 686 height 20
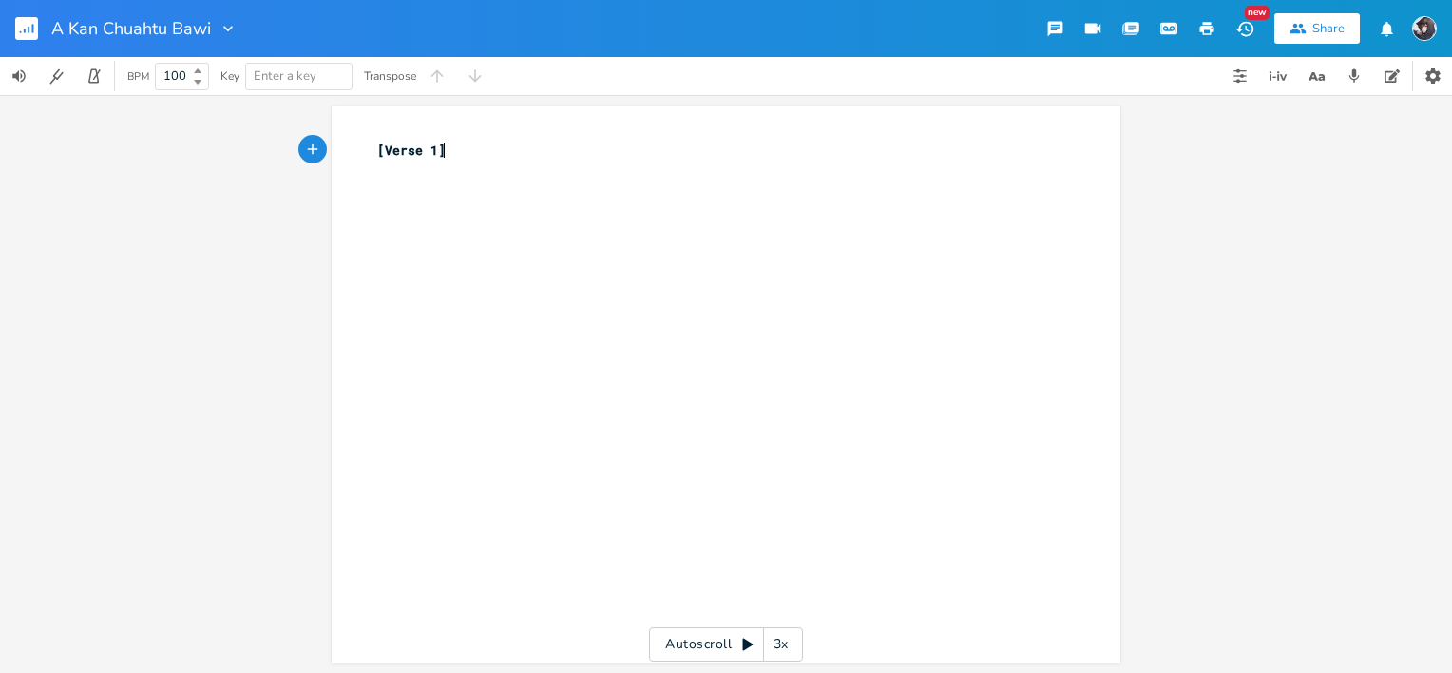
click at [439, 159] on pre "[Verse 1]" at bounding box center [716, 151] width 686 height 20
type textarea "[Verse 1]"
click at [439, 159] on pre "[Verse 1]" at bounding box center [716, 151] width 686 height 20
type textarea "A kan chuach"
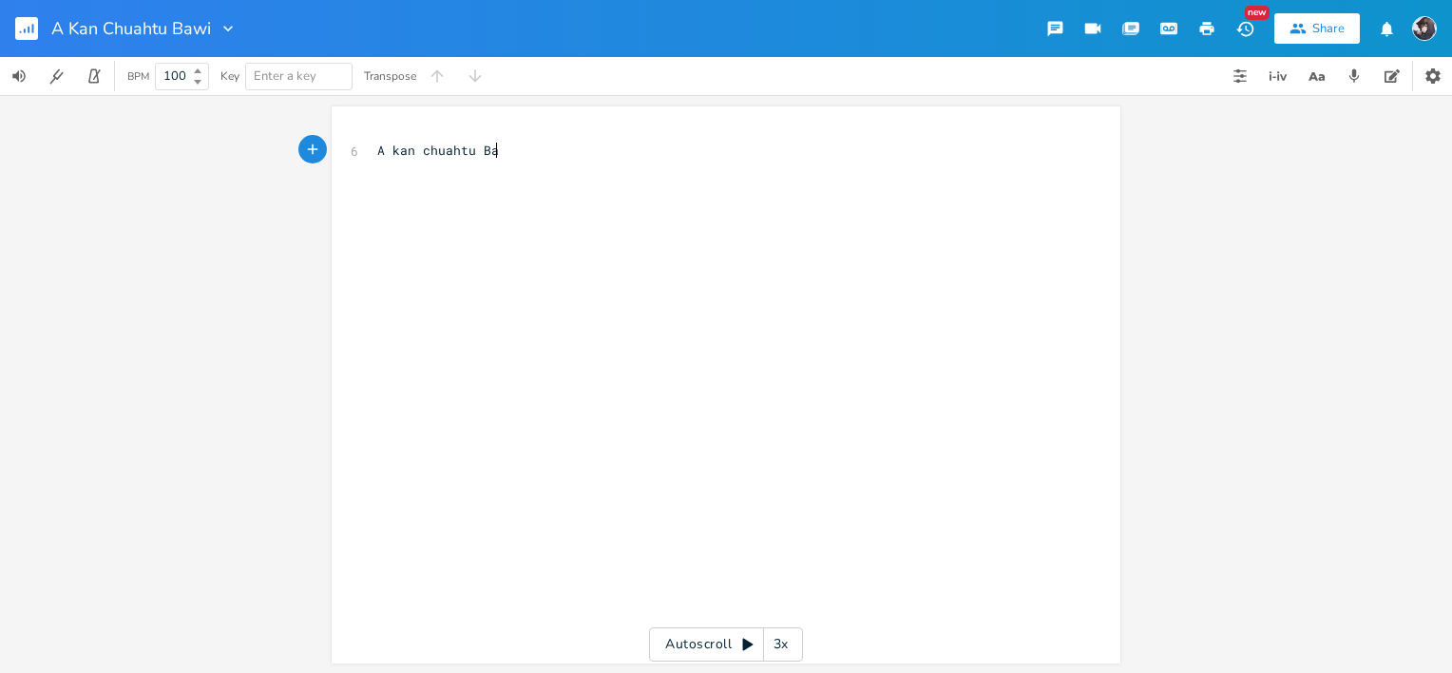
type textarea "htu Bawi"
type textarea "[inttro"
type textarea "ri"
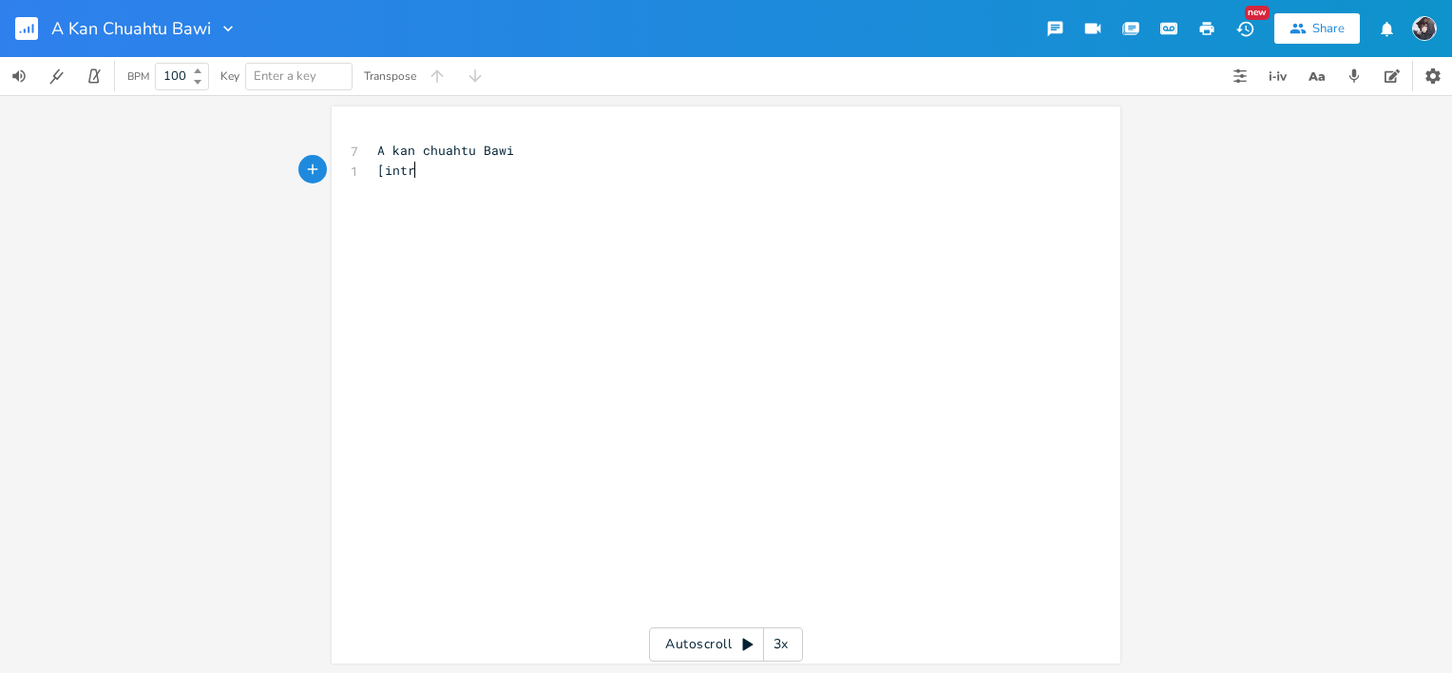
scroll to position [0, 6]
type textarea "o]"
type textarea "{| F-"
type textarea "- --"
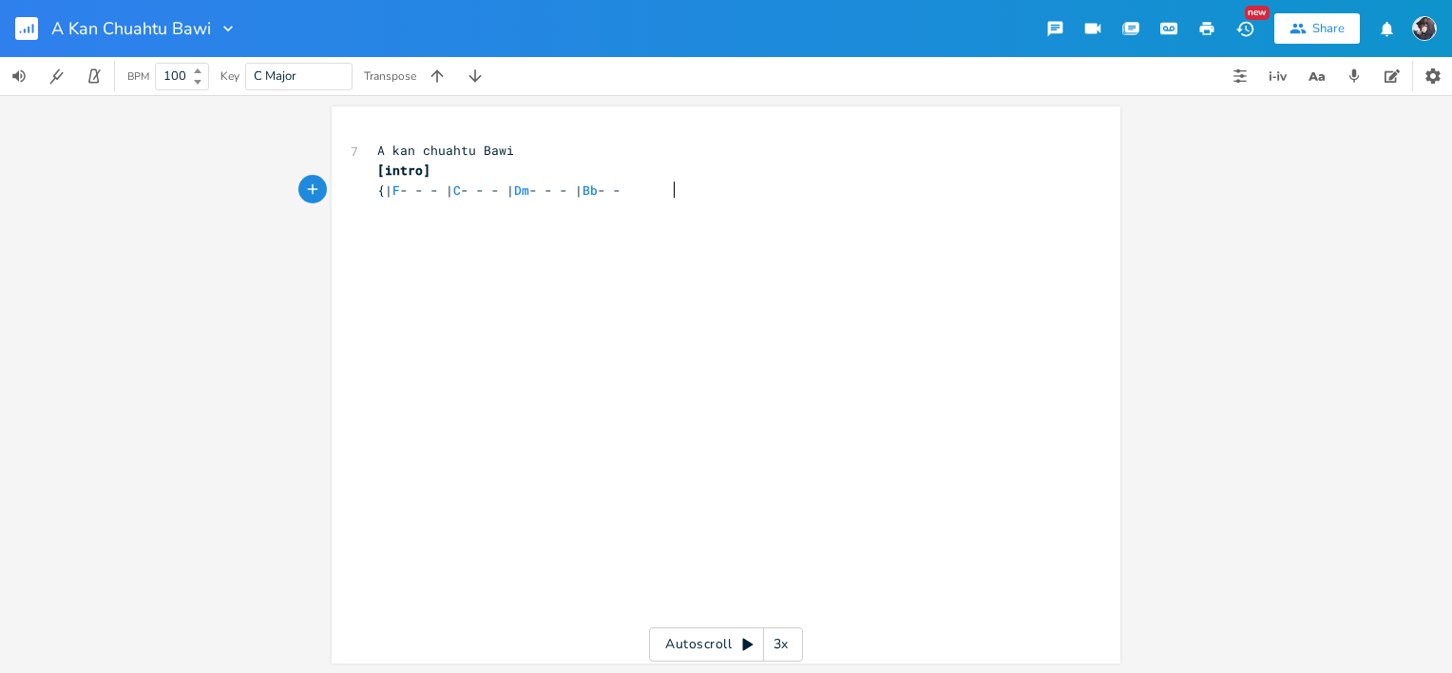
scroll to position [0, 160]
type textarea "- | C - - - | Dm - - - | Bb - - - |"
type textarea "| F - - - | C - - - |Dm"
type textarea "Dm ="
type textarea "- - - | Bb - - - |}"
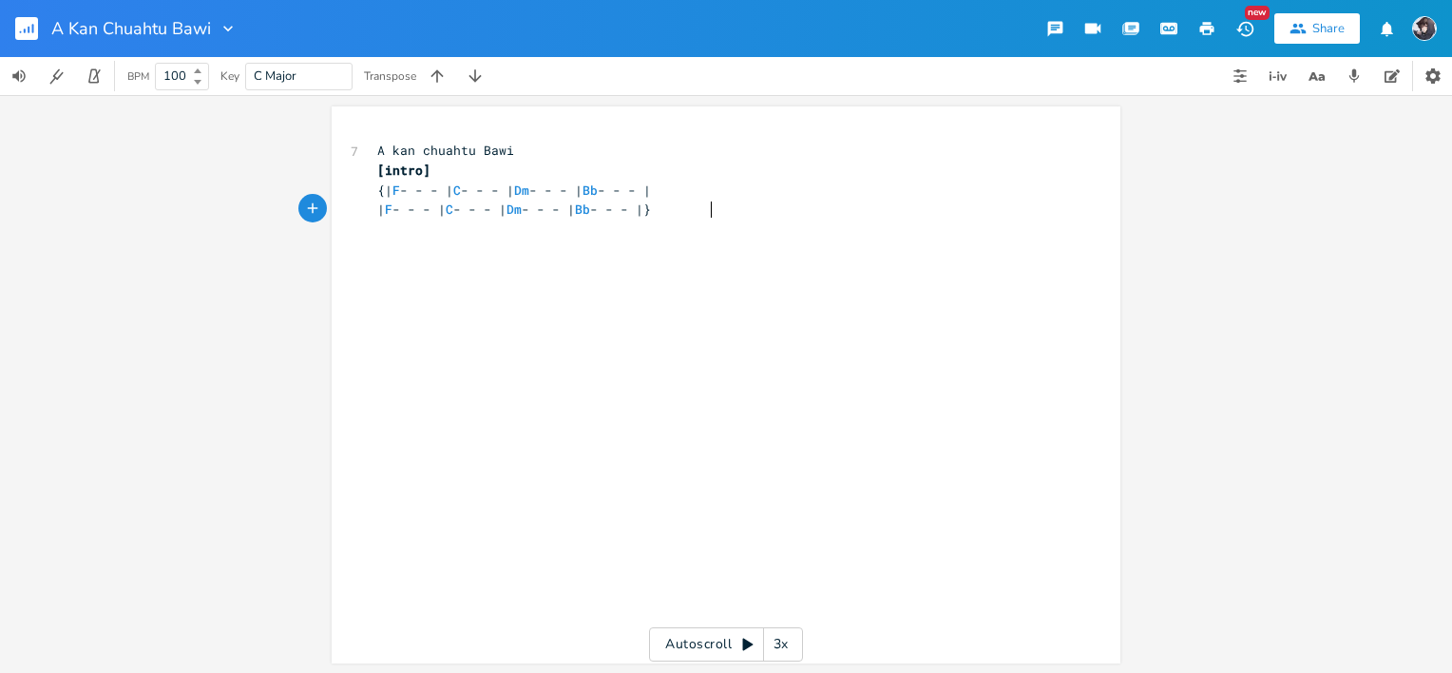
scroll to position [0, 84]
type textarea "[v}"
type textarea "]"
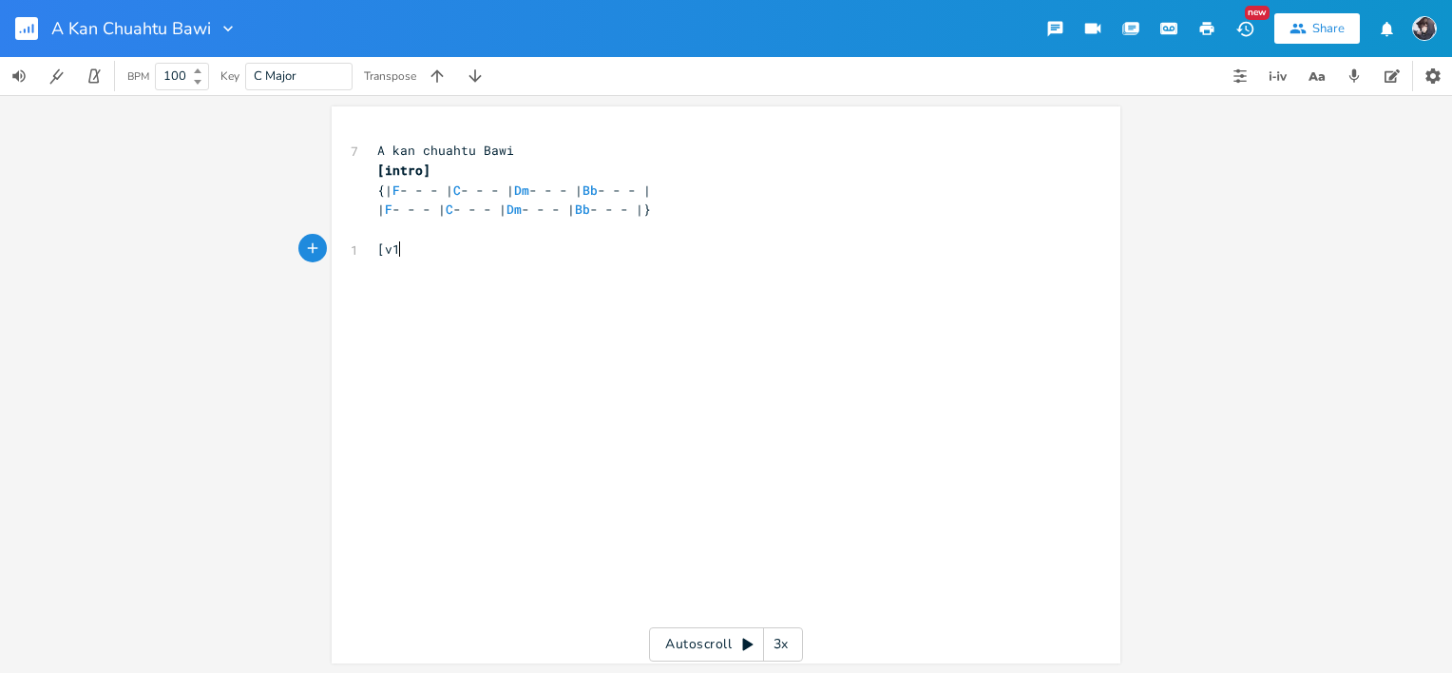
type textarea "1]"
type textarea "{\"
type textarea "\"
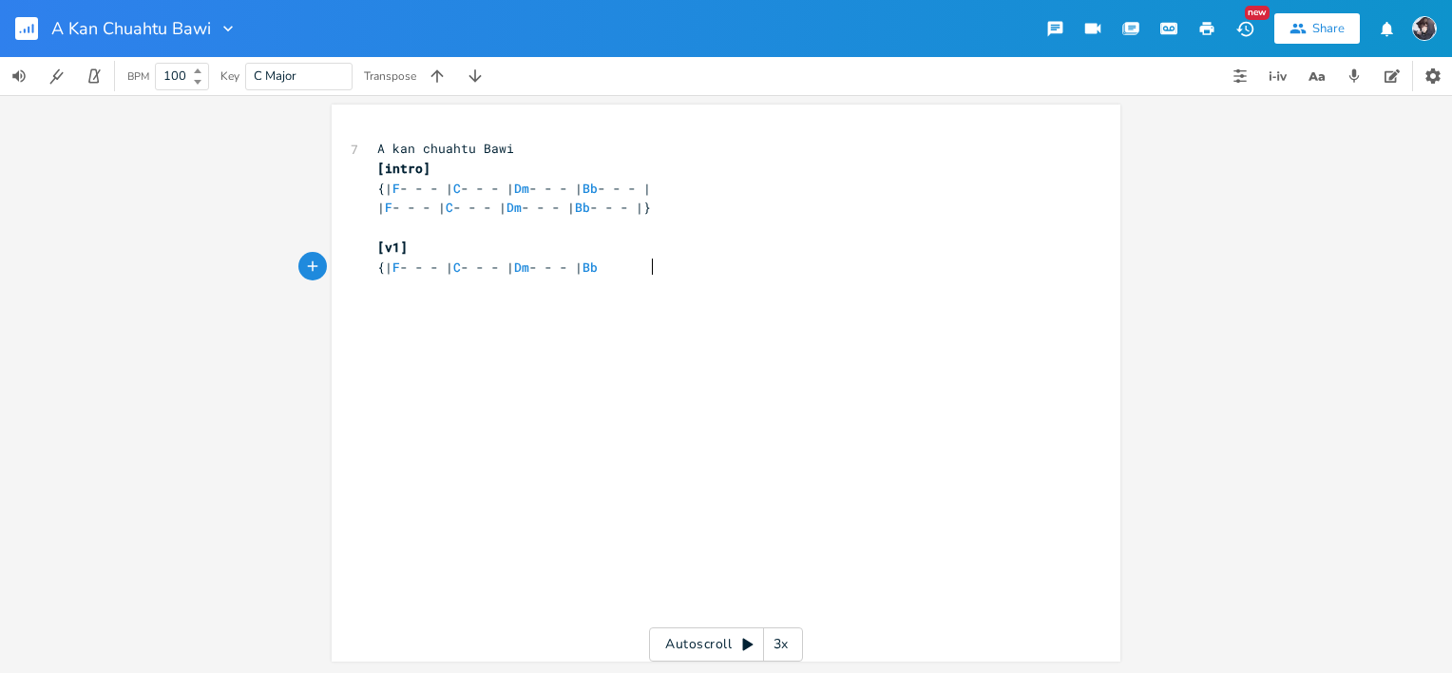
type textarea "| F - - - | C - - - | Dm - - - | Bb"
type textarea "- - - |"
type textarea "|"
type textarea "F - - - | C - - - | Dm - - - | Bb - --"
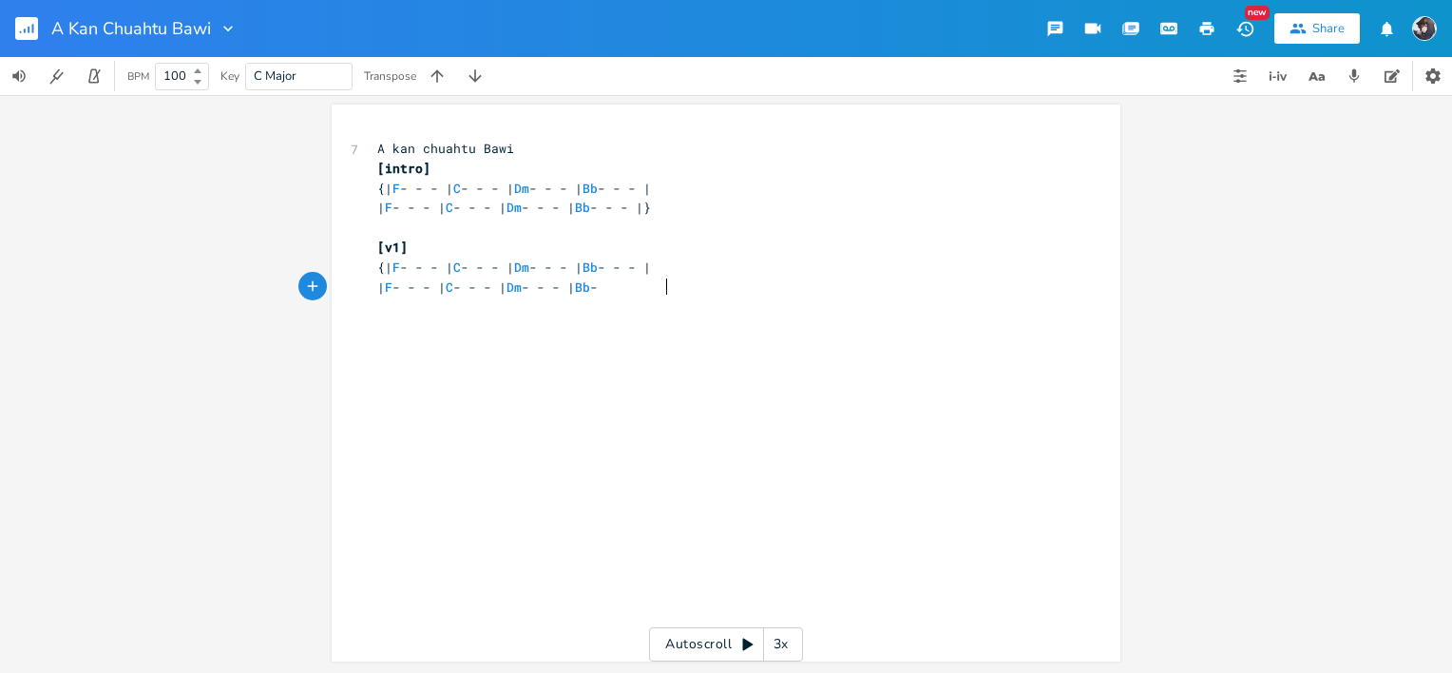
scroll to position [0, 183]
type textarea "-"
type textarea "- |"
type textarea "\"
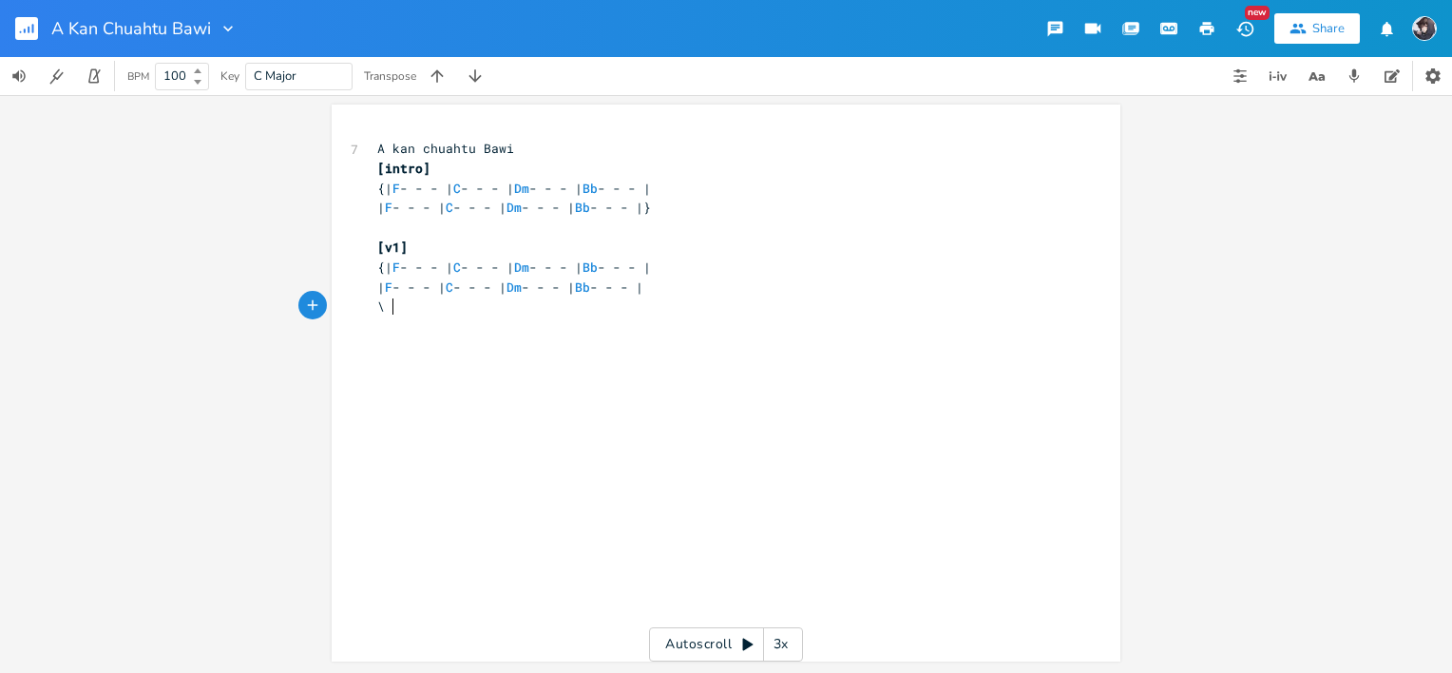
scroll to position [0, 4]
type textarea "|"
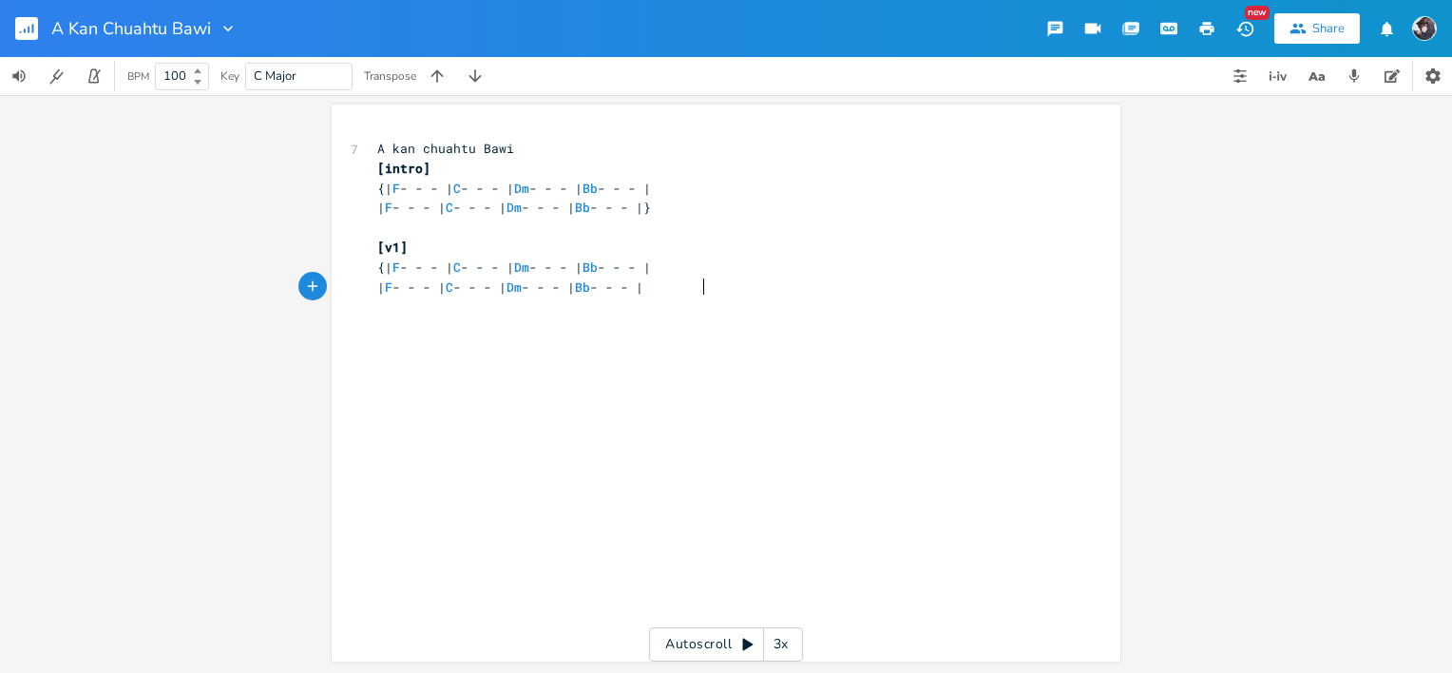
scroll to position [0, 3]
type textarea "}"
type textarea "\"
type textarea "[music]"
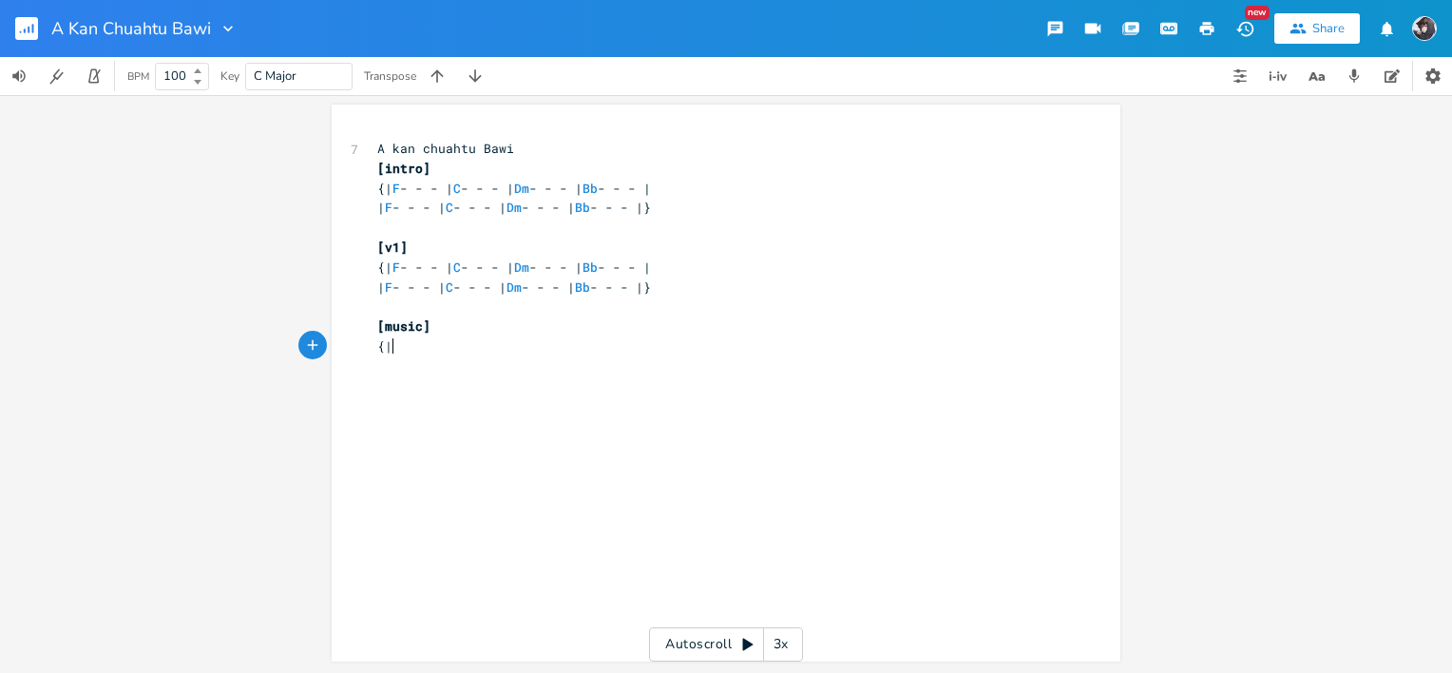
type textarea "{|"
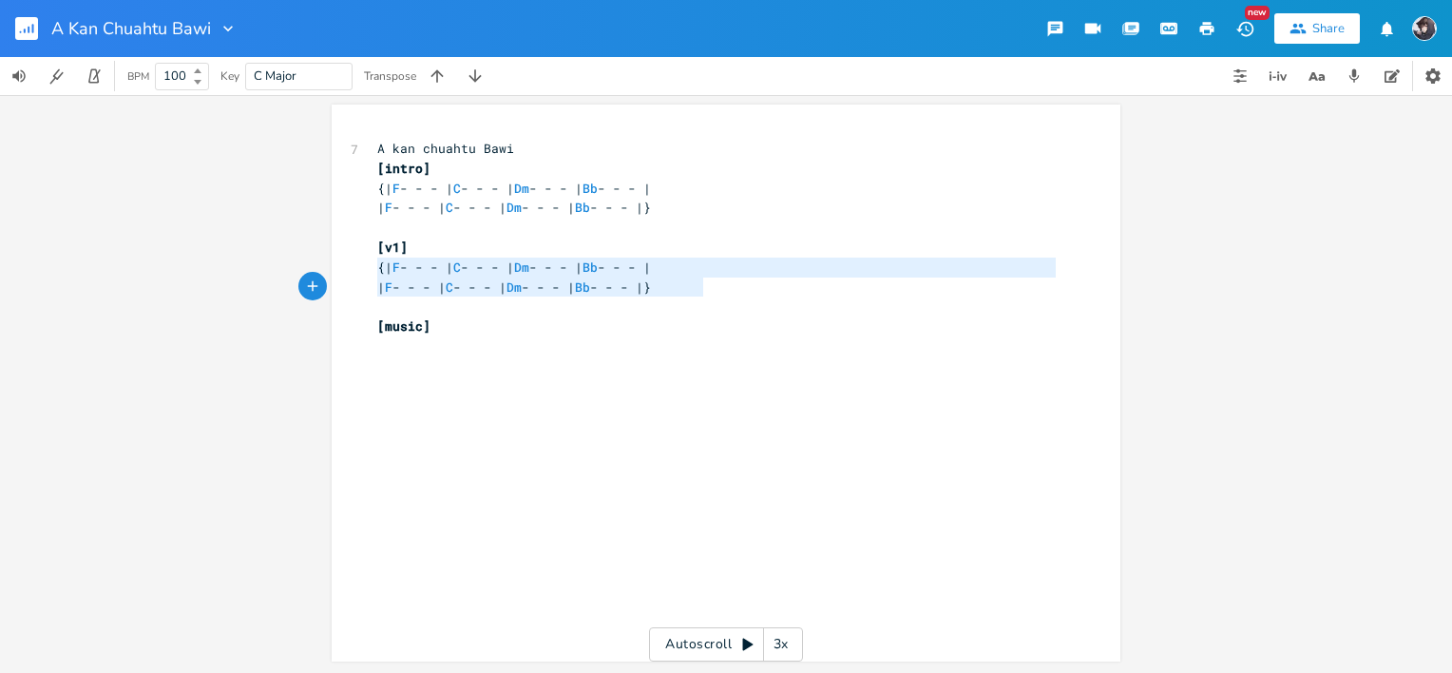
type textarea "{| F - - - | C - - - | Dm - - - | Bb - - - | | F - - - | C - - - | Dm - - - | B…"
drag, startPoint x: 370, startPoint y: 266, endPoint x: 705, endPoint y: 286, distance: 336.1
click at [705, 286] on div "7 A kan chuahtu Bawi [intro] {| F - - - | C - - - | Dm - - - | Bb - - - | | F -…" at bounding box center [716, 248] width 686 height 218
click at [661, 377] on div "x 7 A kan chuahtu Bawi [intro] {| F - - - | C - - - | Dm - - - | Bb - - - | | F…" at bounding box center [740, 401] width 734 height 532
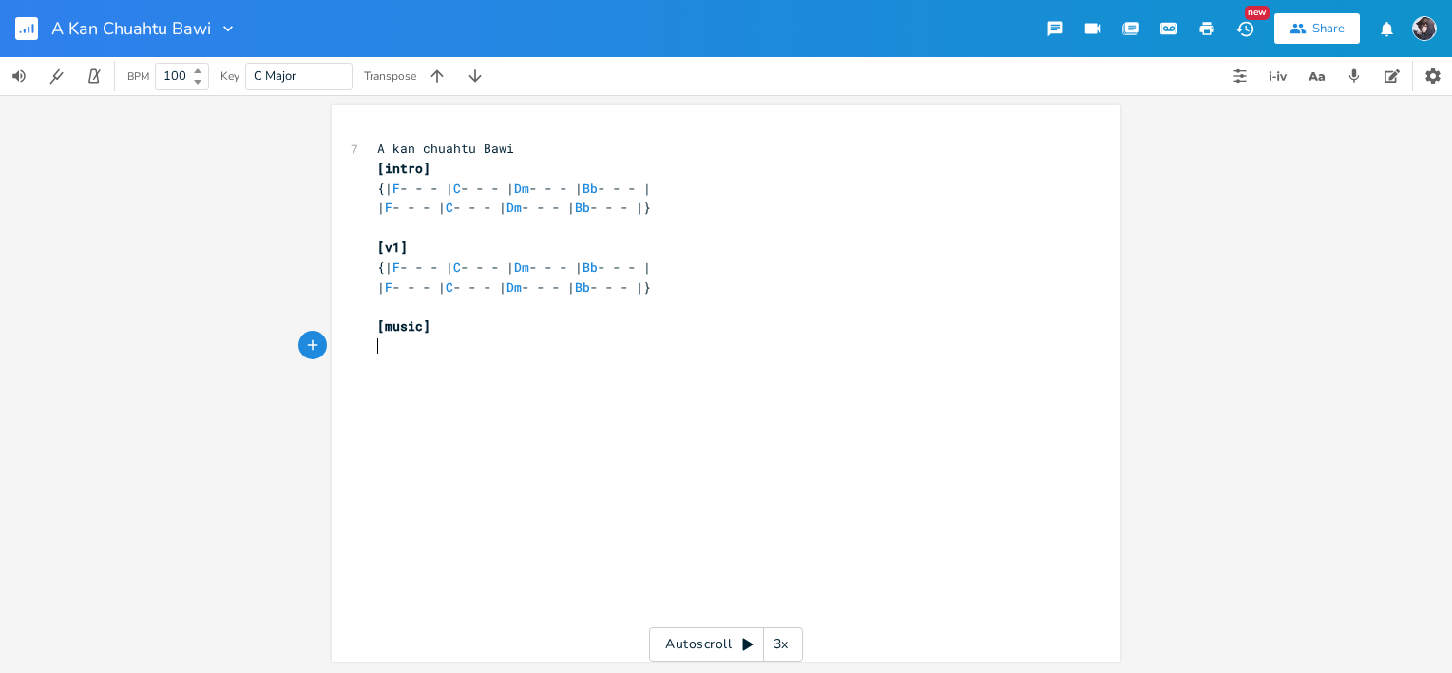
click at [640, 353] on pre "​" at bounding box center [716, 346] width 686 height 20
type textarea "["
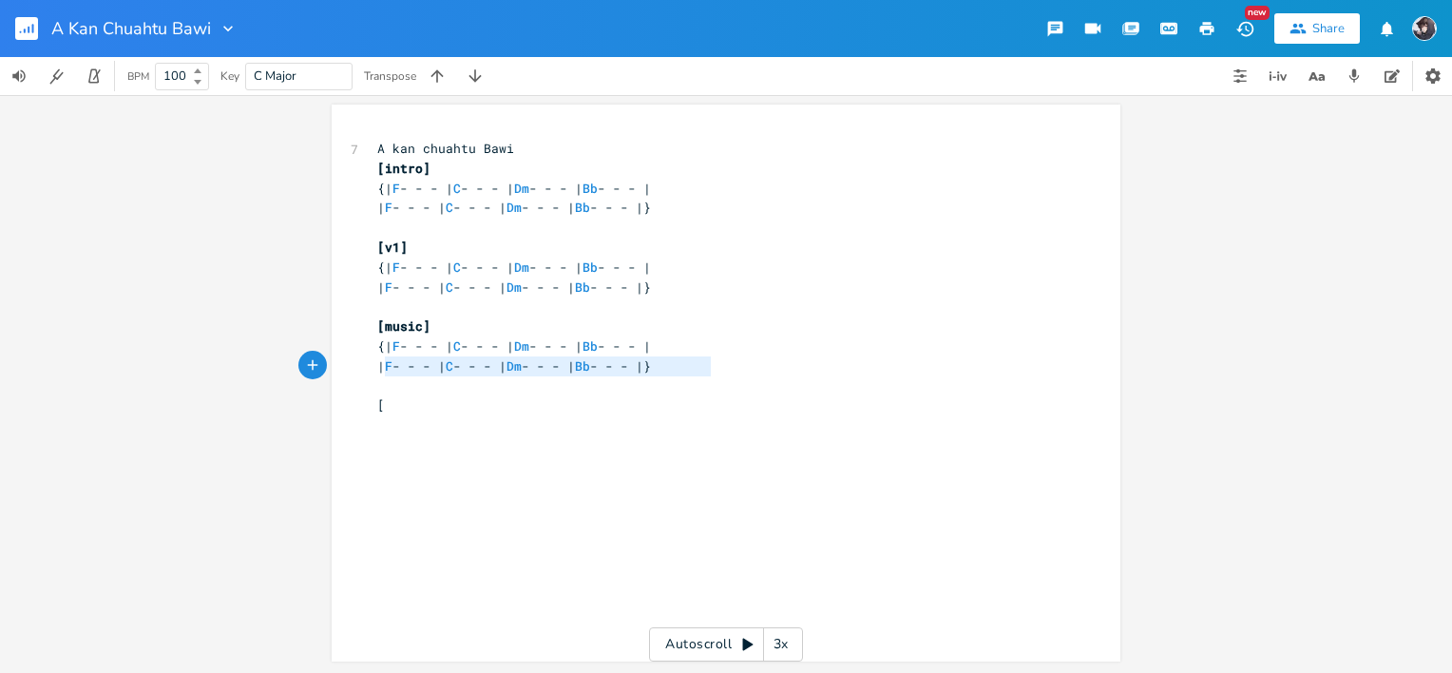
drag, startPoint x: 738, startPoint y: 367, endPoint x: 376, endPoint y: 366, distance: 362.1
click at [376, 366] on pre "| F - - - | C - - - | Dm - - - | Bb - - - |}" at bounding box center [716, 366] width 686 height 20
type textarea "\"
type textarea "|"
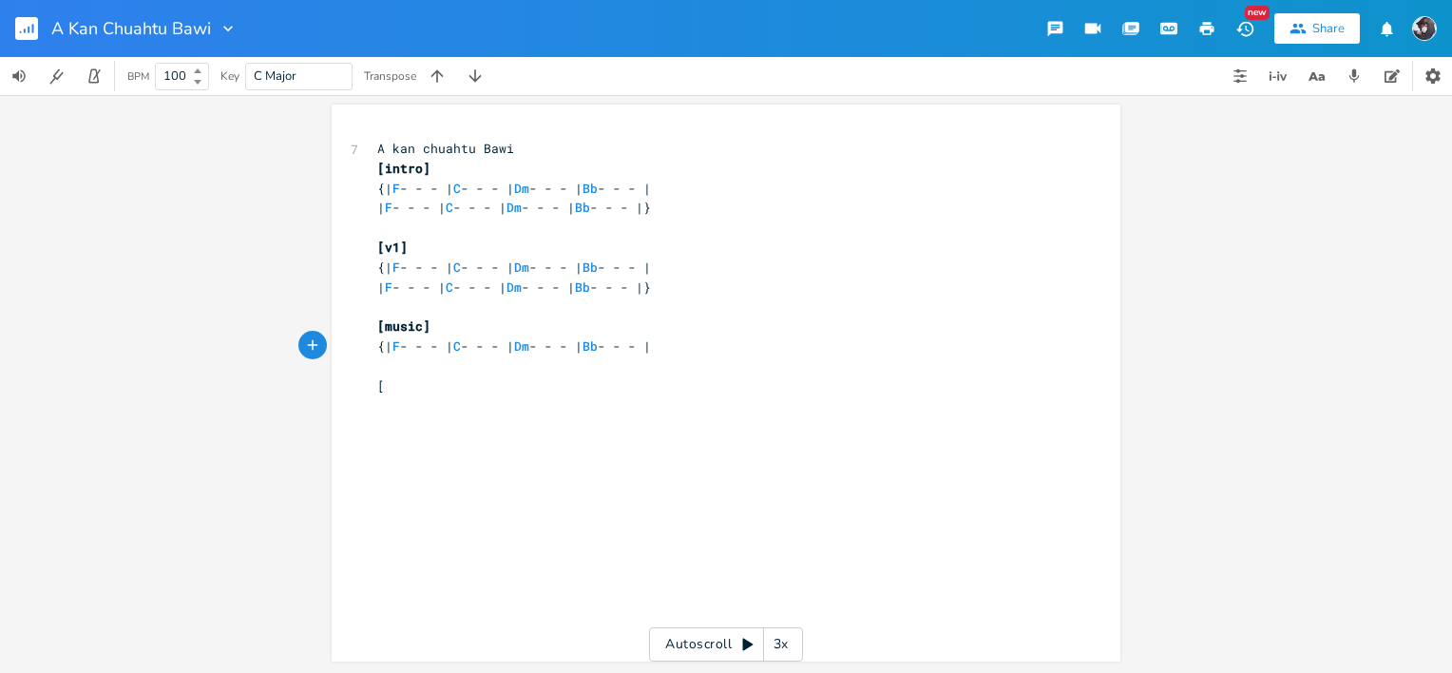
type textarea "}"
click at [390, 387] on pre "[" at bounding box center [716, 386] width 686 height 20
type textarea "v1]"
type textarea "{| |}"
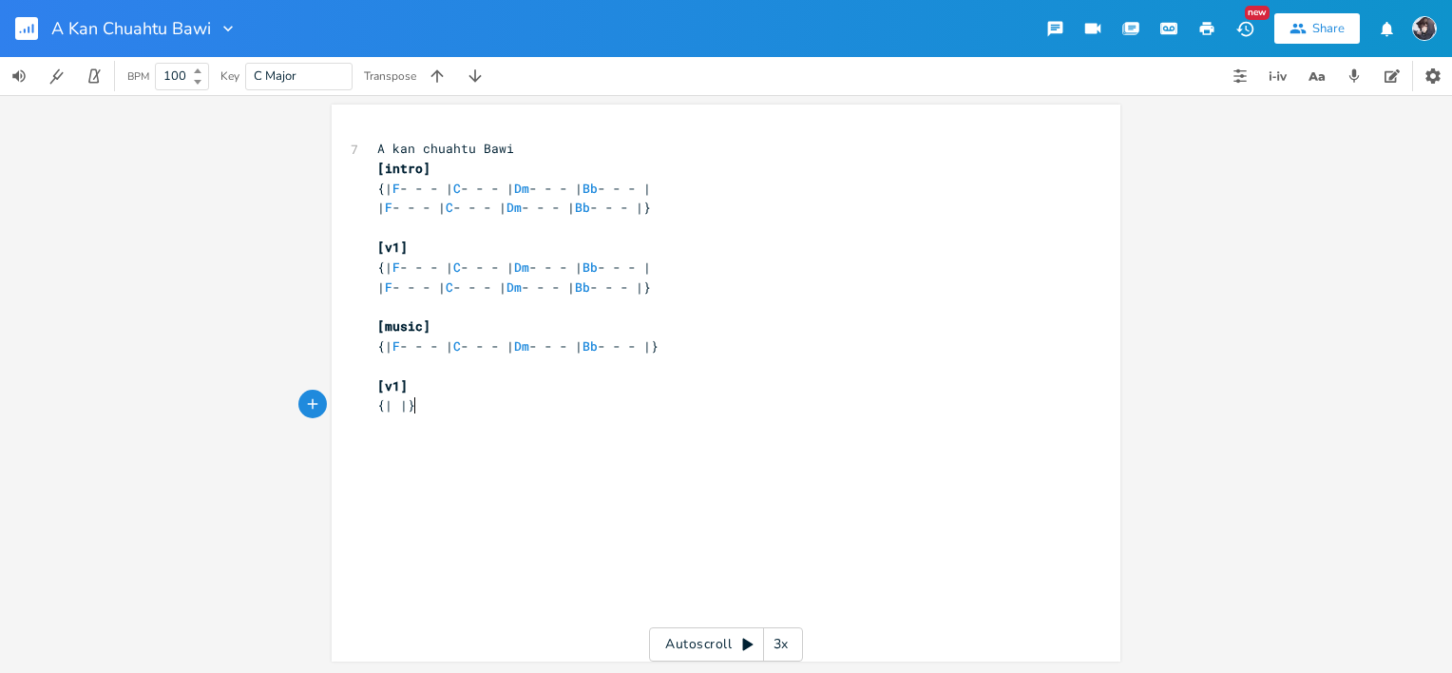
scroll to position [0, 17]
type textarea "[precho"
type textarea "[pre cho]"
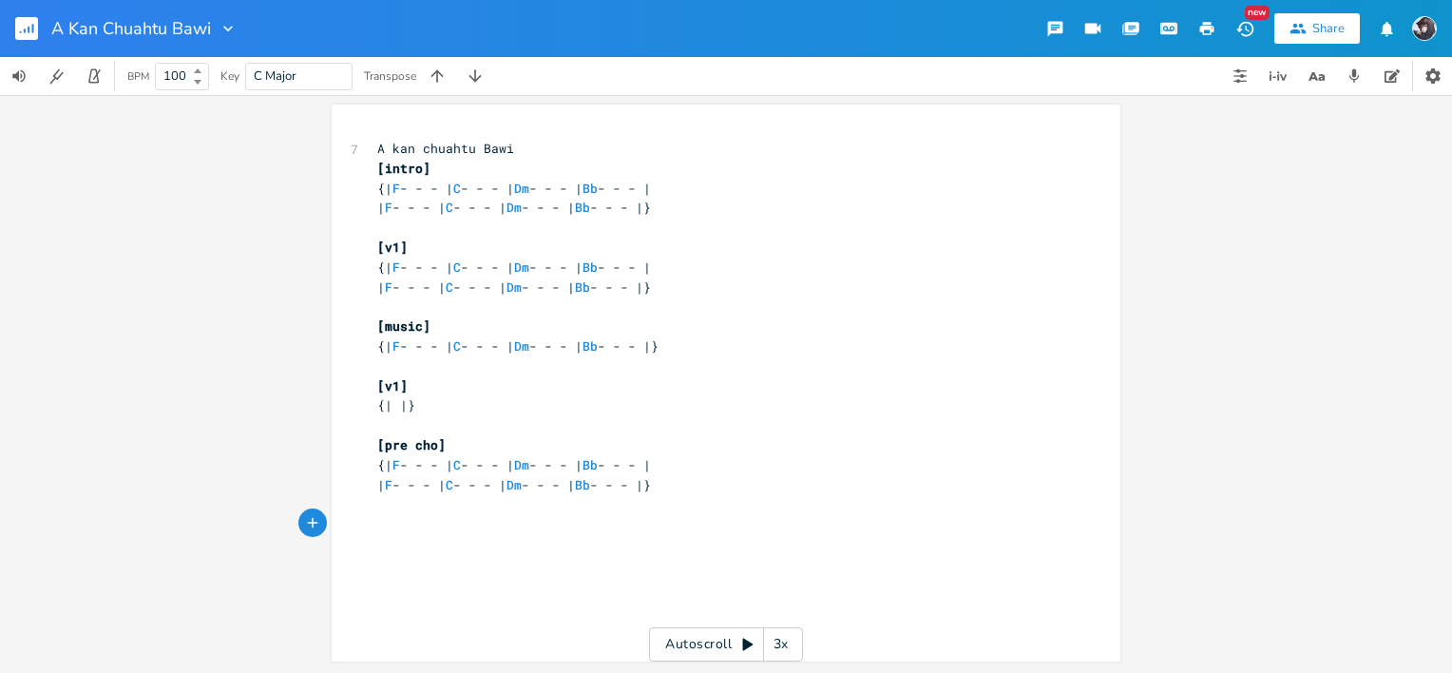
type textarea "c"
type textarea "[cho]"
type textarea "[music](solo lead)"
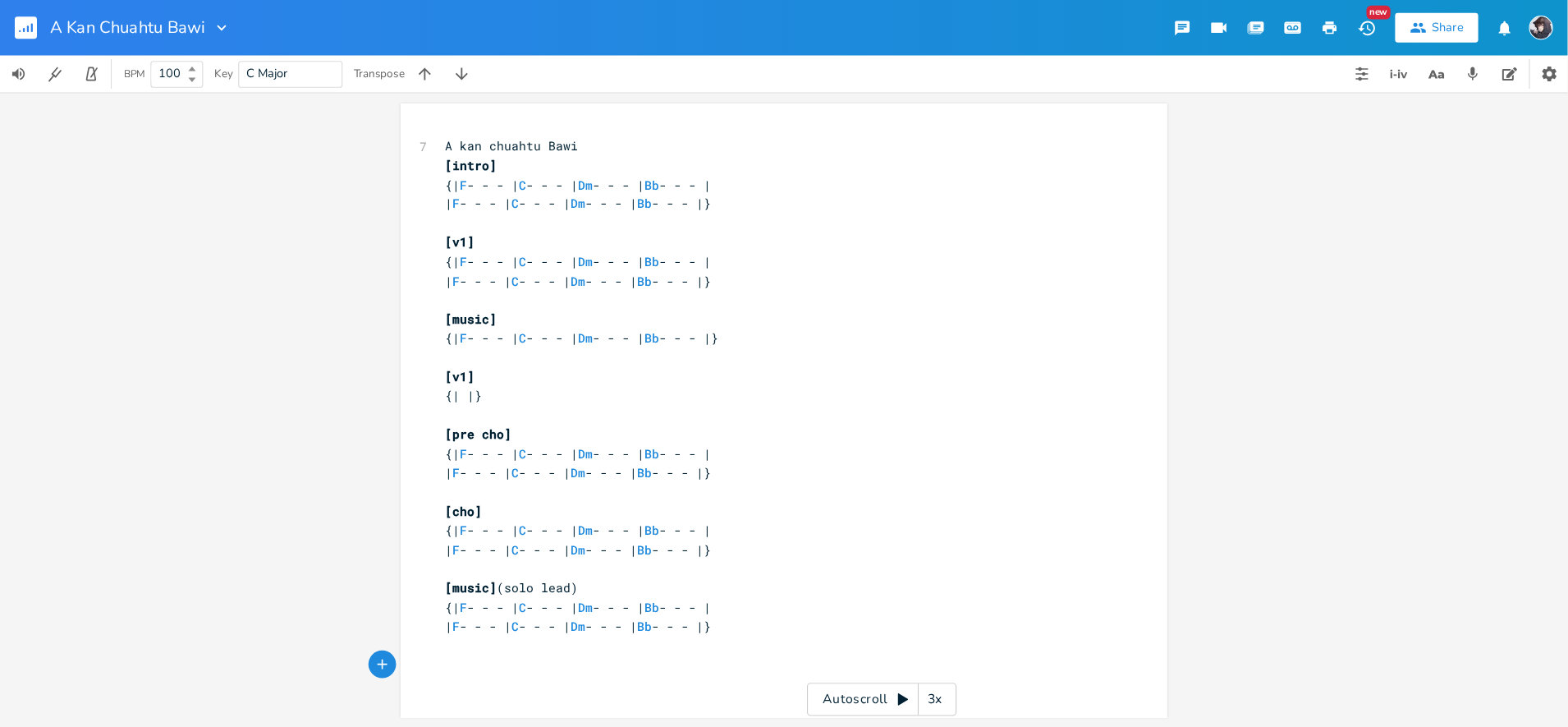
scroll to position [0, 86]
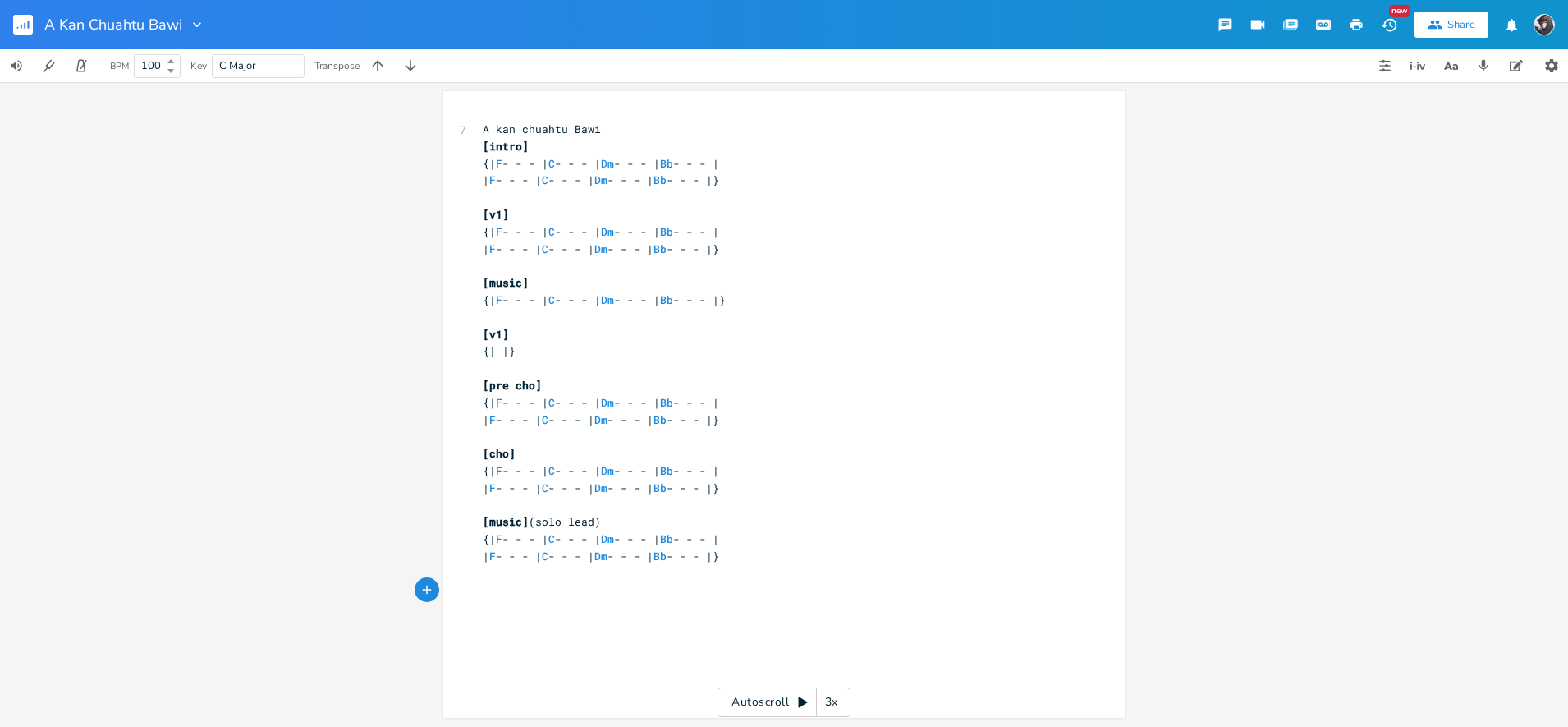
drag, startPoint x: 1225, startPoint y: 6, endPoint x: 1032, endPoint y: 505, distance: 535.0
click at [1032, 505] on pre at bounding box center [776, 506] width 593 height 17
click at [612, 654] on div "7 A kan chuahtu Bawi [intro] {| F - - - | C - - - | Dm - - - | Bb - - - | | F -…" at bounding box center [797, 420] width 634 height 605
type textarea "[v2]"
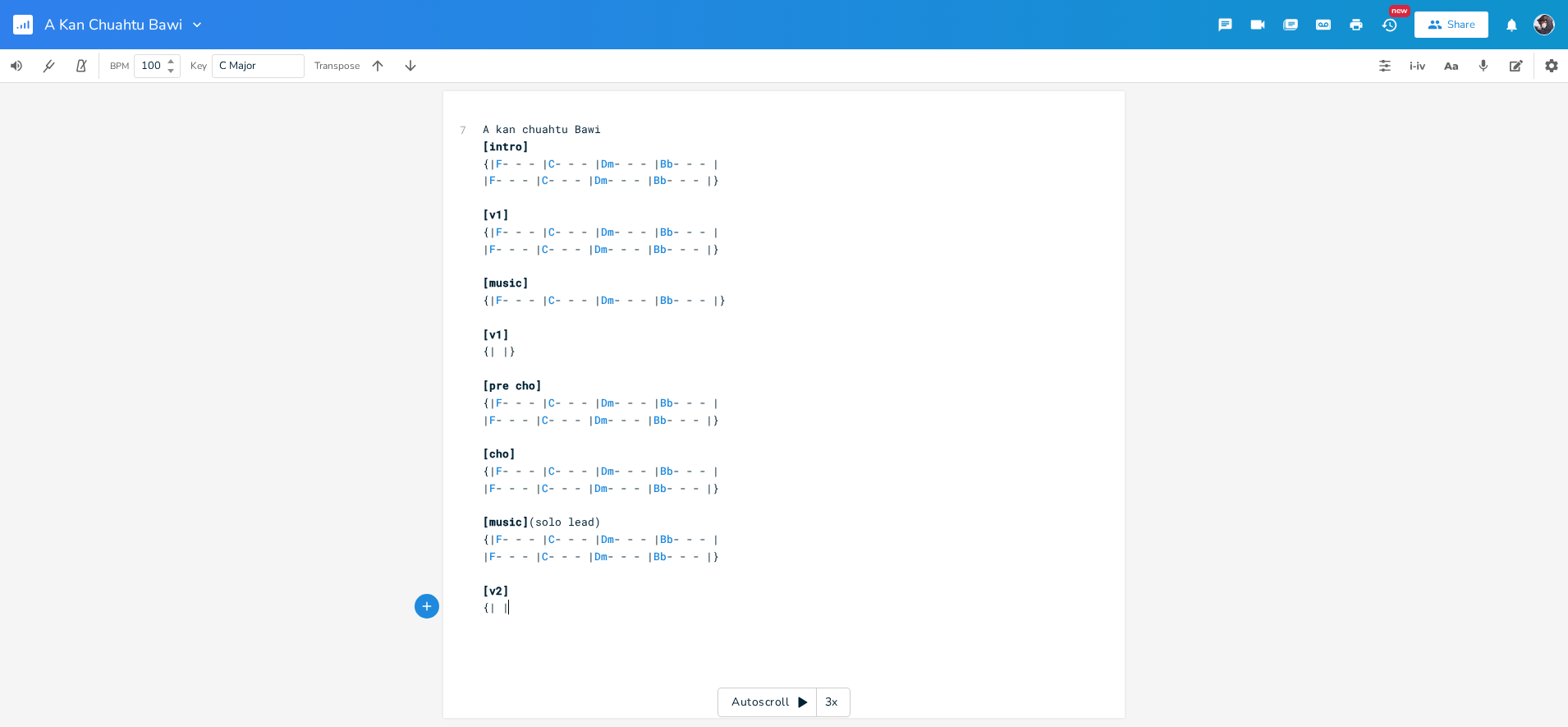
type textarea "{| |}"
type textarea "[precho]"
type textarea "{\"
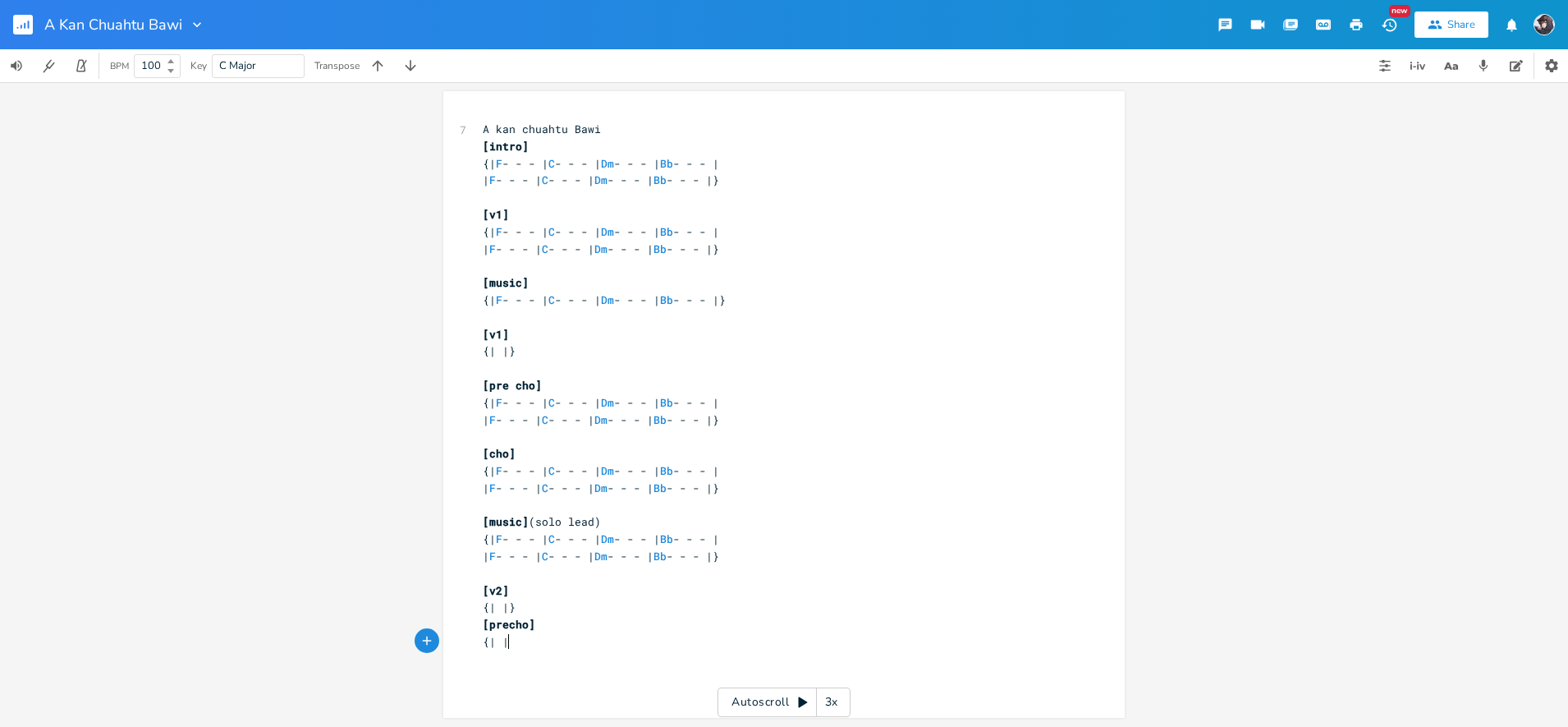
scroll to position [0, 9]
type textarea "| |}"
type textarea "c"
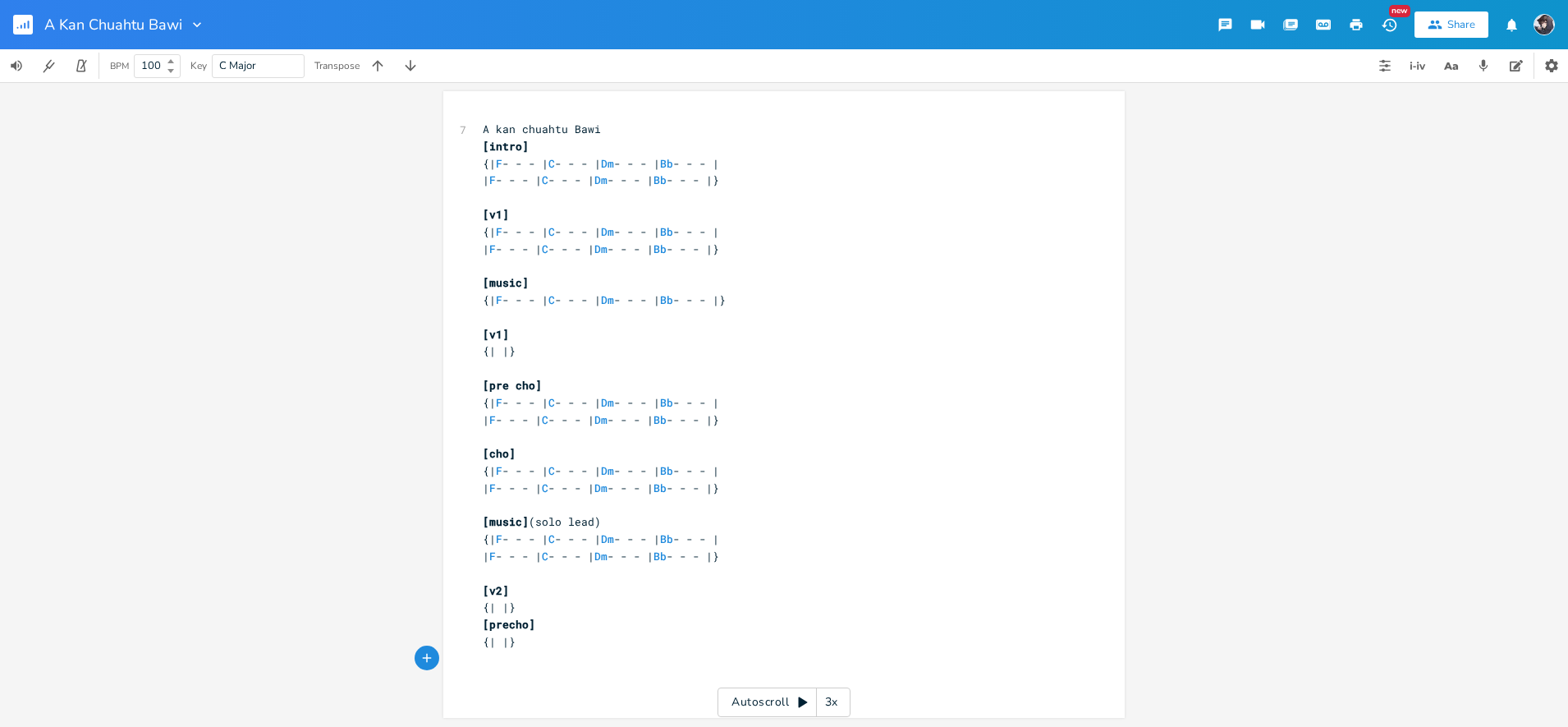
type textarea "{"
type textarea "[cho]"
type textarea "{| |]"
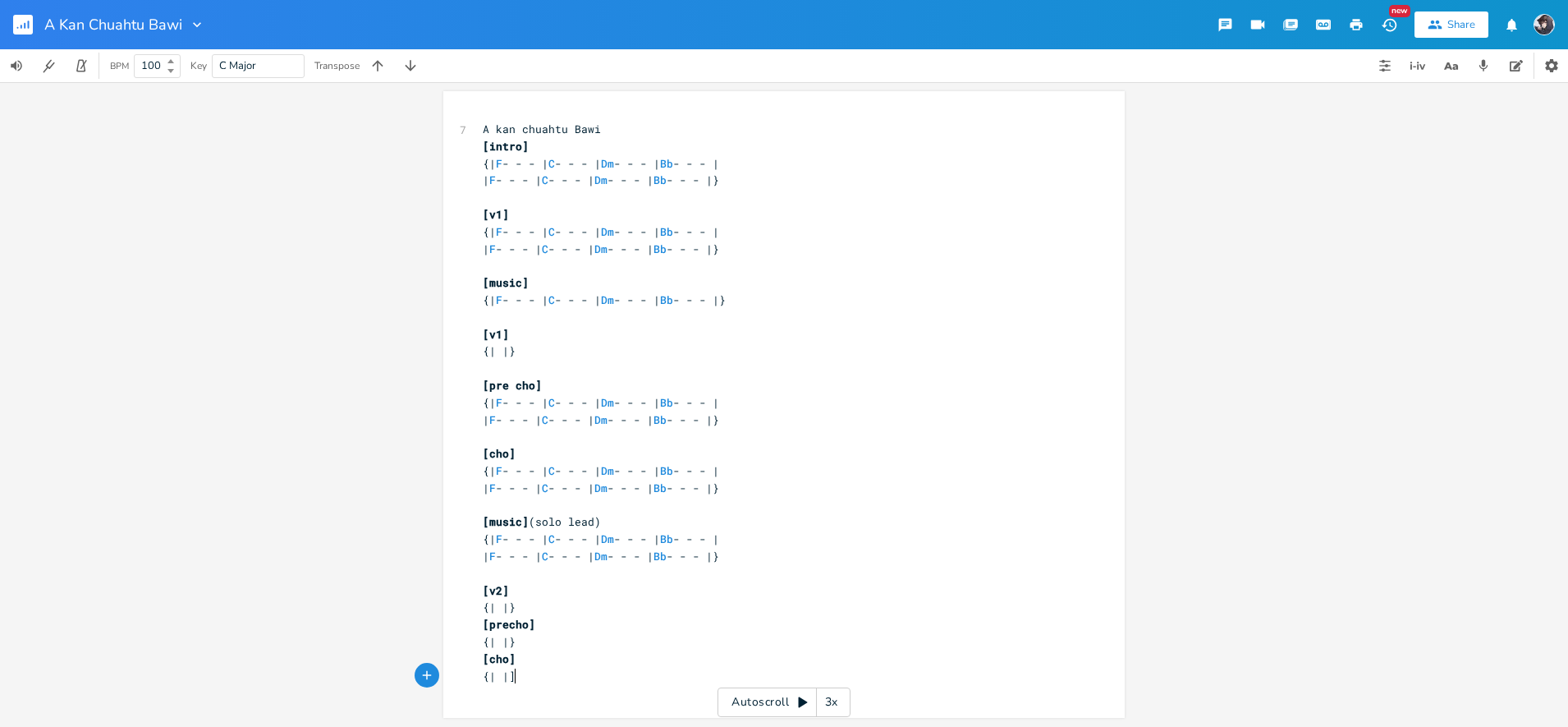
scroll to position [0, 16]
type textarea "}x2"
type textarea "{"
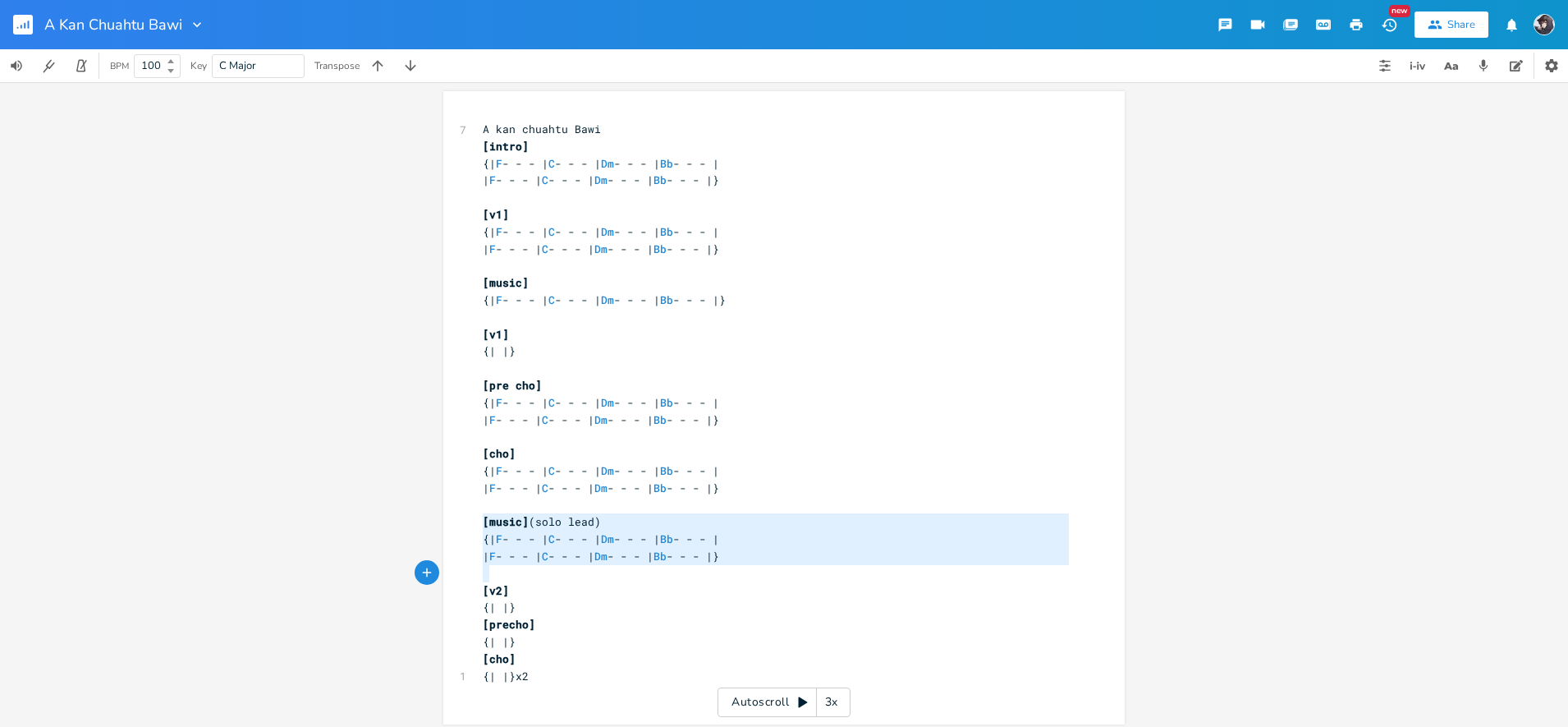
type textarea "[music](solo lead) {| F - - - | C - - - | Dm - - - | Bb - - - | | F - - - | C -…"
drag, startPoint x: 476, startPoint y: 523, endPoint x: 791, endPoint y: 561, distance: 317.3
click at [791, 561] on div "7 A kan chuahtu Bawi [intro] {| F - - - | C - - - | Dm - - - | Bb - - - | | F -…" at bounding box center [776, 411] width 593 height 581
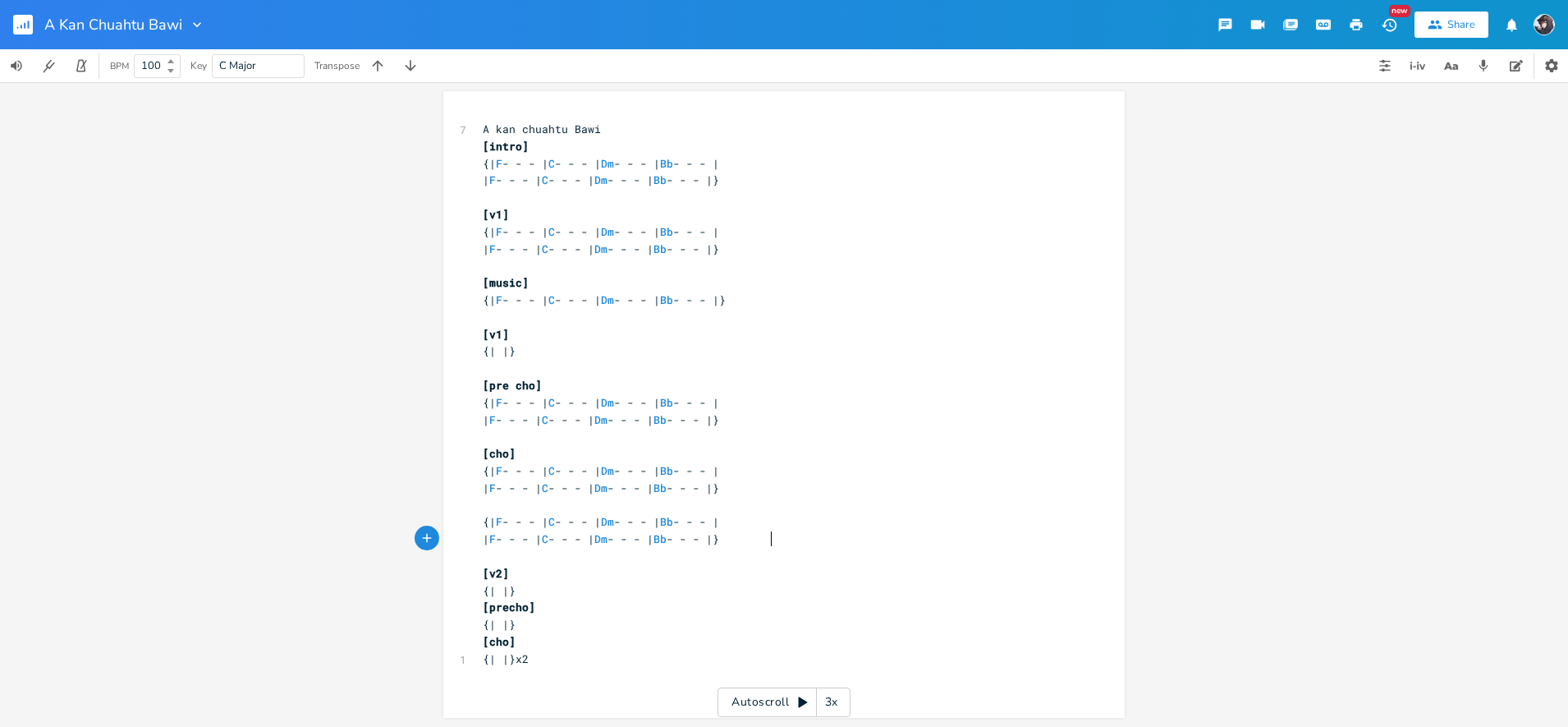
click at [483, 507] on span at bounding box center [486, 505] width 7 height 15
type textarea "[music]"
type textarea "solo](lead solo)"
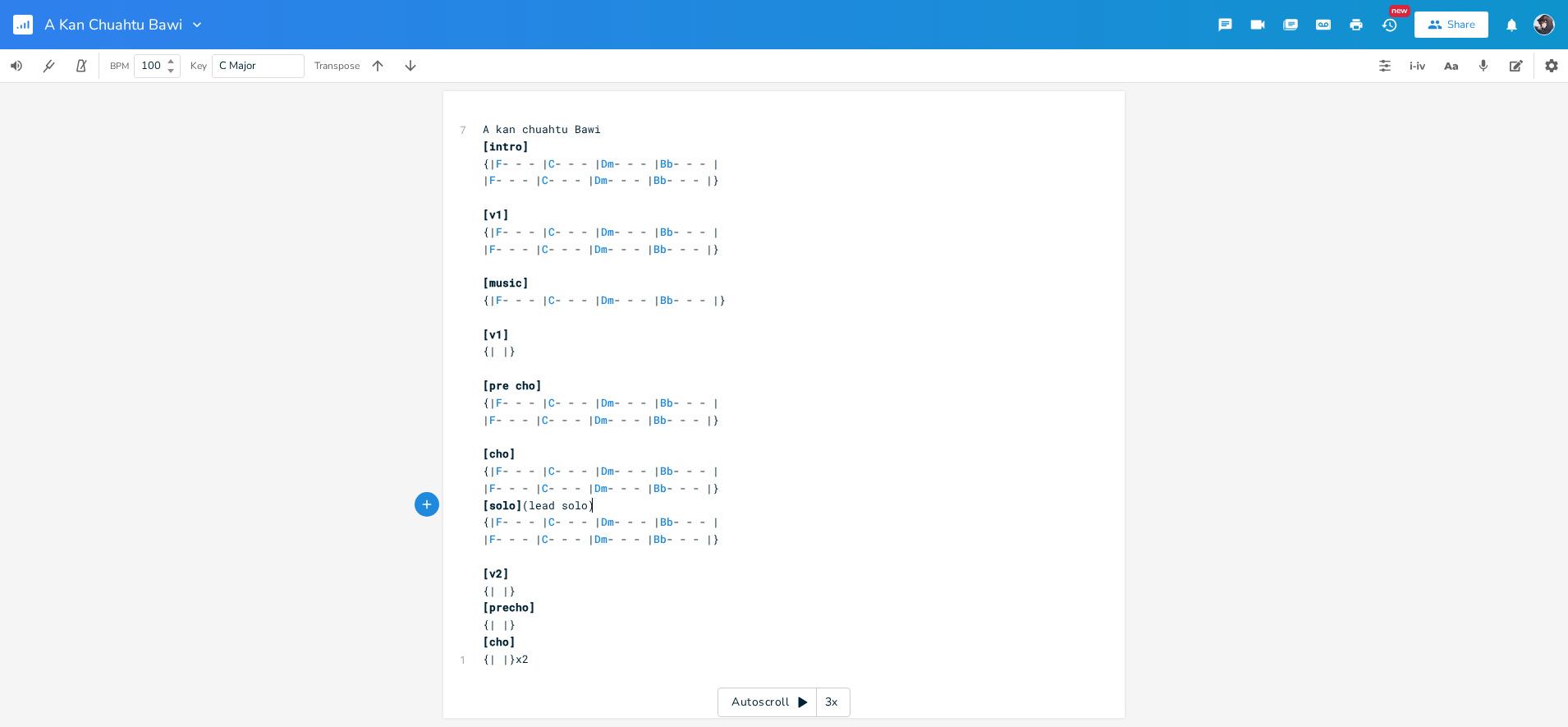
scroll to position [0, 74]
click at [562, 439] on pre at bounding box center [776, 437] width 593 height 17
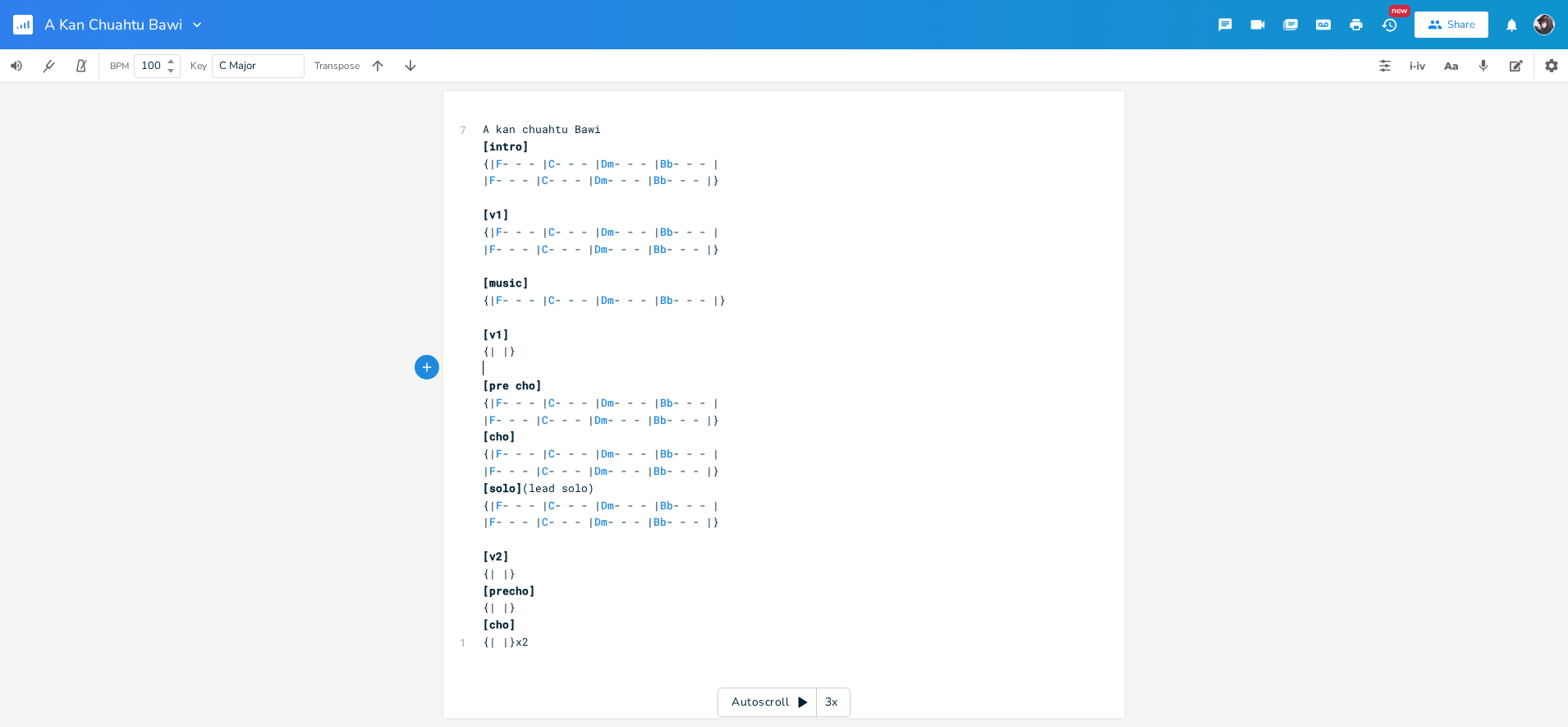
click at [569, 373] on pre "​" at bounding box center [776, 368] width 593 height 17
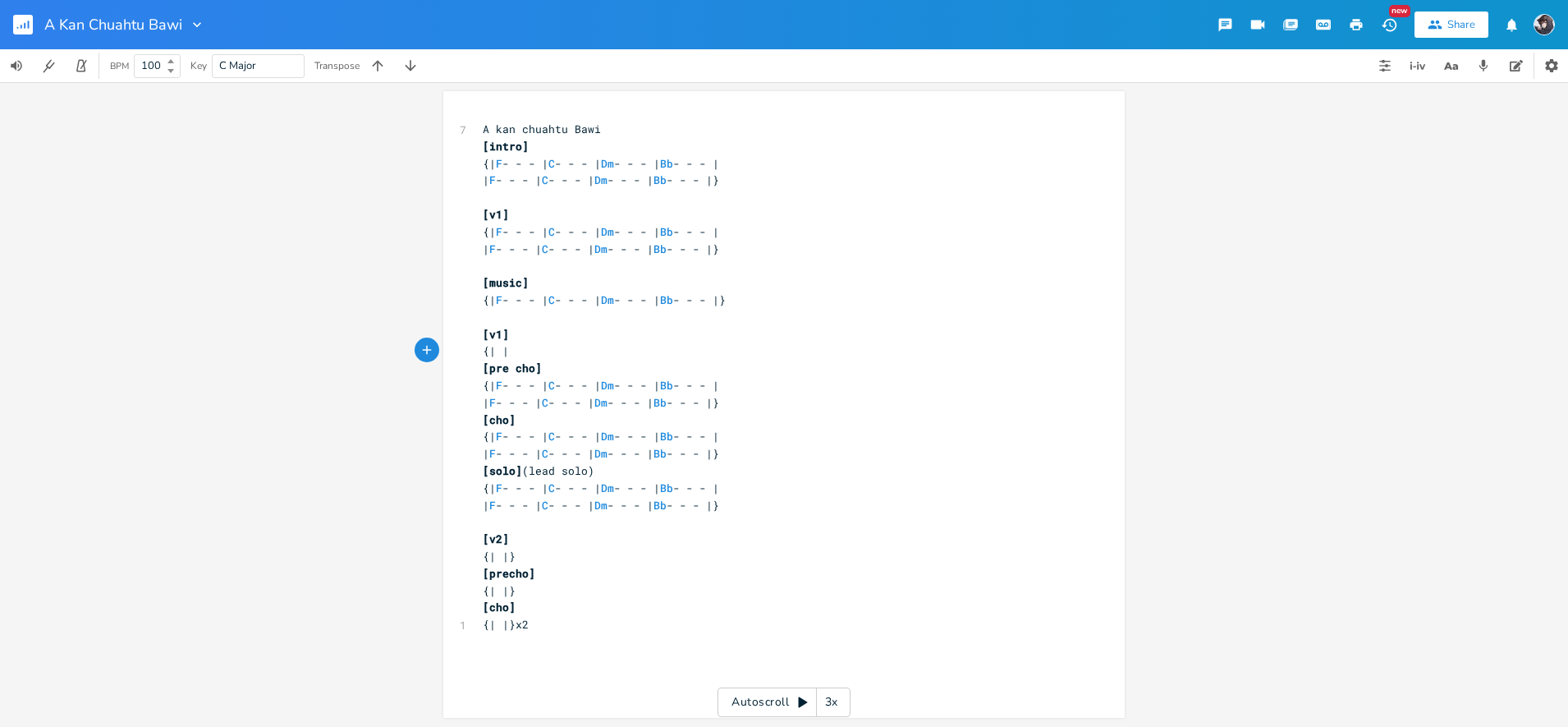
type textarea "}"
click at [554, 310] on pre at bounding box center [776, 317] width 593 height 17
type textarea "]"
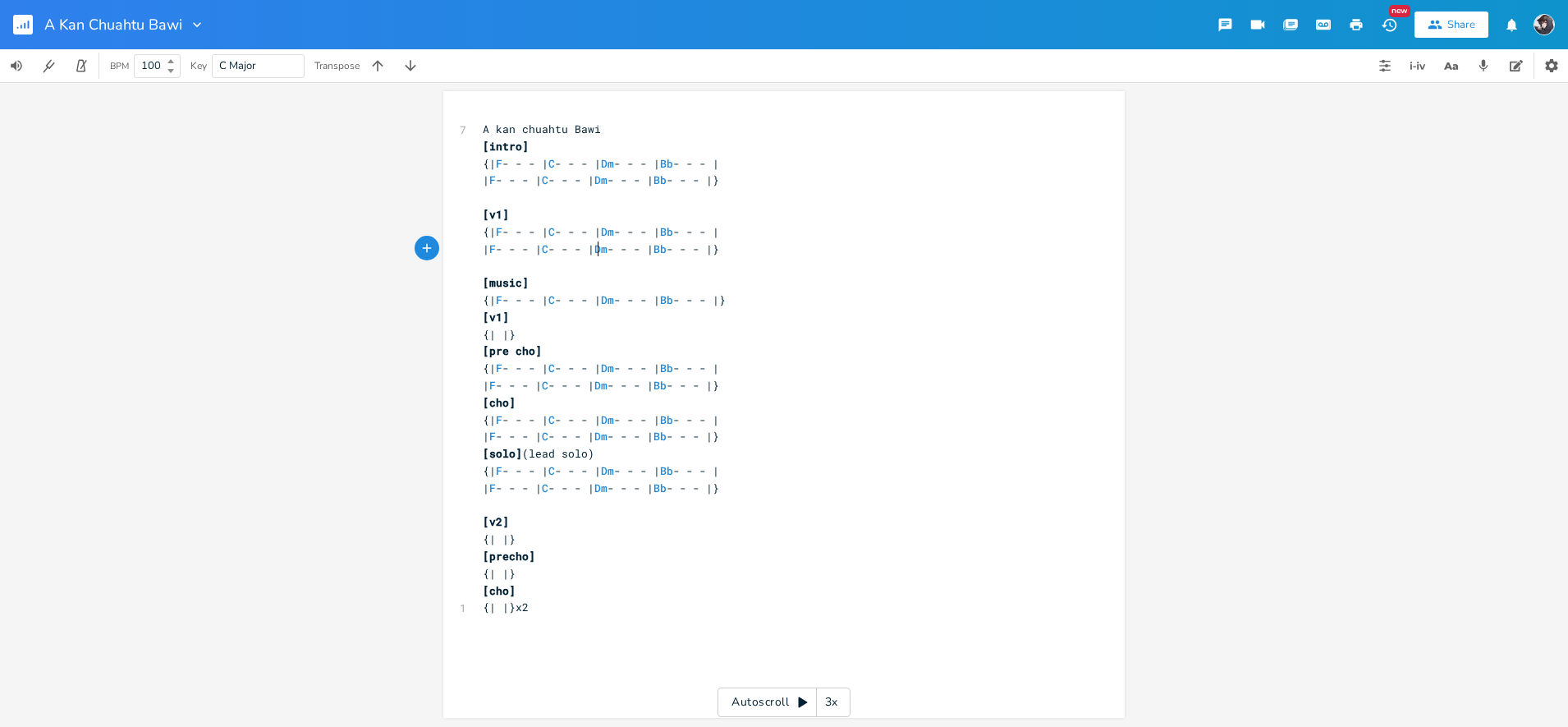
click at [596, 257] on pre at bounding box center [776, 265] width 593 height 17
click at [595, 267] on pre at bounding box center [776, 265] width 593 height 17
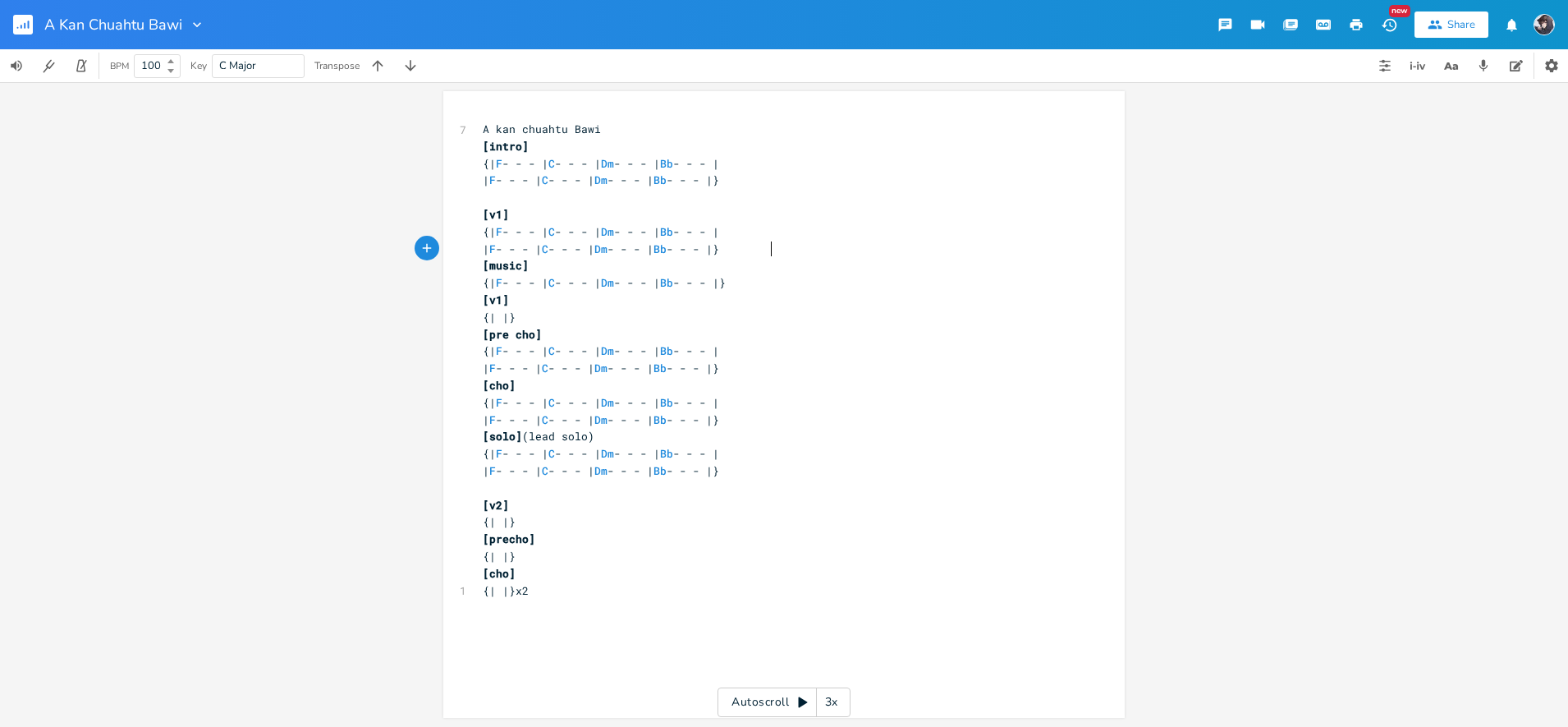
click at [617, 198] on pre at bounding box center [776, 198] width 593 height 17
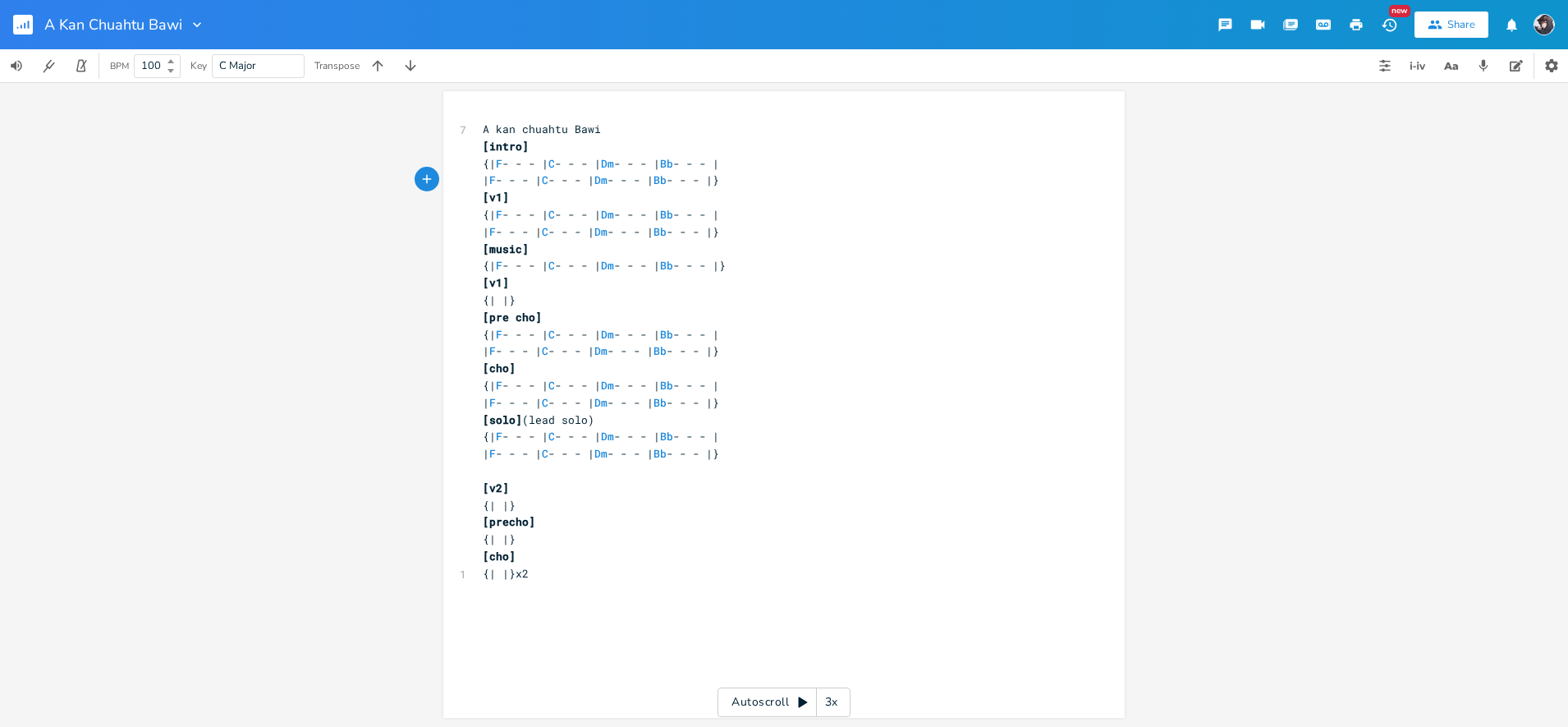
click at [643, 471] on pre at bounding box center [776, 471] width 593 height 17
click at [681, 584] on div "x 7 A kan chuahtu Bawi [intro] {| F - - - | C - - - | Dm - - - | Bb - - - | | F…" at bounding box center [776, 352] width 593 height 469
click at [671, 655] on div "x 7 A kan chuahtu Bawi [intro] {| F - - - | C - - - | Dm - - - | Bb - - - | | F…" at bounding box center [797, 420] width 634 height 605
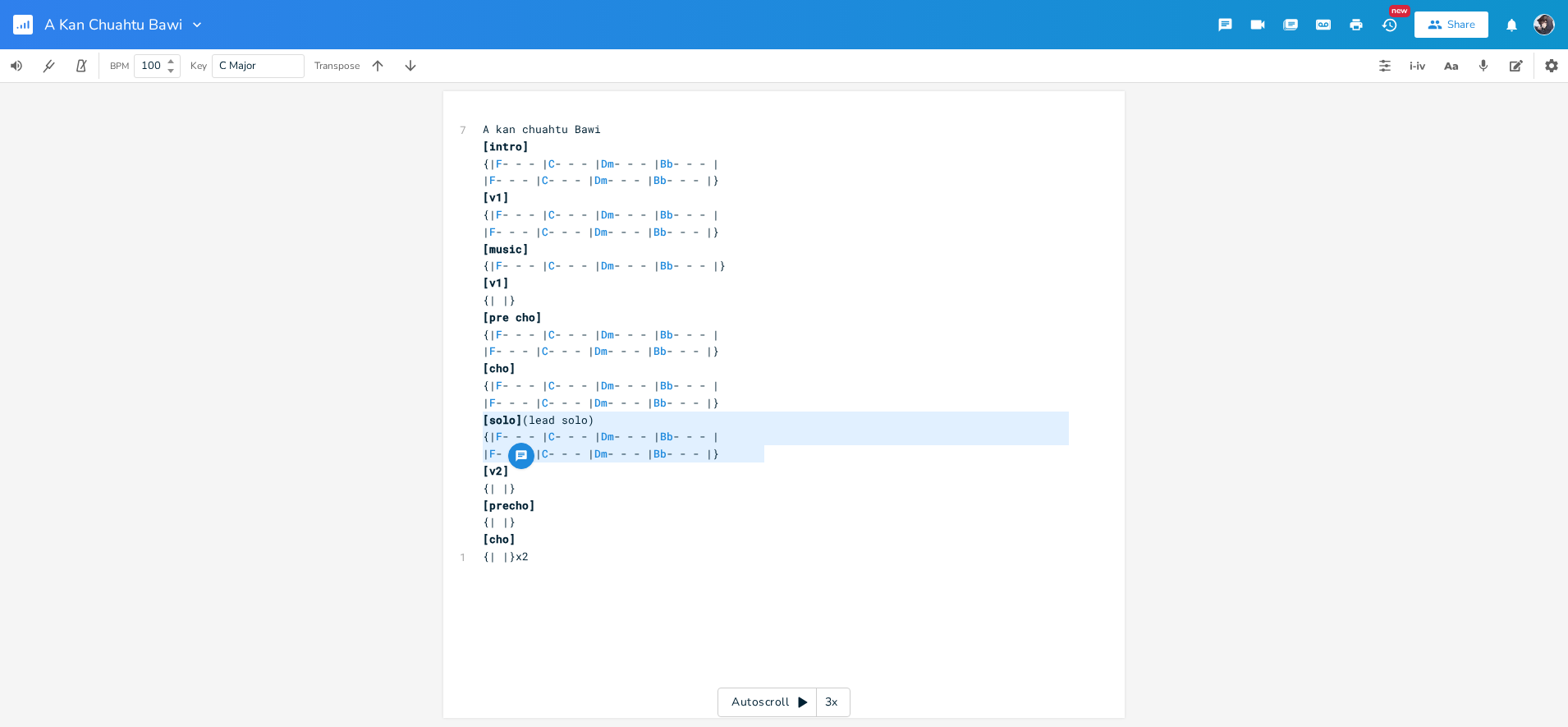
type textarea "[solo](lead solo) {| F - - - | C - - - | Dm - - - | Bb - - - | | F - - - | C - …"
drag, startPoint x: 477, startPoint y: 420, endPoint x: 765, endPoint y: 456, distance: 290.2
click at [765, 456] on div "7 A kan chuahtu Bawi [intro] {| F - - - | C - - - | Dm - - - | Bb - - - | | F -…" at bounding box center [776, 352] width 593 height 462
click at [755, 613] on div "x 7 A kan chuahtu Bawi [intro] {| F - - - | C - - - | Dm - - - | Bb - - - | | F…" at bounding box center [797, 420] width 634 height 605
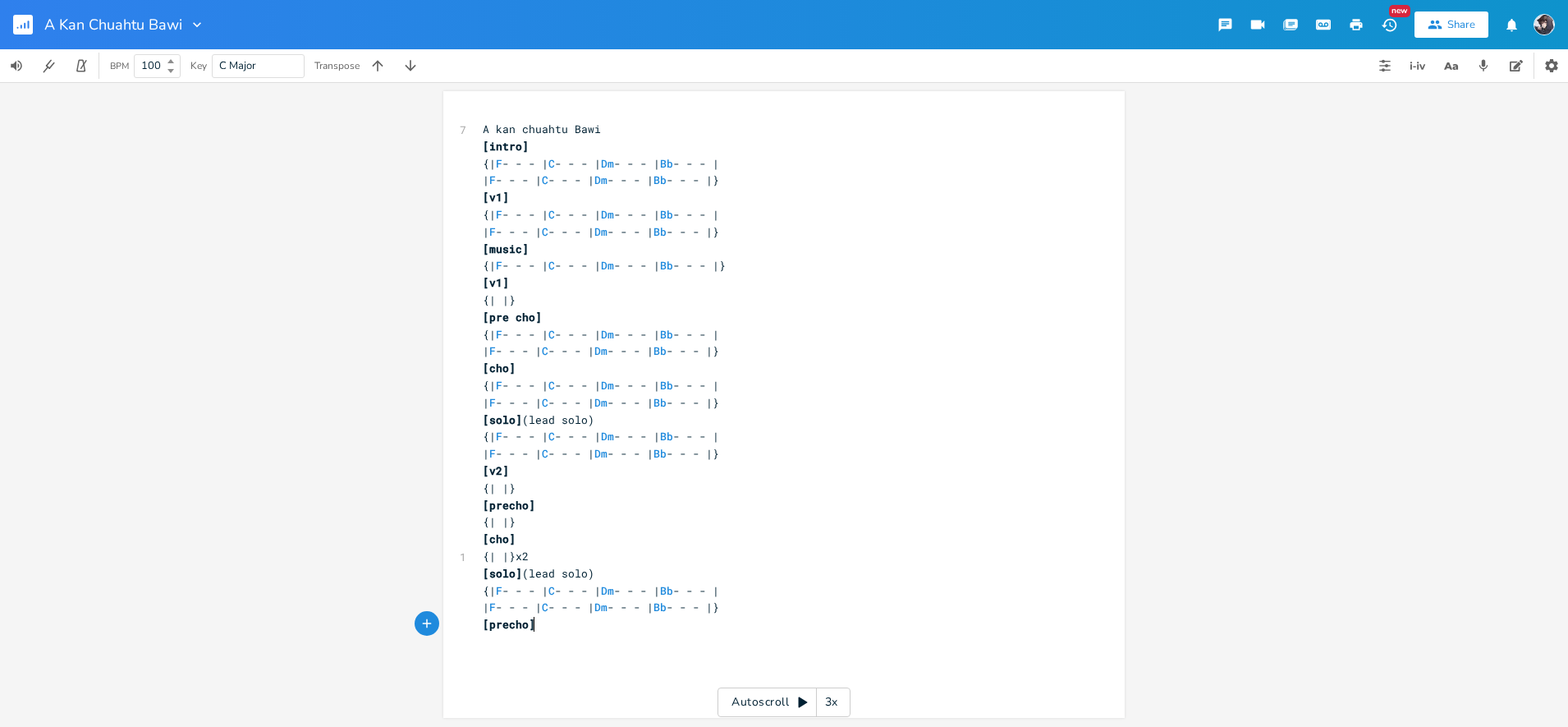
type textarea "[precho]"
type textarea "(slow first line, buui"
type textarea "ild up second i"
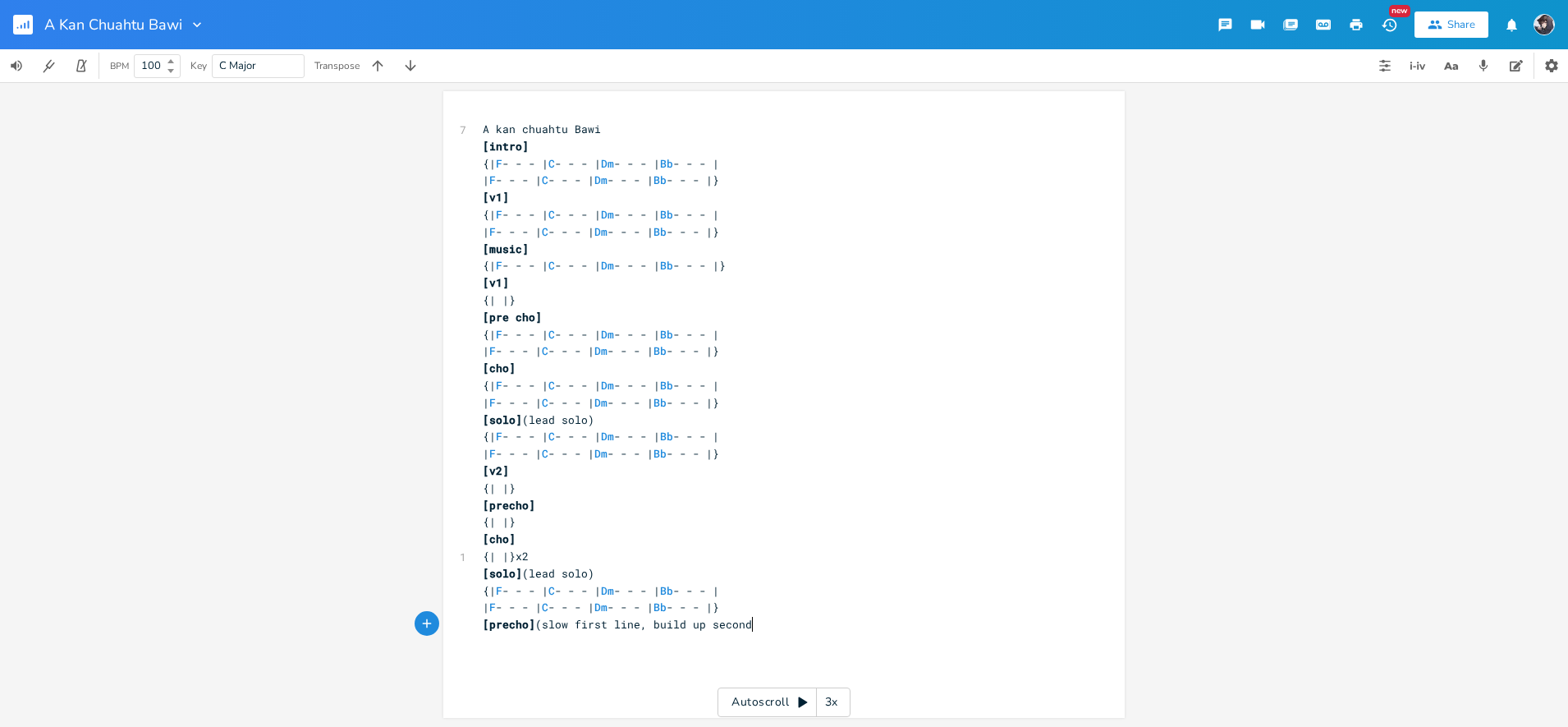
scroll to position [0, 70]
type textarea "row"
click at [629, 626] on span "[precho] (slow first line, build up second row" at bounding box center [631, 624] width 295 height 15
type textarea "row"
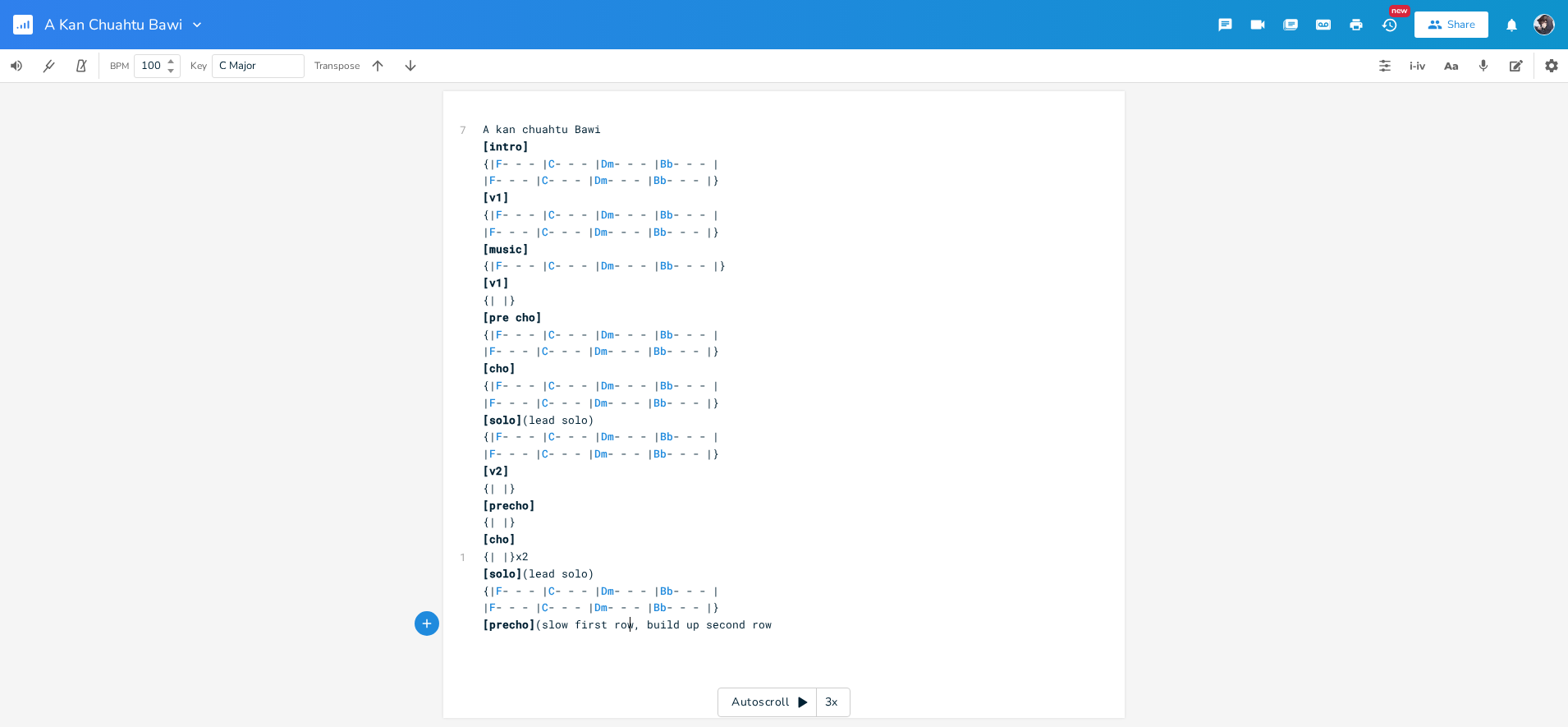
click at [823, 628] on pre "[precho] (slow first row, build up second row" at bounding box center [776, 625] width 593 height 17
type textarea ")"
type textarea "{| |}"
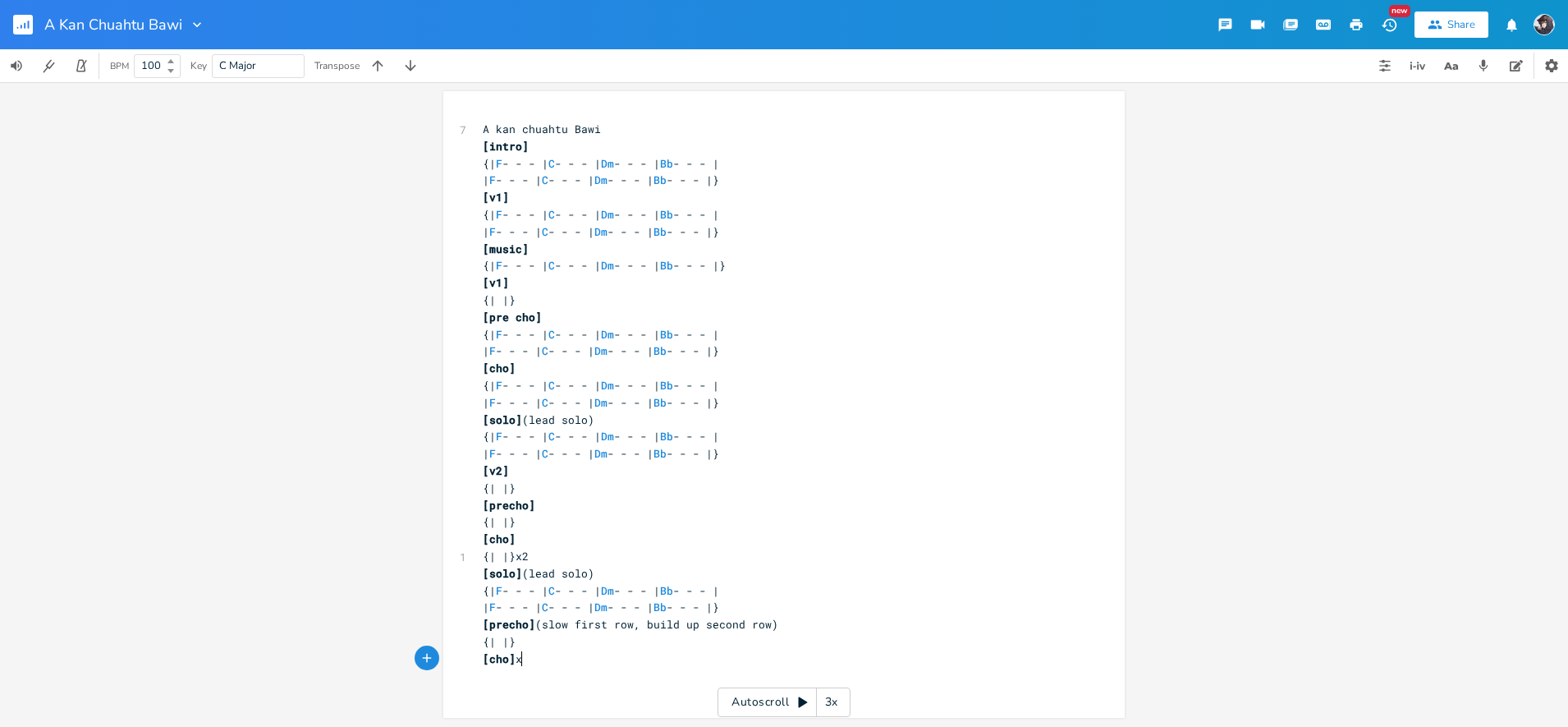
type textarea "[cho]x2"
click at [526, 644] on pre "{| |}" at bounding box center [776, 642] width 593 height 17
type textarea "{!"
type textarea "| |}"
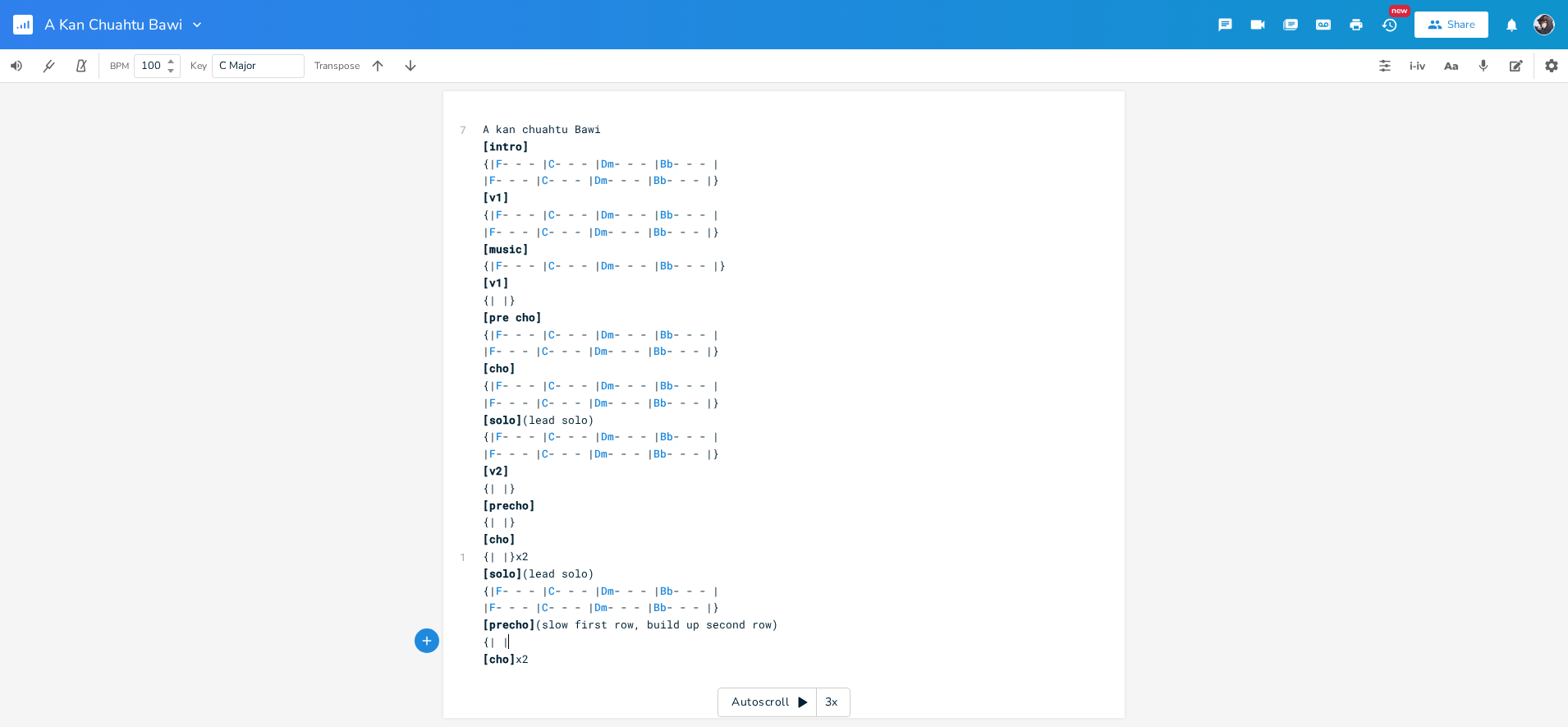
scroll to position [0, 12]
click at [557, 696] on div "x 7 A kan chuahtu Bawi [intro] {| F - - - | C - - - | Dm - - - | Bb - - - | | F…" at bounding box center [797, 420] width 634 height 605
type textarea "{\"
type textarea "| |}"
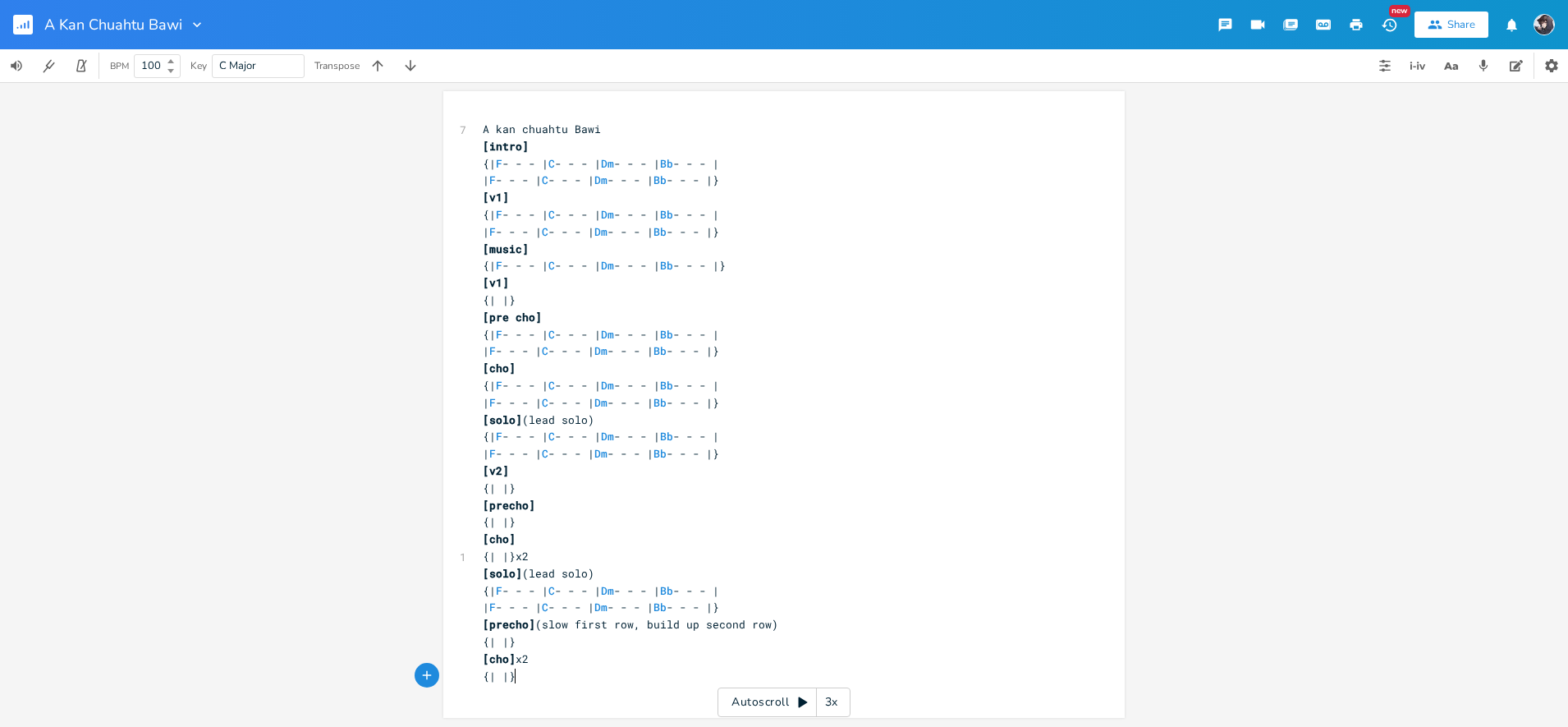
scroll to position [0, 12]
type textarea "[ending music"
type textarea "]"
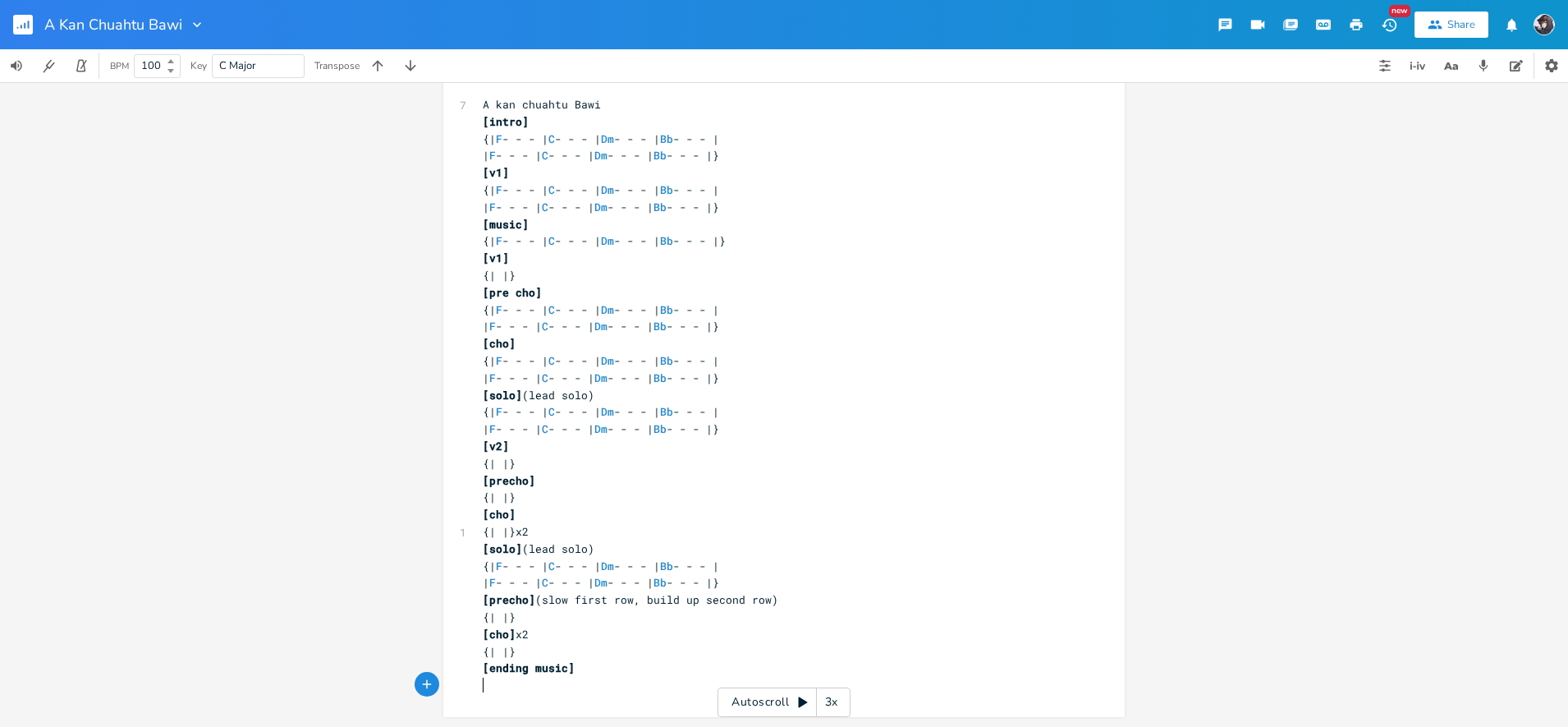
type textarea "v"
paste textarea ")"
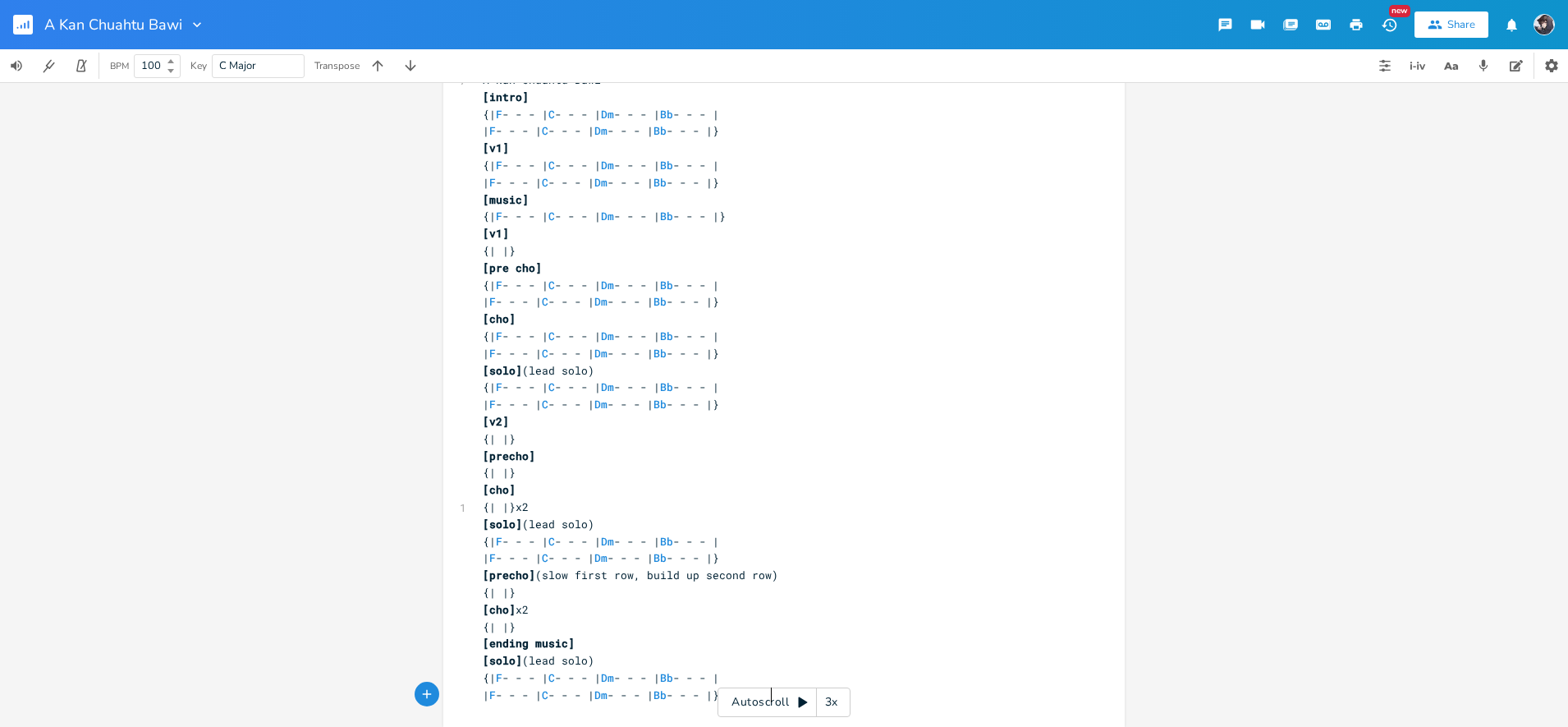
scroll to position [60, 0]
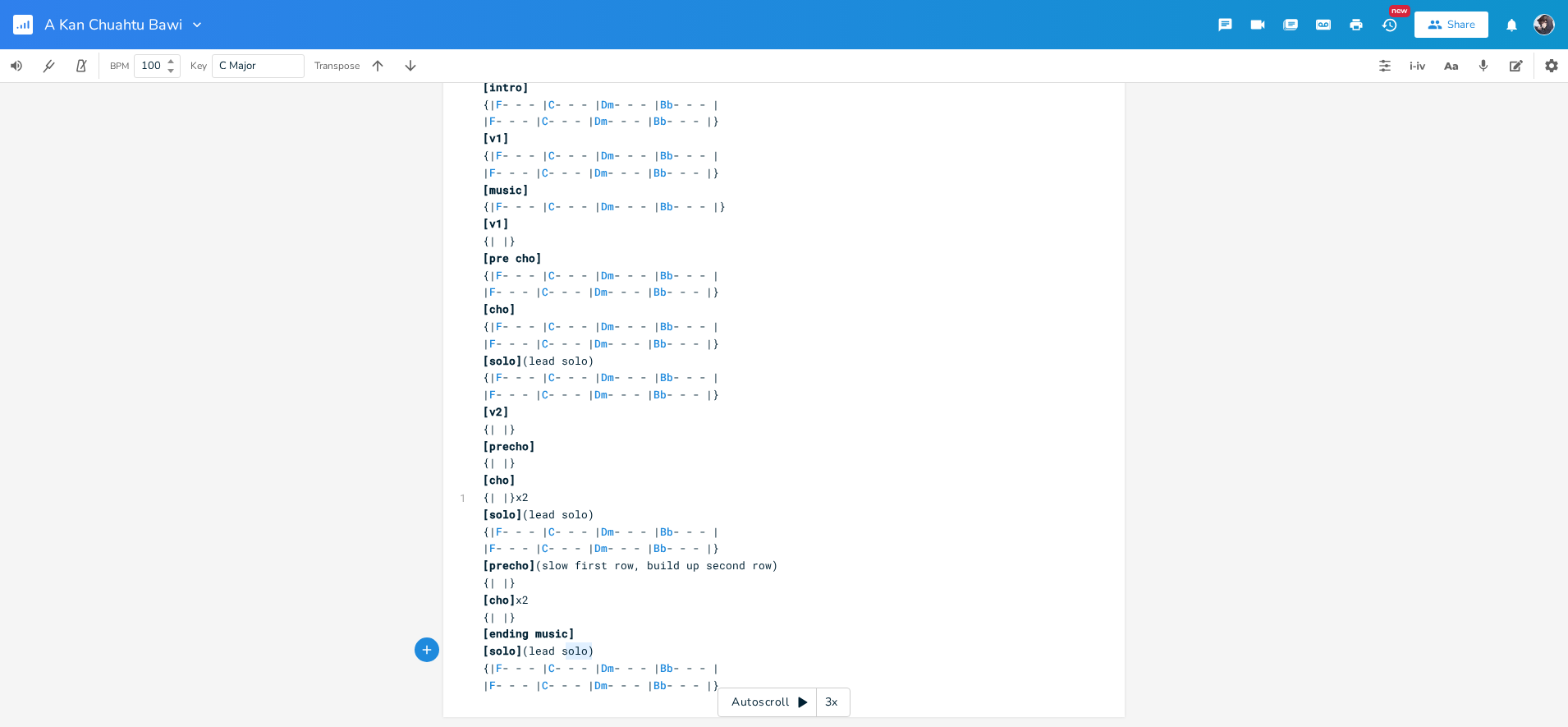
type textarea "[solo](lead solo)"
drag, startPoint x: 585, startPoint y: 652, endPoint x: 473, endPoint y: 655, distance: 112.0
click at [473, 655] on div "[solo](lead solo) x 7 A kan chuahtu Bawi [intro] {| F - - - | C - - - | Dm - - …" at bounding box center [784, 374] width 682 height 686
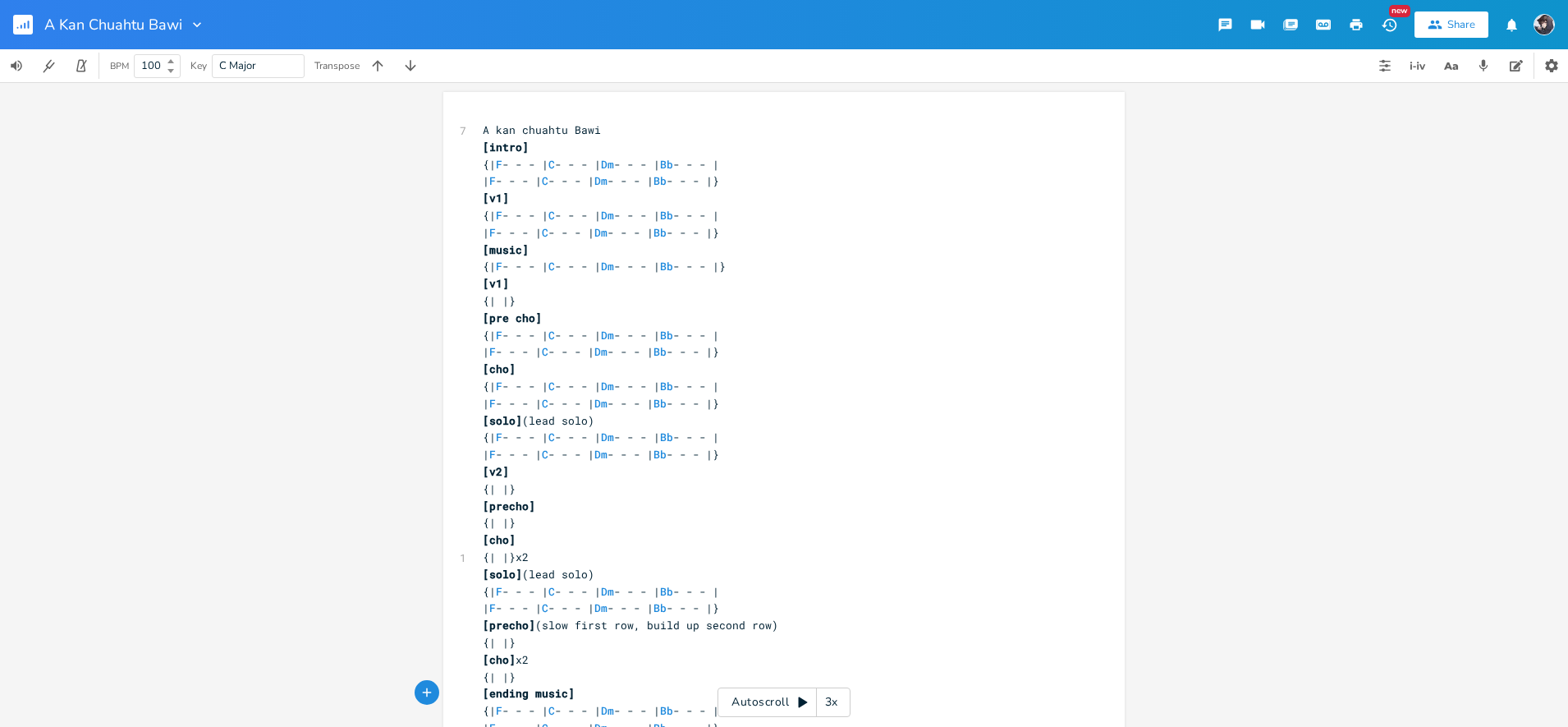
scroll to position [42, 0]
